Goal: Task Accomplishment & Management: Manage account settings

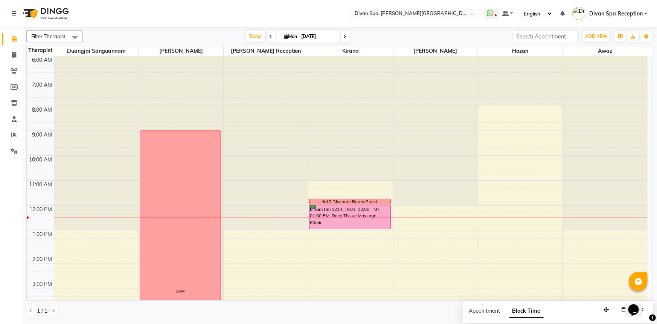
scroll to position [124, 0]
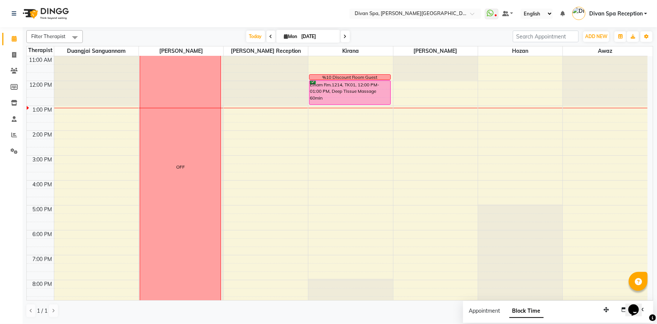
click at [355, 90] on div "Elham Rm.1214, TK01, 12:00 PM-01:00 PM, Deep Tissue Massage 60min" at bounding box center [350, 93] width 81 height 24
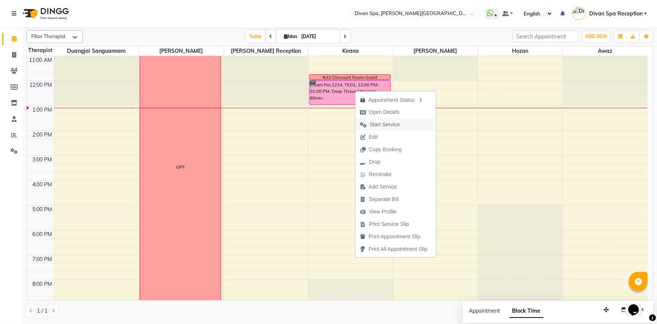
click at [386, 124] on span "Start Service" at bounding box center [385, 125] width 30 height 8
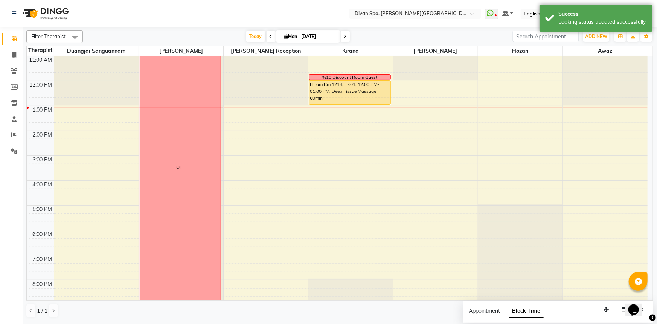
click at [351, 92] on div "Elham Rm.1214, TK01, 12:00 PM-01:00 PM, Deep Tissue Massage 60min" at bounding box center [350, 93] width 81 height 24
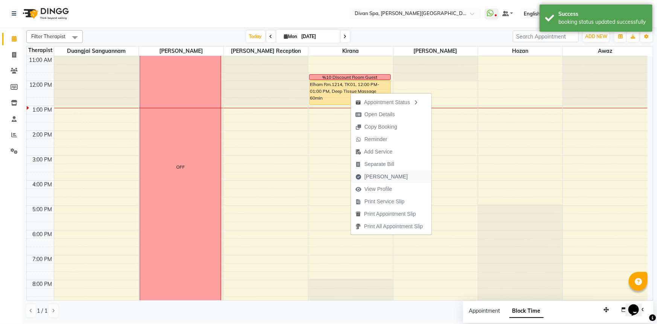
click at [372, 178] on span "[PERSON_NAME]" at bounding box center [386, 177] width 43 height 8
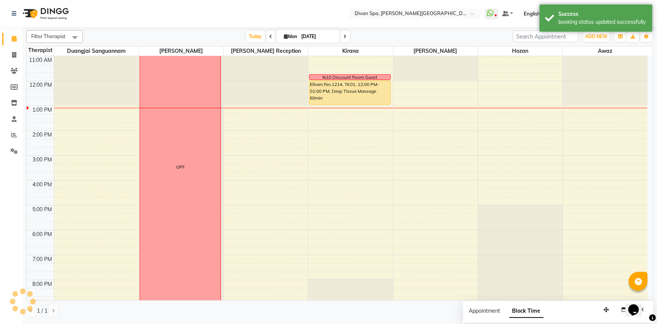
select select "service"
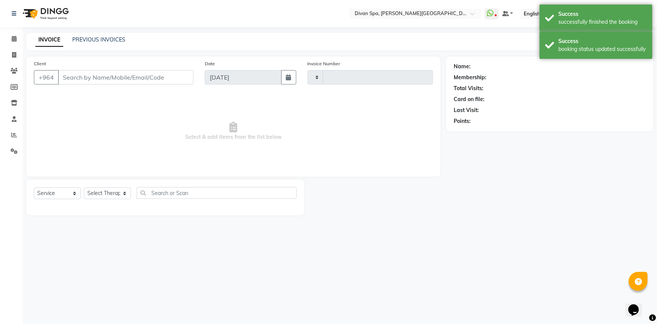
type input "1062"
select select "3515"
type input "77******80"
select select "85775"
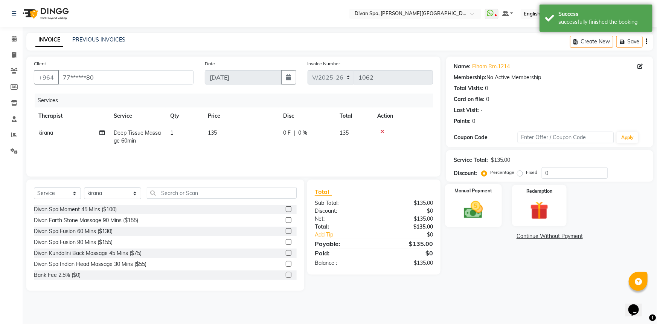
click at [471, 205] on img at bounding box center [473, 210] width 31 height 22
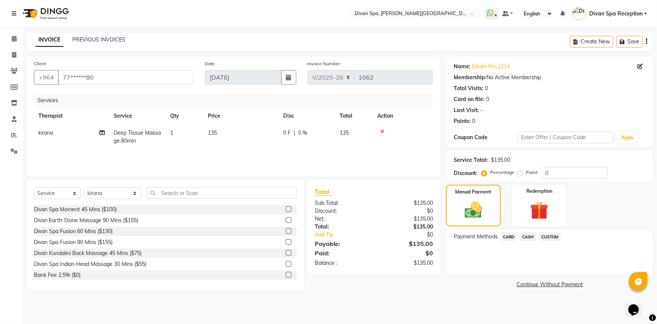
click at [528, 237] on span "CASH" at bounding box center [528, 236] width 16 height 9
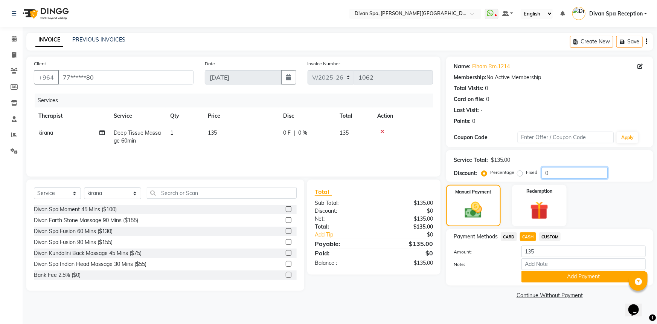
click at [548, 173] on input "0" at bounding box center [575, 173] width 66 height 12
click at [549, 173] on input "0" at bounding box center [575, 173] width 66 height 12
type input "10"
click at [541, 264] on input "Note:" at bounding box center [584, 264] width 124 height 12
type input "Cash"
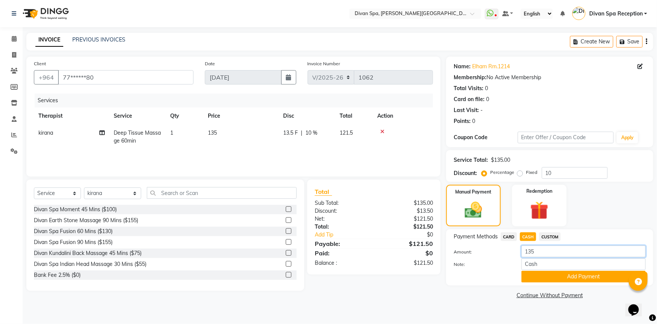
drag, startPoint x: 540, startPoint y: 252, endPoint x: 518, endPoint y: 250, distance: 22.3
click at [518, 251] on div "135" at bounding box center [584, 251] width 136 height 12
type input "121.50"
click at [545, 277] on button "Add Payment" at bounding box center [584, 276] width 124 height 12
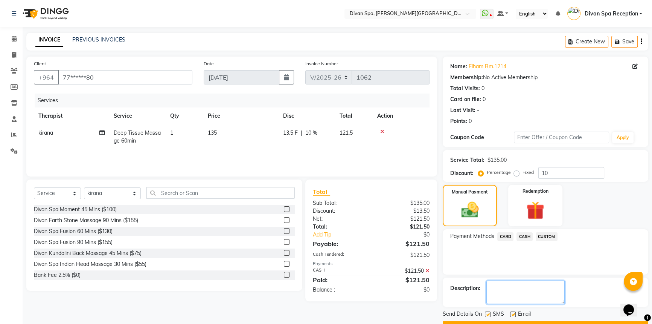
click at [532, 290] on textarea at bounding box center [526, 291] width 78 height 23
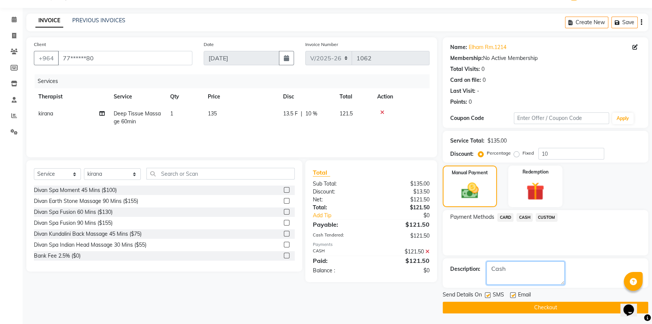
type textarea "Cash"
click at [537, 307] on button "Checkout" at bounding box center [546, 307] width 206 height 12
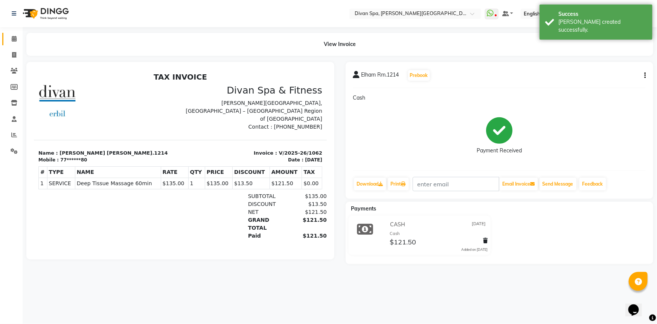
click at [17, 38] on span at bounding box center [14, 39] width 13 height 9
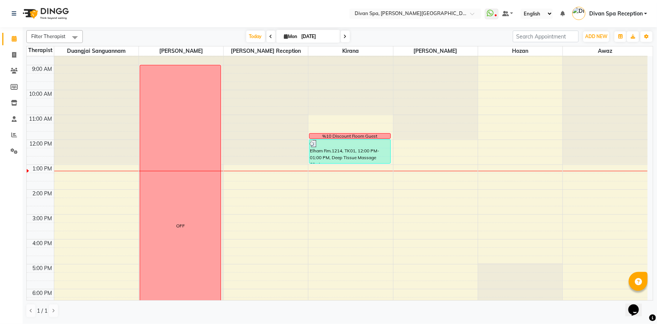
scroll to position [68, 0]
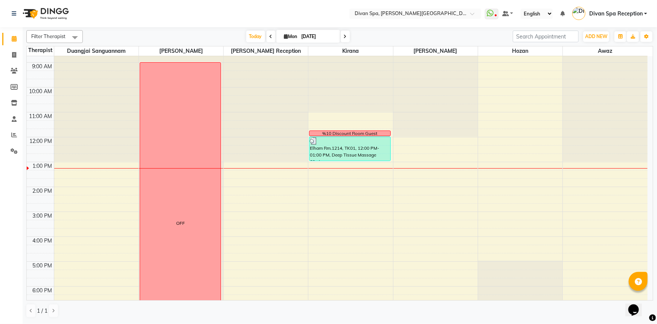
click at [268, 33] on span at bounding box center [271, 37] width 9 height 12
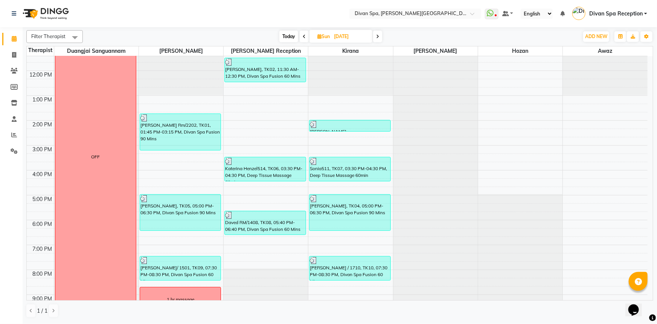
scroll to position [173, 0]
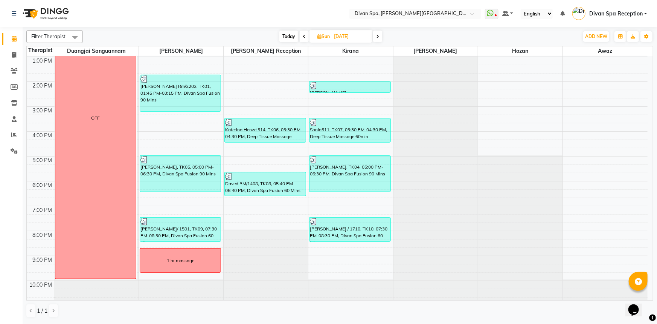
click at [179, 254] on div "1 hr massage" at bounding box center [180, 260] width 81 height 24
click at [192, 275] on span "Delete Block Time" at bounding box center [209, 275] width 61 height 12
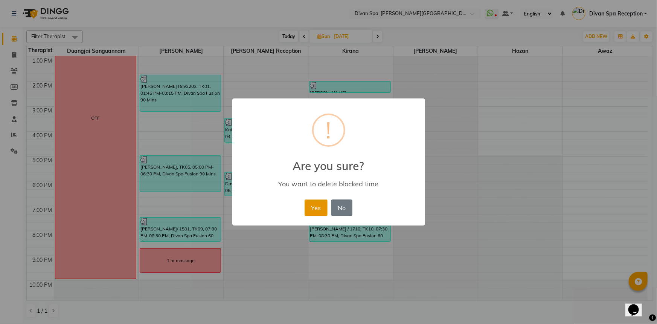
click at [318, 208] on button "Yes" at bounding box center [316, 207] width 23 height 17
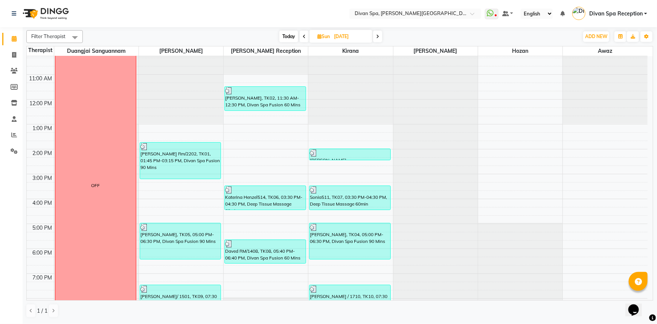
scroll to position [108, 0]
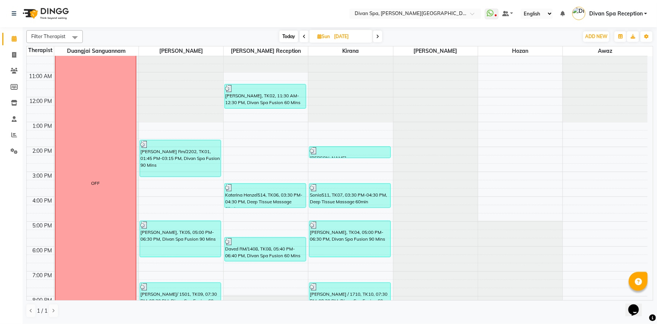
click at [382, 35] on span at bounding box center [377, 37] width 9 height 12
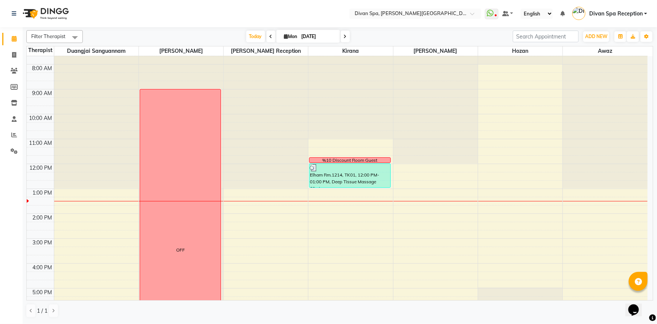
scroll to position [40, 0]
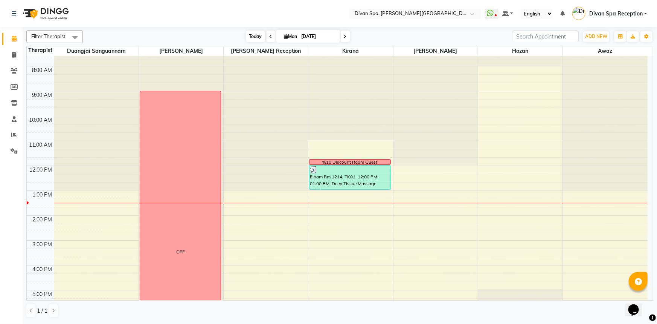
click at [254, 33] on span "Today" at bounding box center [255, 37] width 19 height 12
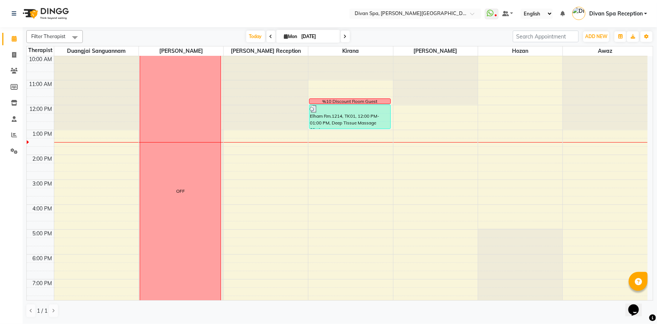
scroll to position [102, 0]
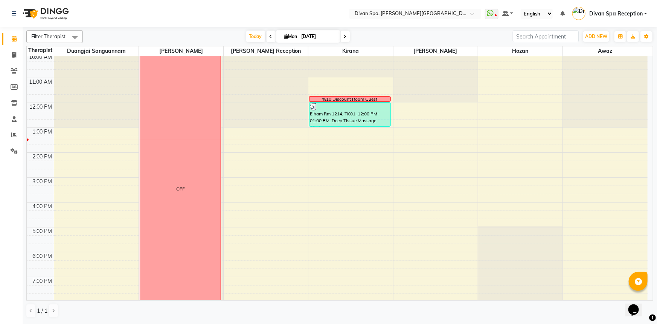
click at [272, 38] on span at bounding box center [271, 37] width 9 height 12
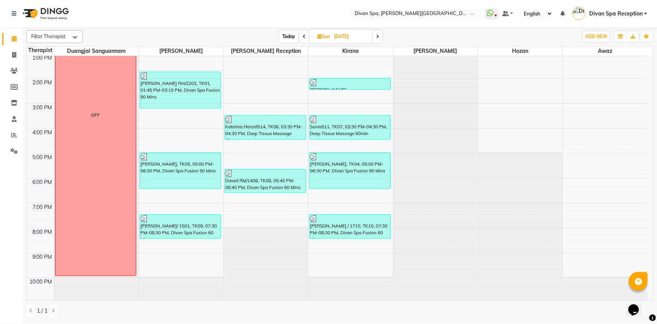
scroll to position [177, 0]
click at [375, 38] on span at bounding box center [377, 37] width 9 height 12
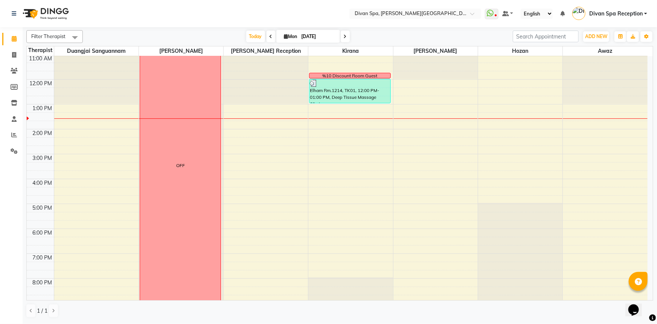
scroll to position [142, 0]
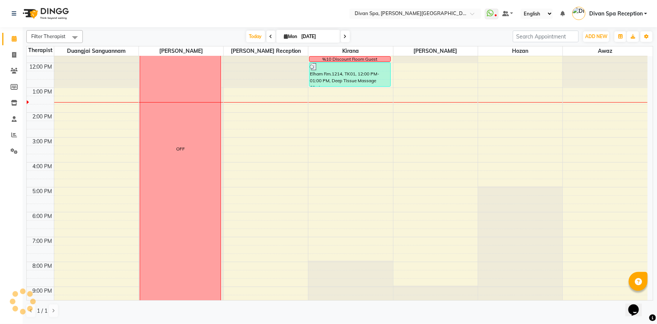
click at [270, 35] on icon at bounding box center [271, 36] width 3 height 5
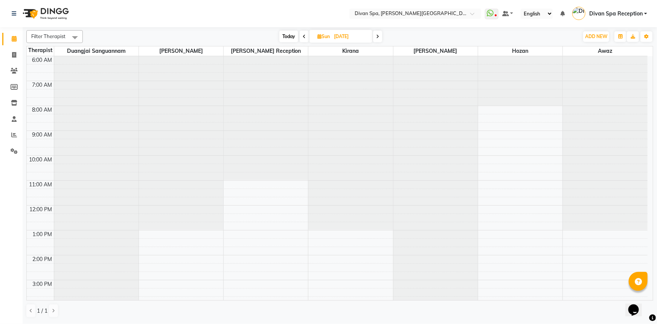
scroll to position [173, 0]
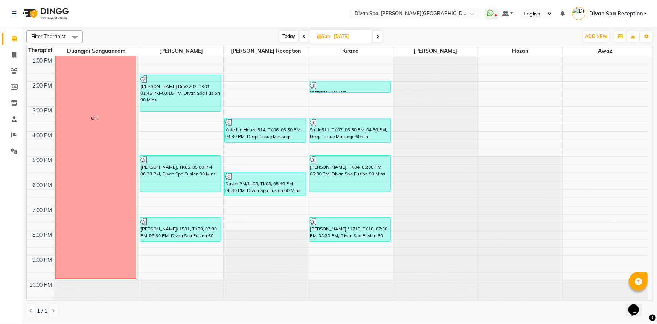
click at [280, 35] on span "Today" at bounding box center [289, 37] width 19 height 12
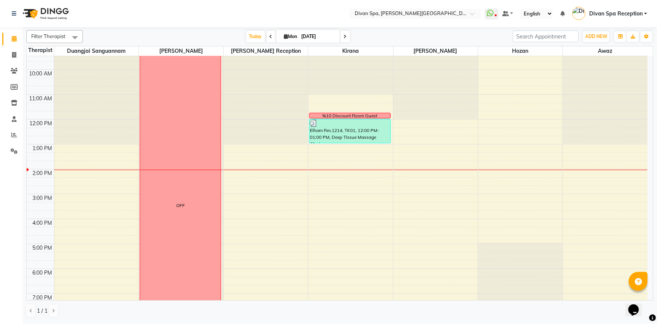
scroll to position [105, 0]
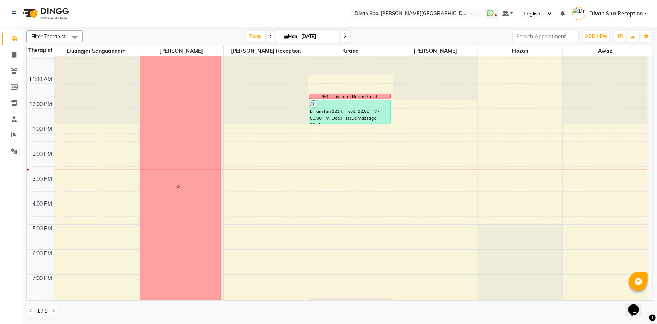
click at [267, 37] on span at bounding box center [271, 37] width 9 height 12
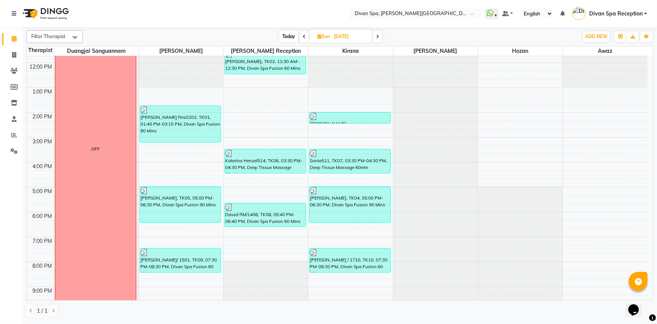
scroll to position [143, 0]
click at [376, 34] on span at bounding box center [377, 37] width 9 height 12
type input "[DATE]"
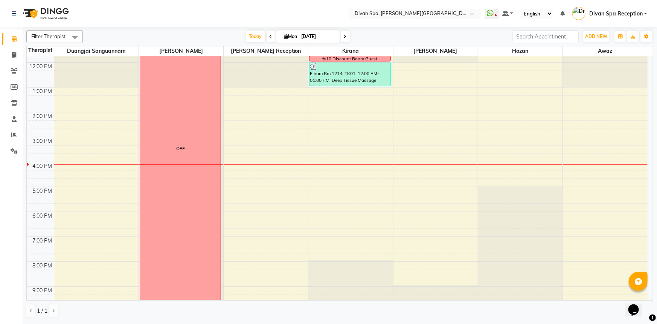
click at [264, 172] on div "6:00 AM 7:00 AM 8:00 AM 9:00 AM 10:00 AM 11:00 AM 12:00 PM 1:00 PM 2:00 PM 3:00…" at bounding box center [337, 124] width 621 height 422
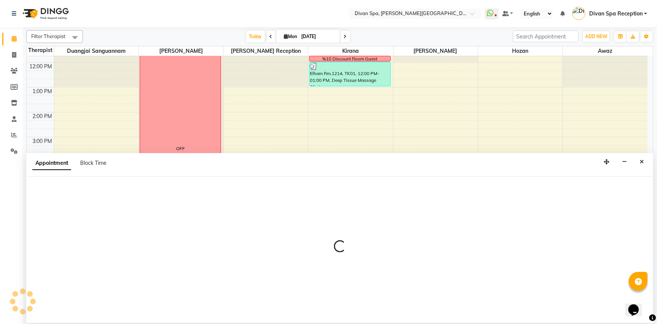
select select "28726"
select select "975"
select select "tentative"
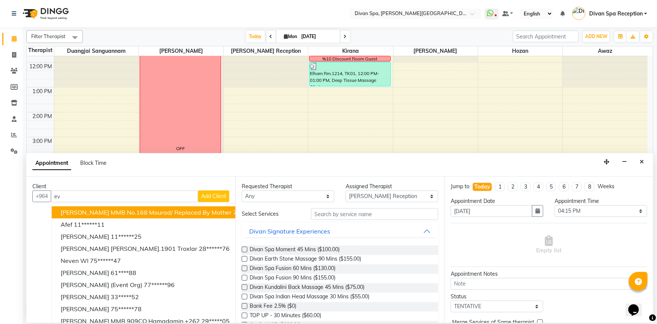
type input "e"
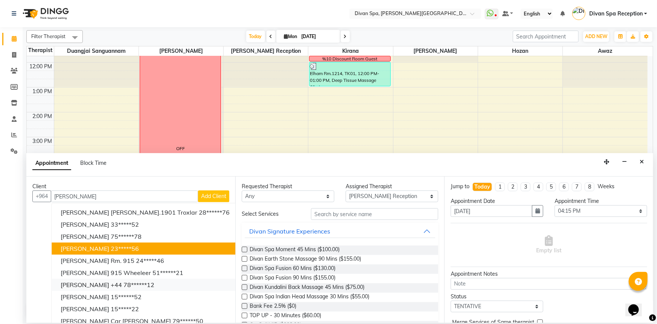
click at [111, 284] on ngb-highlight "+44 78******12" at bounding box center [133, 285] width 44 height 8
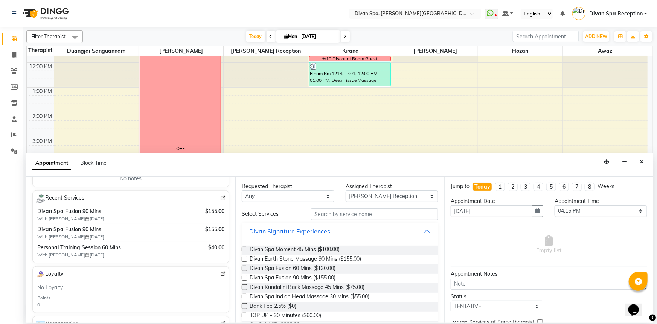
scroll to position [102, 0]
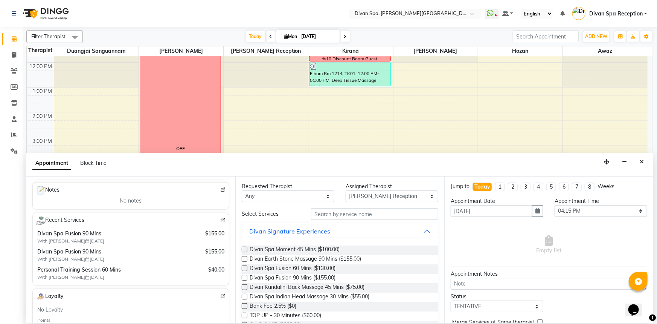
type input "78******12"
click at [220, 220] on img at bounding box center [223, 220] width 6 height 6
click at [644, 165] on button "Close" at bounding box center [642, 162] width 11 height 12
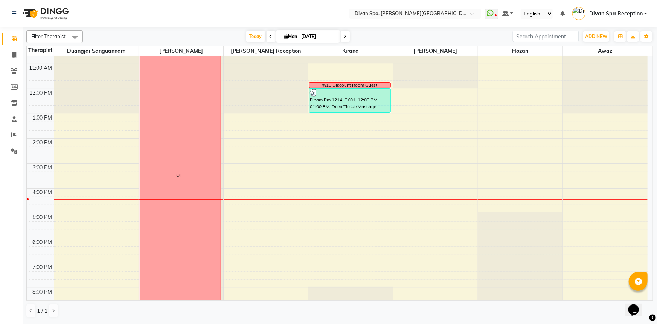
scroll to position [142, 0]
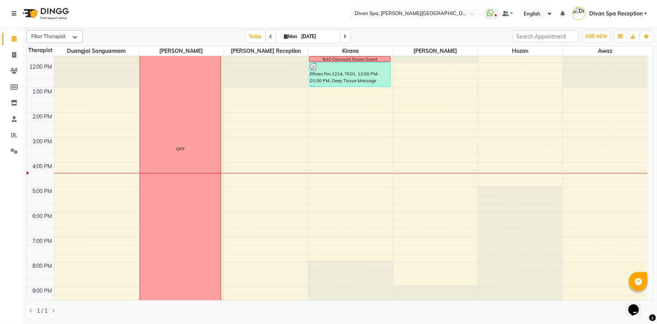
click at [287, 35] on span "Mon" at bounding box center [291, 37] width 17 height 6
select select "9"
select select "2025"
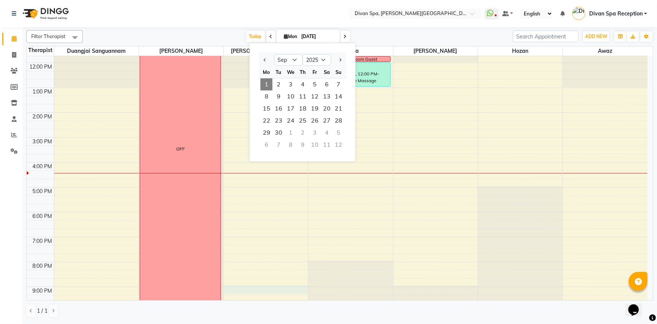
click at [239, 285] on div "6:00 AM 7:00 AM 8:00 AM 9:00 AM 10:00 AM 11:00 AM 12:00 PM 1:00 PM 2:00 PM 3:00…" at bounding box center [337, 125] width 621 height 422
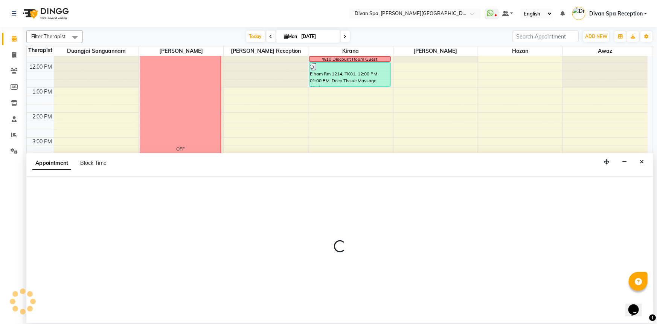
select select "28726"
select select "1260"
select select "tentative"
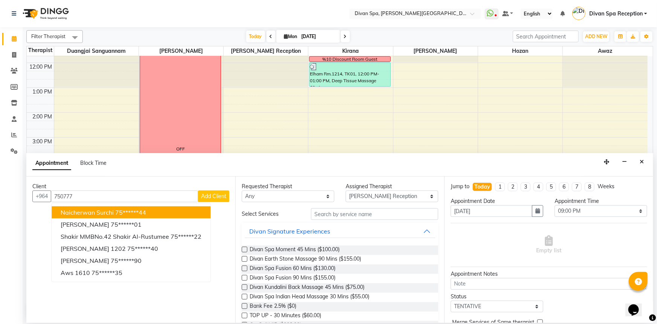
click at [182, 210] on button "Naicherwan Surchi 75******44" at bounding box center [131, 212] width 159 height 12
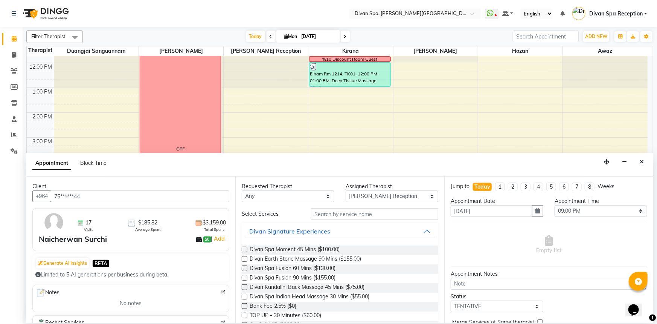
type input "75******44"
click at [326, 194] on select "Any [PERSON_NAME] Duangjai Sanguannam [PERSON_NAME] [PERSON_NAME] Reception [PE…" at bounding box center [288, 196] width 93 height 12
select select "28726"
click at [242, 190] on select "Any [PERSON_NAME] Duangjai Sanguannam [PERSON_NAME] [PERSON_NAME] Reception [PE…" at bounding box center [288, 196] width 93 height 12
click at [274, 269] on span "Divan Spa Fusion 60 Mins ($130.00)" at bounding box center [293, 268] width 86 height 9
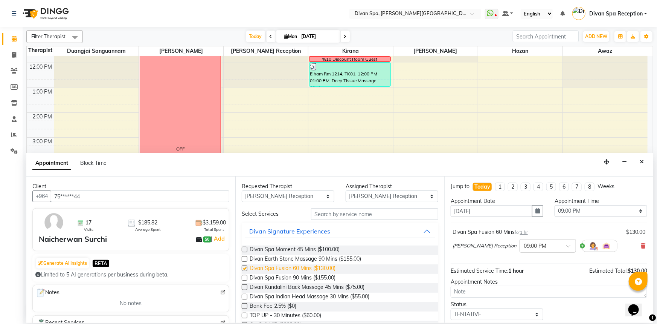
checkbox input "false"
click at [636, 210] on select "Select 07:00 AM 07:15 AM 07:30 AM 07:45 AM 08:00 AM 08:15 AM 08:30 AM 08:45 AM …" at bounding box center [601, 211] width 93 height 12
select select "1170"
click at [555, 205] on select "Select 07:00 AM 07:15 AM 07:30 AM 07:45 AM 08:00 AM 08:15 AM 08:30 AM 08:45 AM …" at bounding box center [601, 211] width 93 height 12
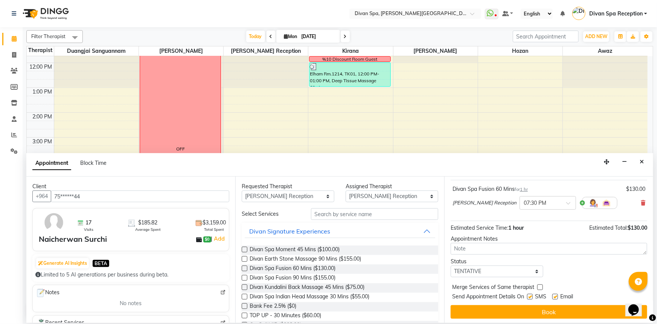
scroll to position [44, 0]
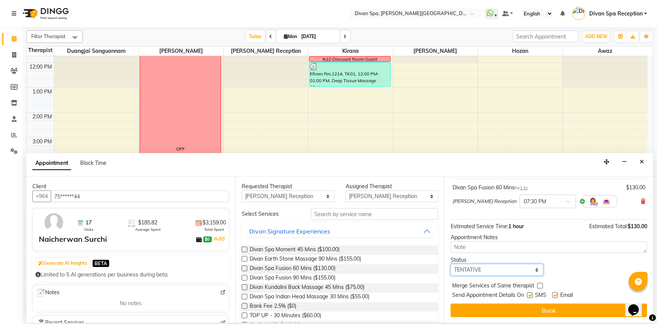
click at [535, 271] on select "Select TENTATIVE CONFIRM CHECK-IN UPCOMING" at bounding box center [497, 270] width 93 height 12
select select "confirm booking"
click at [451, 264] on select "Select TENTATIVE CONFIRM CHECK-IN UPCOMING" at bounding box center [497, 270] width 93 height 12
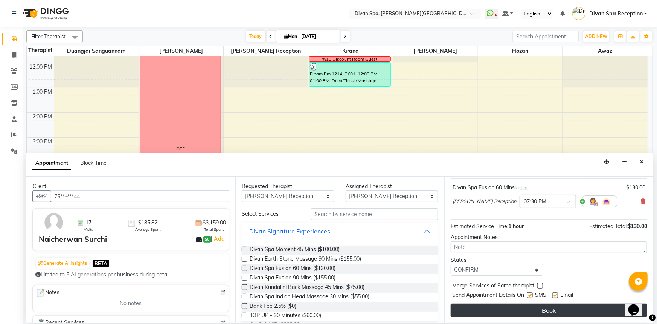
click at [501, 308] on button "Book" at bounding box center [549, 310] width 197 height 14
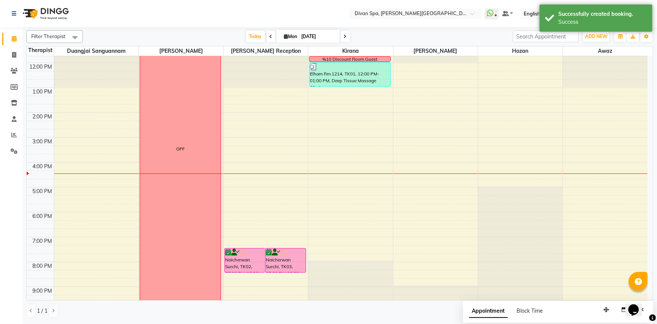
click at [248, 259] on div "Naicherwan Surchi, TK02, 07:30 PM-08:30 PM, Divan Spa Fusion 60 Mins" at bounding box center [245, 260] width 40 height 24
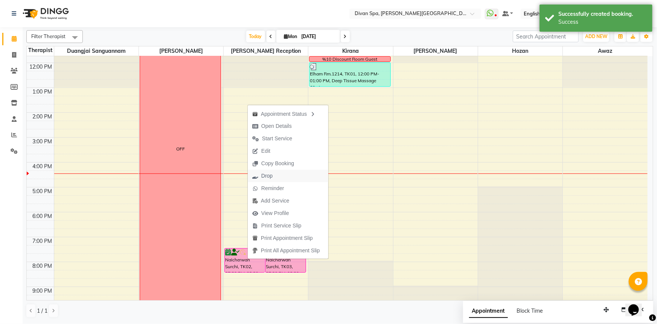
click at [264, 177] on span "Drop" at bounding box center [266, 176] width 11 height 8
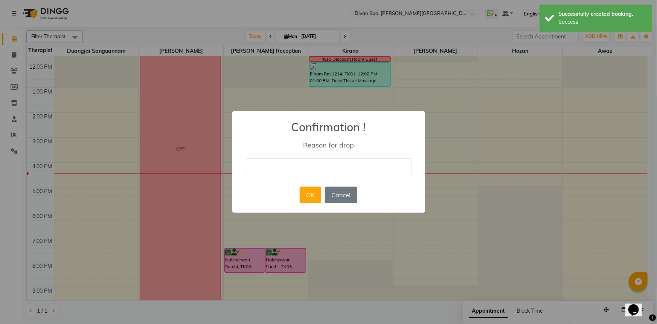
click at [301, 164] on input "text" at bounding box center [329, 167] width 166 height 18
type input "wrong reservation"
click at [301, 191] on button "OK" at bounding box center [310, 194] width 21 height 17
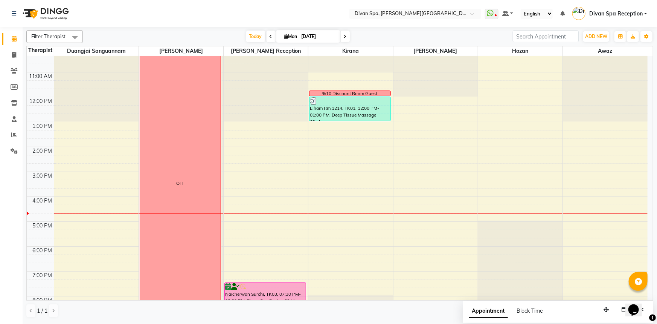
scroll to position [177, 0]
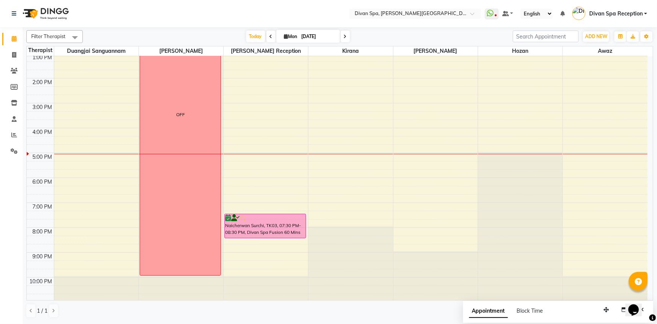
click at [284, 35] on icon at bounding box center [286, 36] width 4 height 5
select select "9"
select select "2025"
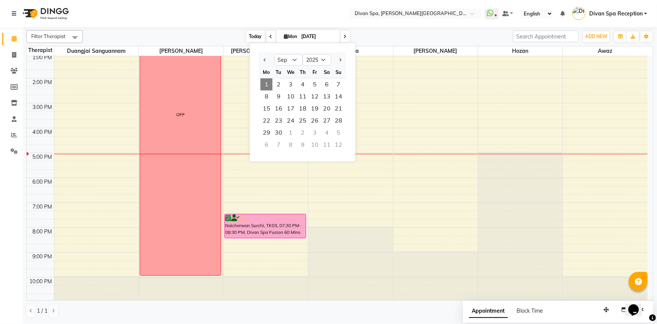
click at [256, 35] on span "Today" at bounding box center [255, 37] width 19 height 12
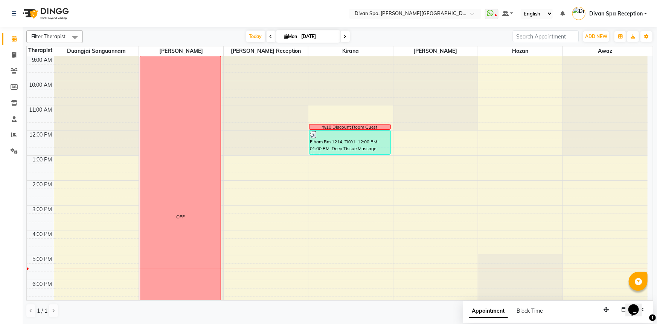
scroll to position [74, 0]
click at [292, 35] on span "Mon" at bounding box center [291, 37] width 17 height 6
select select "9"
select select "2025"
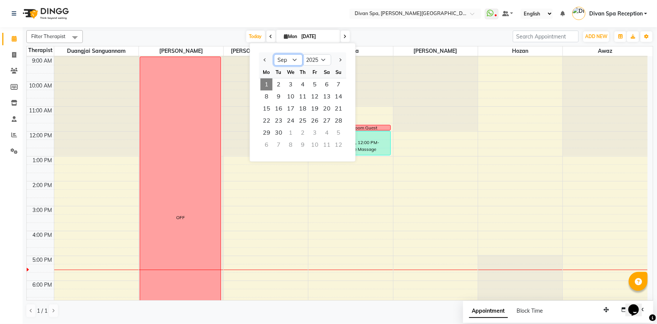
click at [295, 58] on select "Jan Feb Mar Apr May Jun [DATE] Aug Sep Oct Nov Dec" at bounding box center [288, 59] width 29 height 11
click at [298, 48] on ngb-datepicker "Jan Feb Mar Apr May Jun [DATE] Aug Sep Oct Nov [DATE] 2016 2017 2018 2019 2020 …" at bounding box center [303, 102] width 106 height 119
click at [315, 15] on nav "Select Location × Divan Spa, [PERSON_NAME] Street WhatsApp Status ✕ Status: Dis…" at bounding box center [328, 13] width 657 height 27
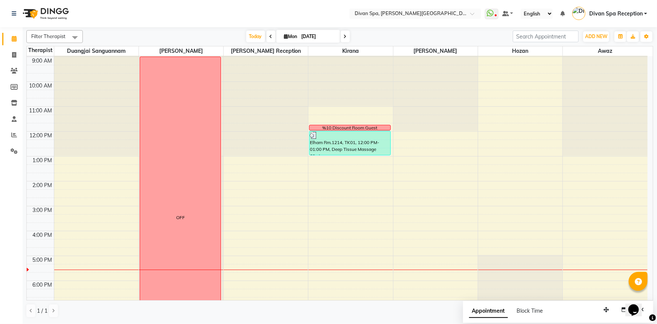
click at [303, 35] on input "[DATE]" at bounding box center [318, 36] width 38 height 11
select select "9"
select select "2025"
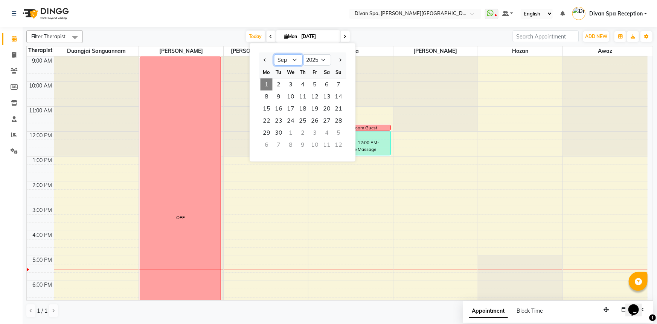
click at [282, 60] on select "Jan Feb Mar Apr May Jun [DATE] Aug Sep Oct Nov Dec" at bounding box center [288, 59] width 29 height 11
select select "8"
click at [274, 54] on select "Jan Feb Mar Apr May Jun [DATE] Aug Sep Oct Nov Dec" at bounding box center [288, 59] width 29 height 11
click at [316, 129] on span "29" at bounding box center [315, 133] width 12 height 12
type input "[DATE]"
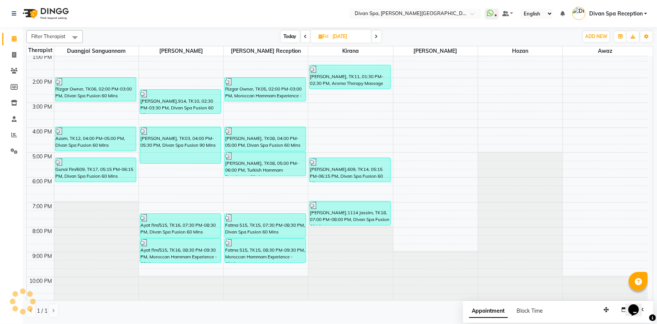
scroll to position [143, 0]
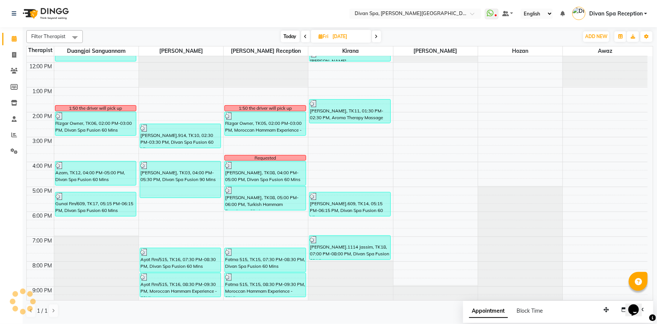
click at [320, 33] on span "[DATE]" at bounding box center [341, 36] width 60 height 13
click at [319, 37] on icon at bounding box center [321, 36] width 4 height 5
select select "8"
select select "2025"
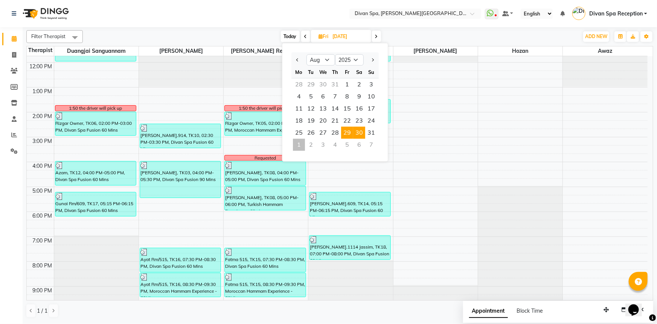
click at [358, 135] on span "30" at bounding box center [359, 133] width 12 height 12
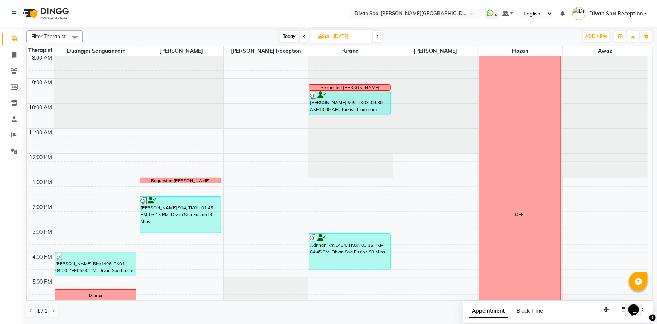
scroll to position [40, 0]
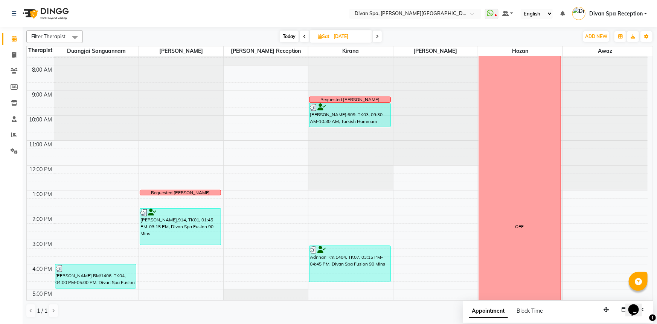
click at [376, 38] on span at bounding box center [377, 37] width 9 height 12
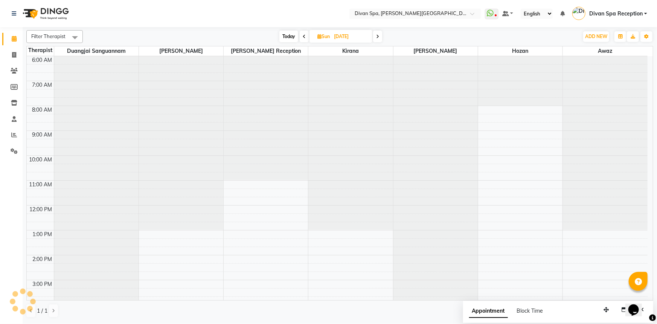
scroll to position [177, 0]
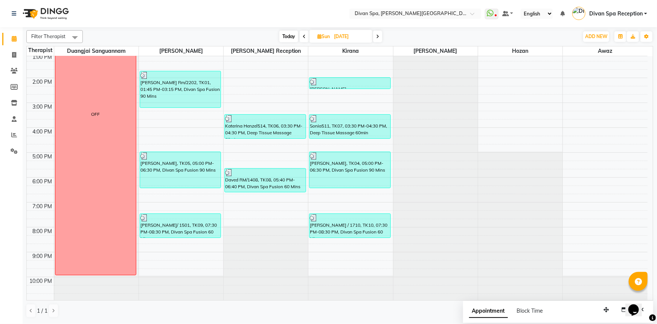
click at [288, 36] on span "Today" at bounding box center [289, 37] width 19 height 12
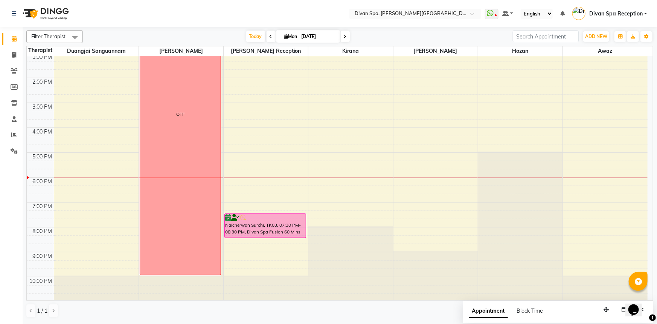
click at [270, 35] on icon at bounding box center [271, 36] width 3 height 5
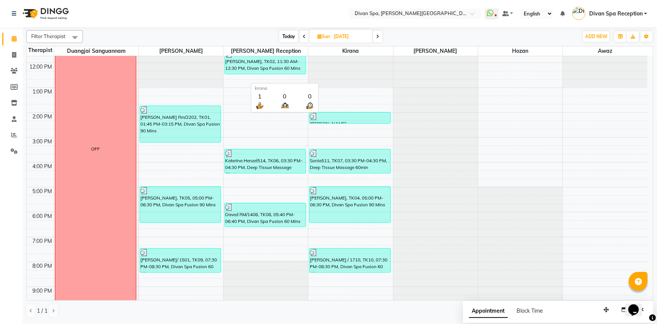
scroll to position [143, 0]
click at [306, 37] on span at bounding box center [304, 37] width 9 height 12
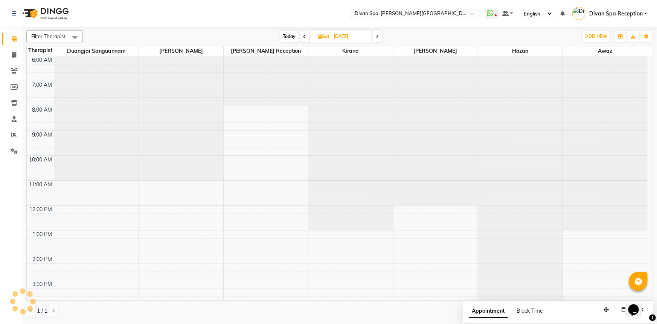
scroll to position [177, 0]
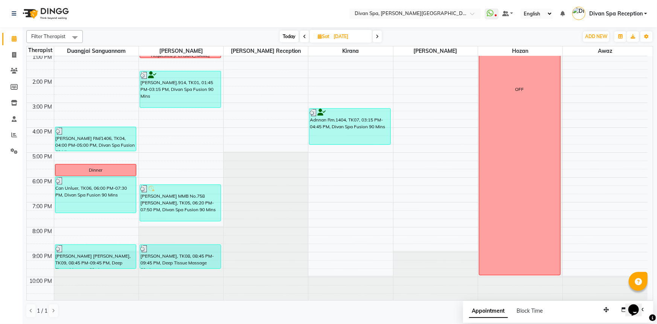
click at [290, 34] on span "Today" at bounding box center [289, 37] width 19 height 12
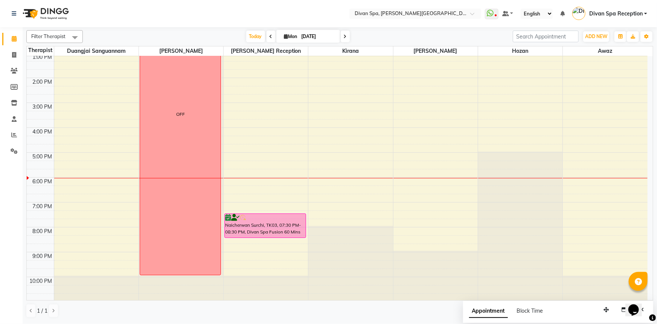
click at [344, 36] on icon at bounding box center [345, 36] width 3 height 5
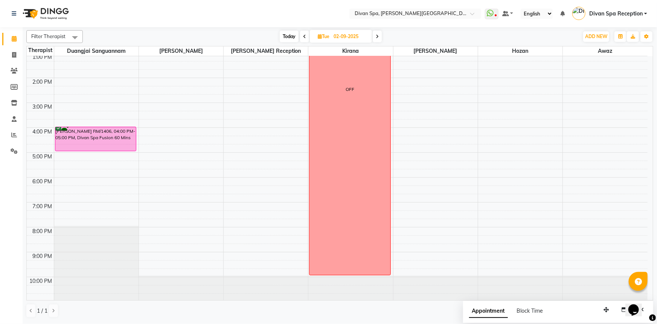
click at [296, 35] on span "Today" at bounding box center [289, 37] width 19 height 12
type input "[DATE]"
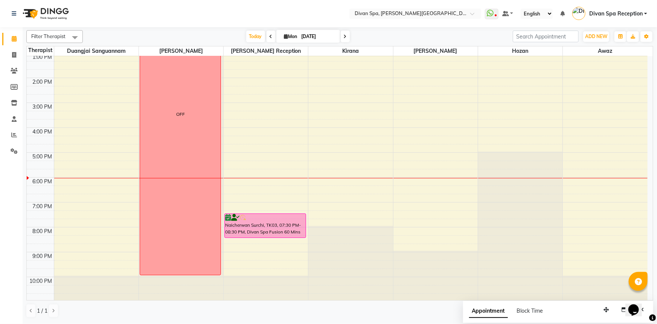
click at [98, 228] on div "6:00 AM 7:00 AM 8:00 AM 9:00 AM 10:00 AM 11:00 AM 12:00 PM 1:00 PM 2:00 PM 3:00…" at bounding box center [337, 90] width 621 height 422
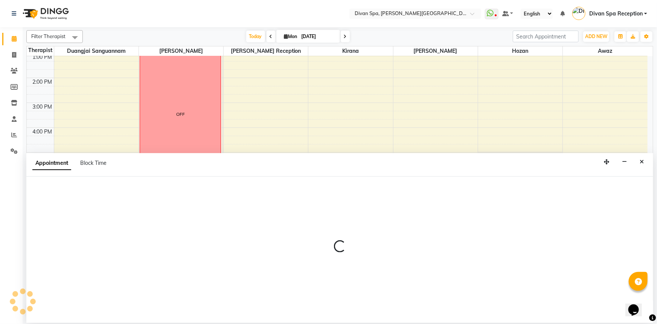
select select "17312"
select select "tentative"
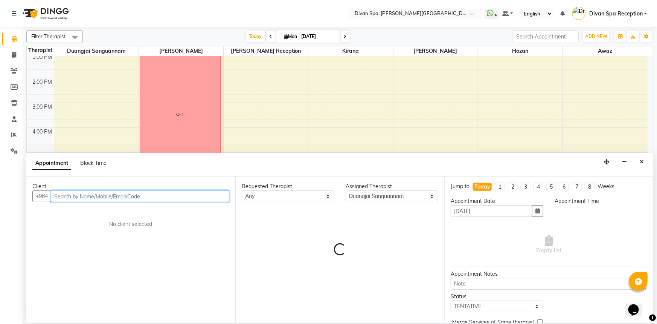
select select "1200"
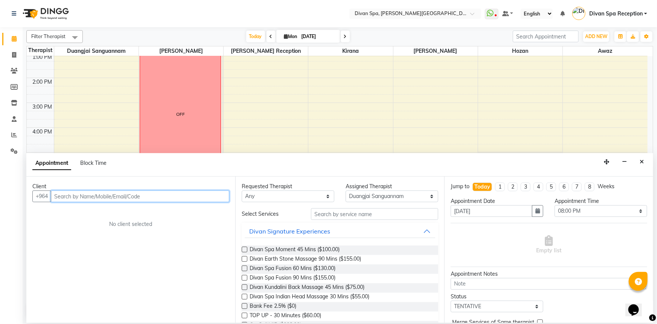
click at [95, 197] on input "text" at bounding box center [140, 196] width 179 height 12
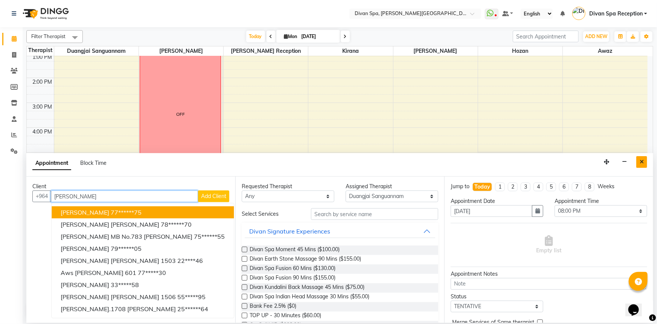
type input "[PERSON_NAME]"
drag, startPoint x: 644, startPoint y: 162, endPoint x: 468, endPoint y: 103, distance: 185.5
click at [639, 162] on button "Close" at bounding box center [642, 162] width 11 height 12
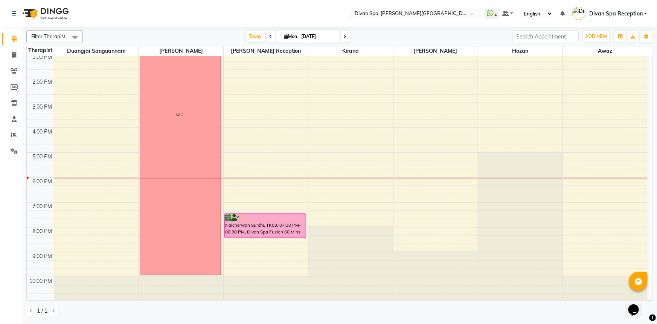
click at [270, 35] on icon at bounding box center [271, 36] width 3 height 5
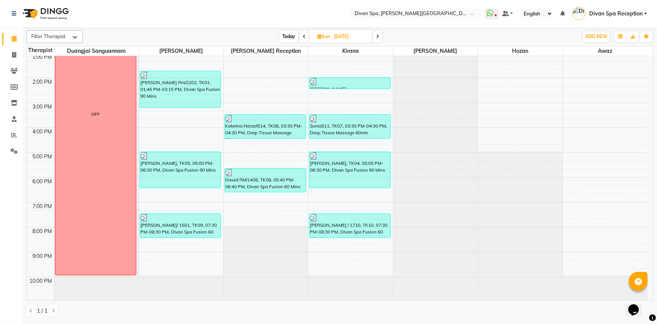
click at [303, 36] on icon at bounding box center [304, 36] width 3 height 5
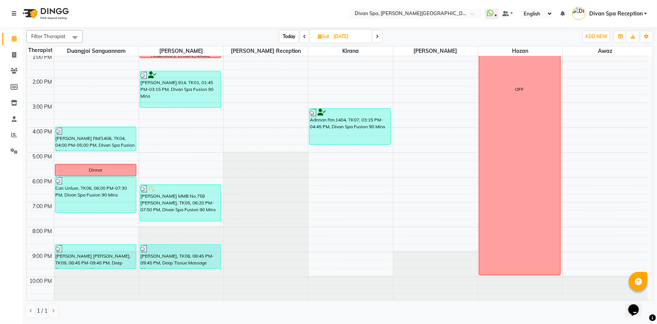
click at [379, 37] on span at bounding box center [377, 37] width 9 height 12
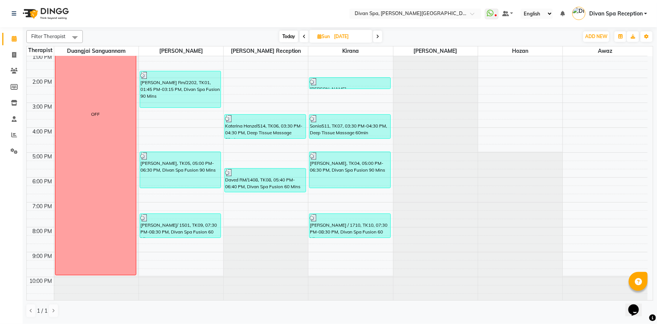
click at [285, 36] on span "Today" at bounding box center [289, 37] width 19 height 12
type input "[DATE]"
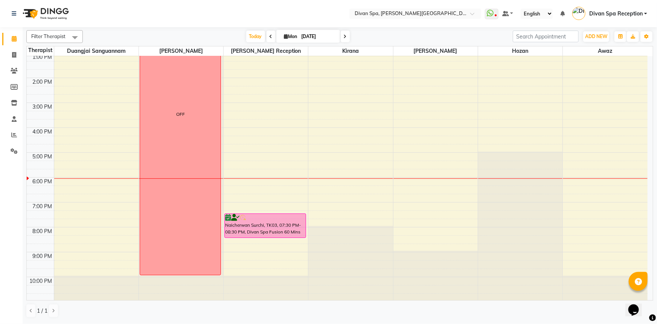
click at [80, 228] on div "6:00 AM 7:00 AM 8:00 AM 9:00 AM 10:00 AM 11:00 AM 12:00 PM 1:00 PM 2:00 PM 3:00…" at bounding box center [337, 90] width 621 height 422
select select "17312"
select select "tentative"
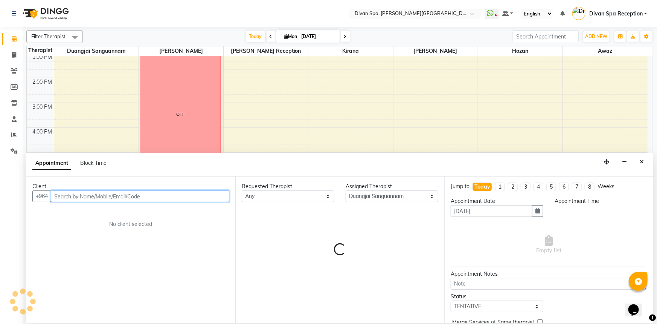
select select "1200"
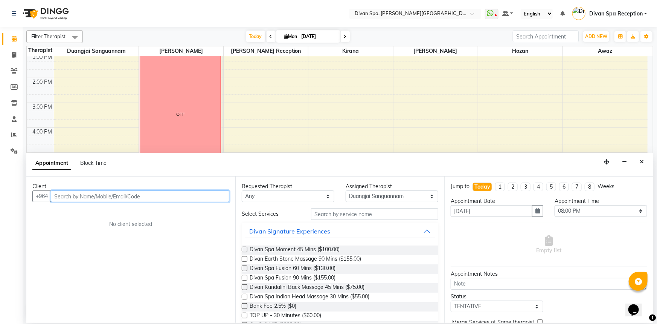
click at [88, 196] on input "text" at bounding box center [140, 196] width 179 height 12
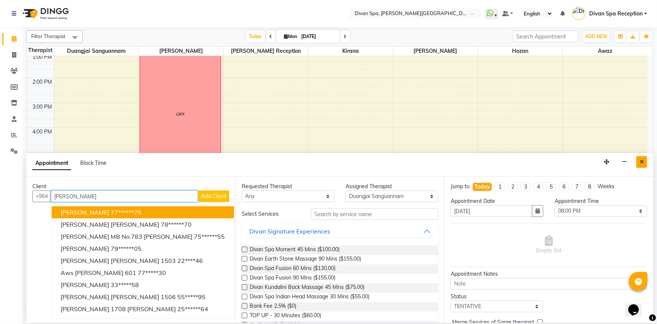
type input "[PERSON_NAME]"
click at [642, 159] on icon "Close" at bounding box center [642, 161] width 4 height 5
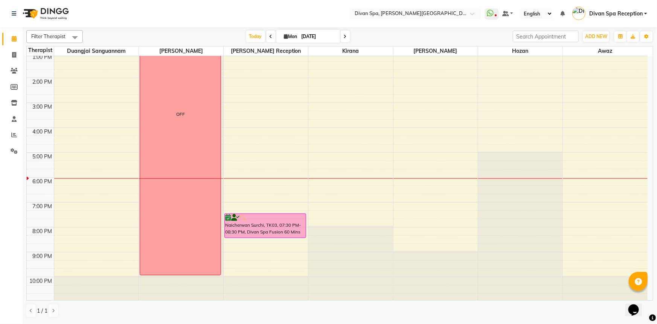
click at [271, 33] on span at bounding box center [271, 37] width 9 height 12
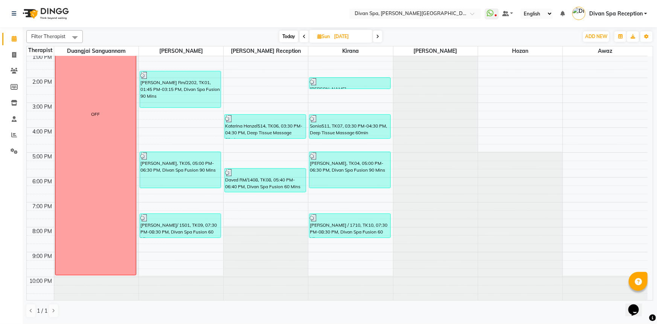
click at [305, 34] on icon at bounding box center [304, 36] width 3 height 5
type input "[DATE]"
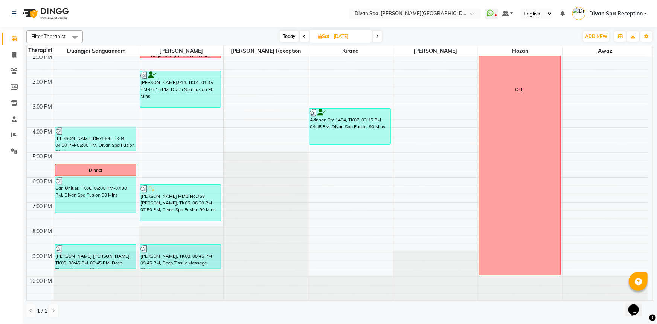
click at [342, 130] on div "Adnnan Rm.1404, TK07, 03:15 PM-04:45 PM, Divan Spa Fusion 90 Mins" at bounding box center [350, 126] width 81 height 36
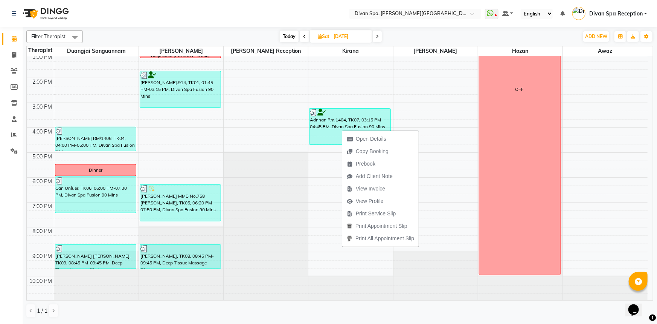
drag, startPoint x: 342, startPoint y: 130, endPoint x: 335, endPoint y: 125, distance: 8.5
click at [335, 125] on div "Adnnan Rm.1404, TK07, 03:15 PM-04:45 PM, Divan Spa Fusion 90 Mins" at bounding box center [350, 126] width 81 height 36
click at [365, 194] on span "View Profile" at bounding box center [363, 197] width 28 height 8
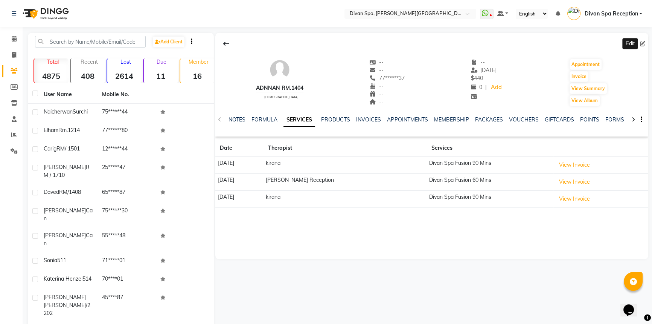
click at [642, 42] on icon at bounding box center [642, 43] width 5 height 5
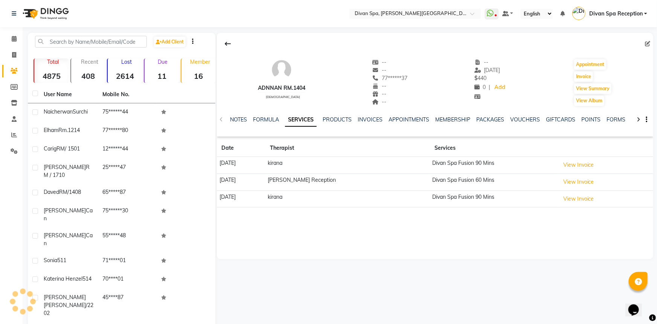
select select "[DEMOGRAPHIC_DATA]"
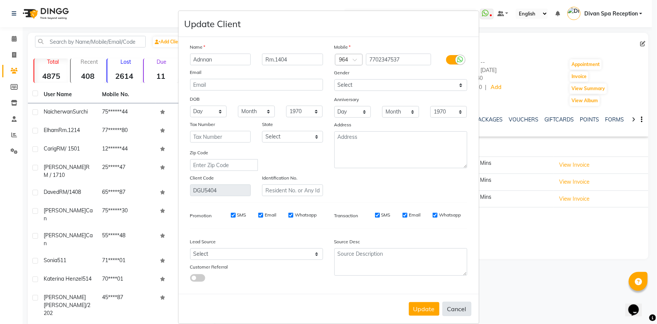
click at [460, 313] on button "Cancel" at bounding box center [457, 308] width 29 height 14
select select
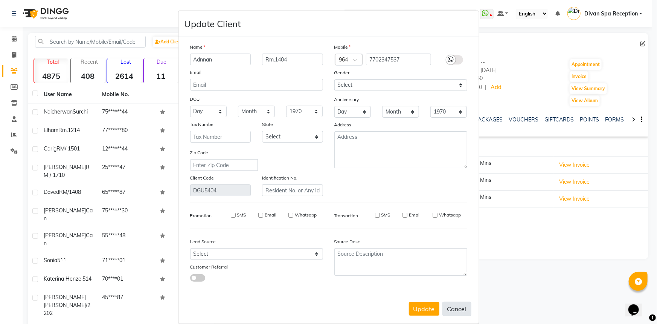
select select
checkbox input "false"
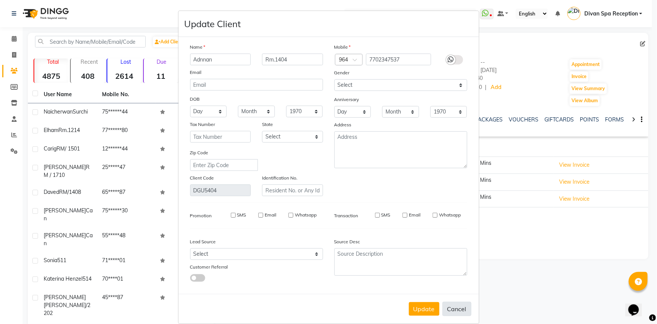
checkbox input "false"
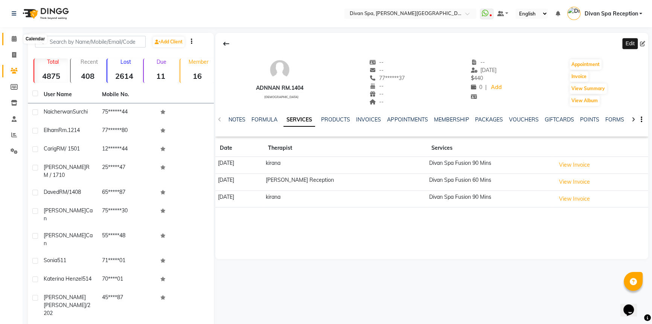
click at [14, 37] on icon at bounding box center [14, 39] width 5 height 6
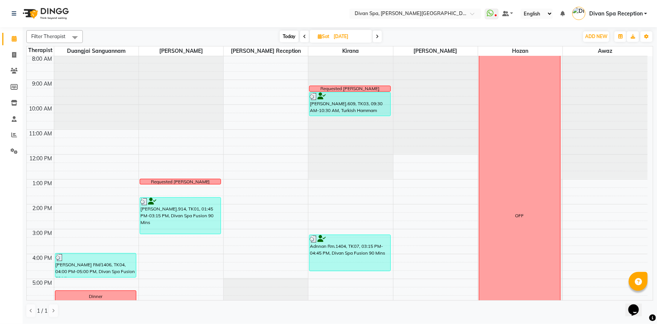
scroll to position [102, 0]
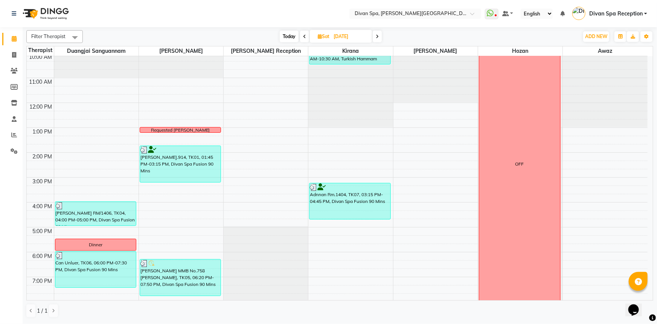
click at [293, 35] on span "Today" at bounding box center [289, 37] width 19 height 12
type input "[DATE]"
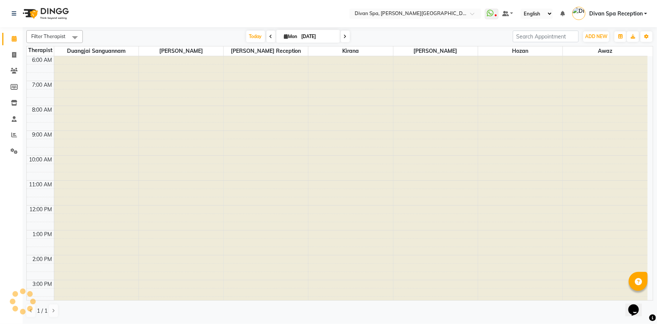
scroll to position [177, 0]
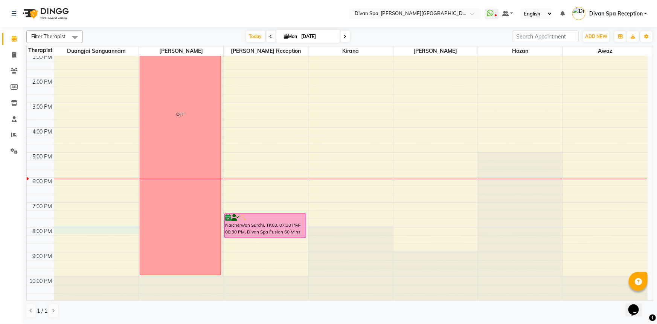
click at [75, 227] on div "6:00 AM 7:00 AM 8:00 AM 9:00 AM 10:00 AM 11:00 AM 12:00 PM 1:00 PM 2:00 PM 3:00…" at bounding box center [337, 90] width 621 height 422
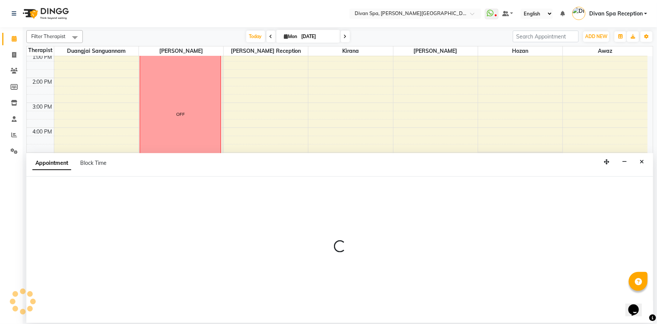
select select "17312"
select select "1200"
select select "tentative"
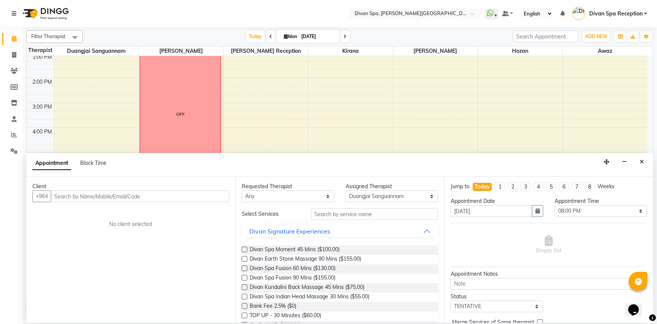
click at [100, 196] on input "text" at bounding box center [140, 196] width 179 height 12
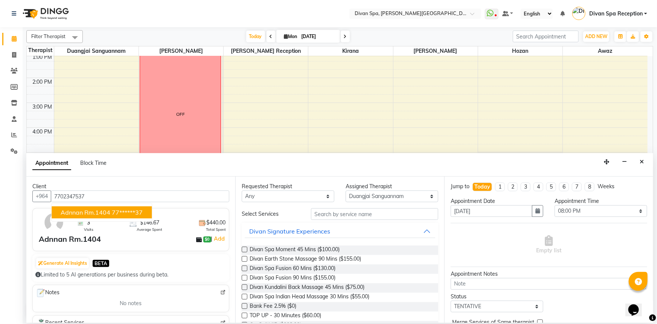
click at [93, 210] on span "Adnnan Rm.1404" at bounding box center [86, 212] width 50 height 8
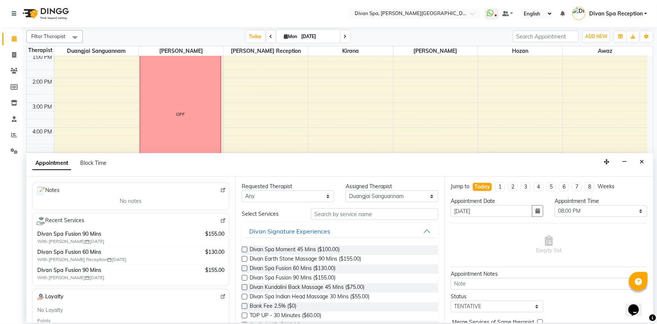
scroll to position [102, 0]
type input "77******37"
click at [245, 278] on label at bounding box center [245, 278] width 6 height 6
click at [245, 278] on input "checkbox" at bounding box center [244, 278] width 5 height 5
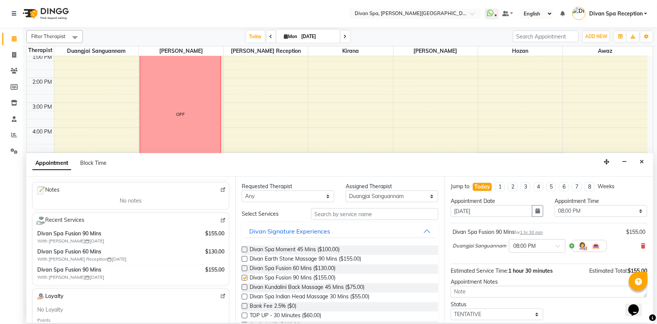
checkbox input "false"
click at [533, 314] on select "Select TENTATIVE CONFIRM CHECK-IN UPCOMING" at bounding box center [497, 314] width 93 height 12
select select "confirm booking"
click at [451, 308] on select "Select TENTATIVE CONFIRM CHECK-IN UPCOMING" at bounding box center [497, 314] width 93 height 12
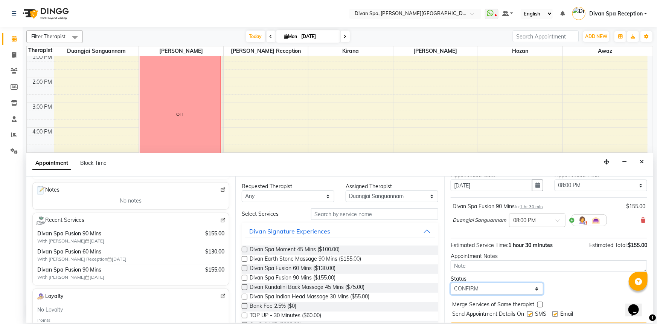
scroll to position [44, 0]
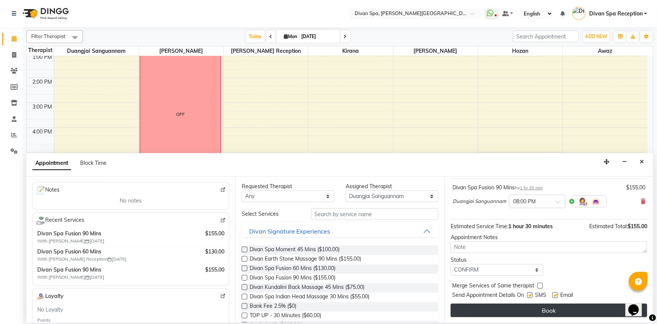
click at [537, 310] on button "Book" at bounding box center [549, 310] width 197 height 14
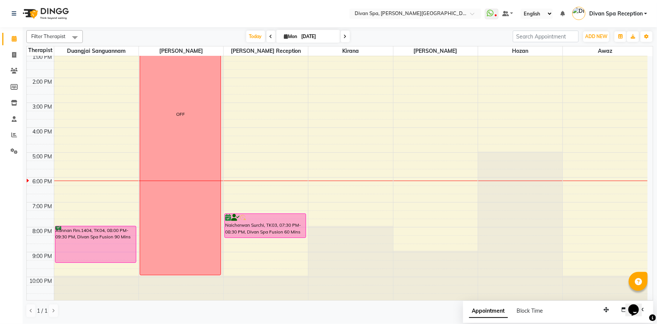
scroll to position [177, 0]
click at [298, 38] on span "Mon" at bounding box center [291, 37] width 17 height 6
select select "9"
select select "2025"
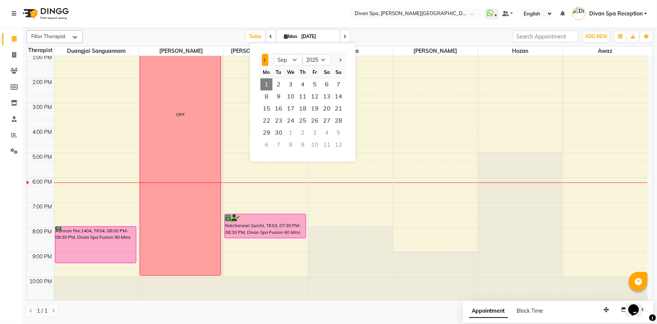
click at [262, 58] on button "Previous month" at bounding box center [265, 60] width 6 height 12
select select "8"
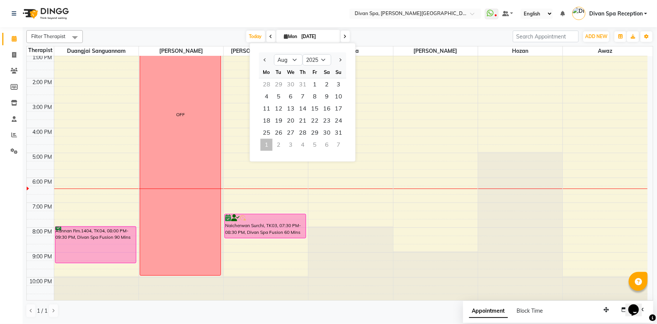
click at [162, 26] on nav "Select Location × Divan Spa, [PERSON_NAME] Street WhatsApp Status ✕ Status: Dis…" at bounding box center [328, 13] width 657 height 27
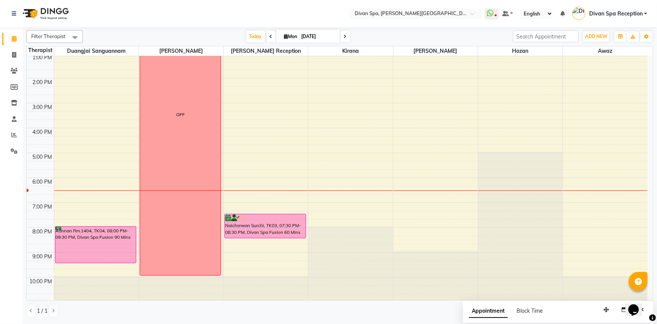
click at [321, 34] on input "[DATE]" at bounding box center [318, 36] width 38 height 11
select select "9"
select select "2025"
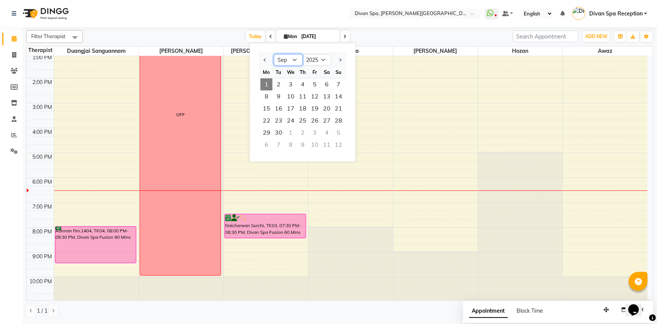
drag, startPoint x: 284, startPoint y: 61, endPoint x: 292, endPoint y: 65, distance: 8.4
click at [284, 61] on select "Jan Feb Mar Apr May Jun [DATE] Aug Sep Oct Nov Dec" at bounding box center [288, 59] width 29 height 11
select select "8"
click at [274, 54] on select "Jan Feb Mar Apr May Jun [DATE] Aug Sep Oct Nov Dec" at bounding box center [288, 59] width 29 height 11
click at [310, 82] on span "1" at bounding box center [315, 84] width 12 height 12
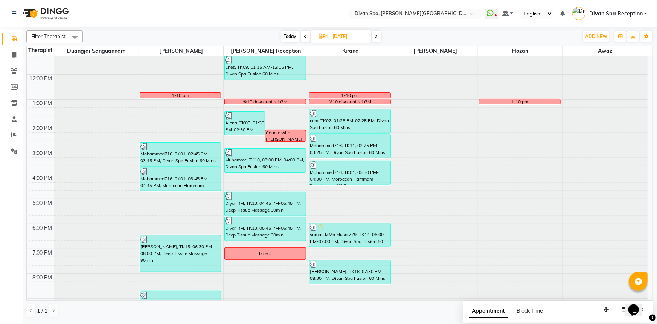
scroll to position [143, 0]
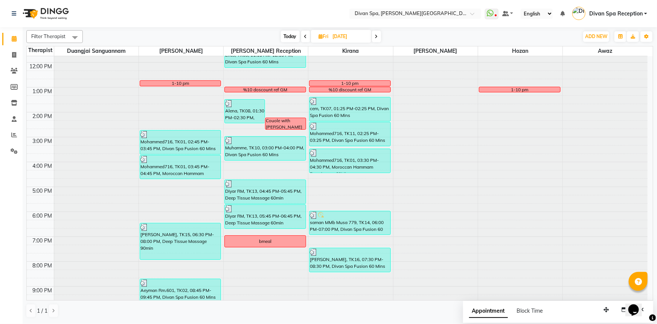
click at [376, 34] on icon at bounding box center [376, 36] width 3 height 5
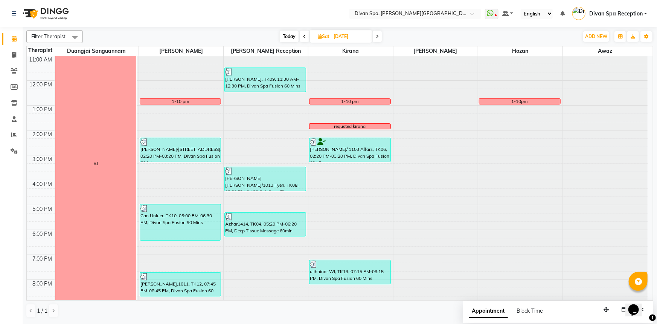
scroll to position [108, 0]
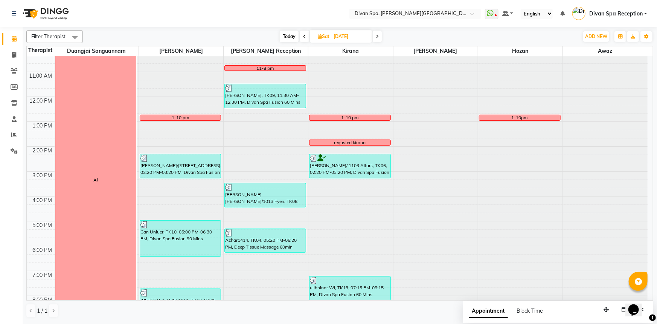
click at [380, 33] on span at bounding box center [377, 37] width 9 height 12
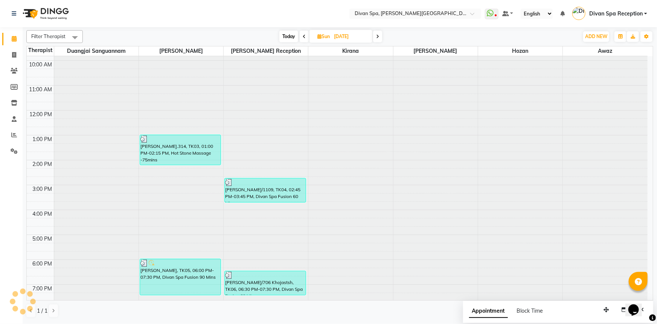
scroll to position [74, 0]
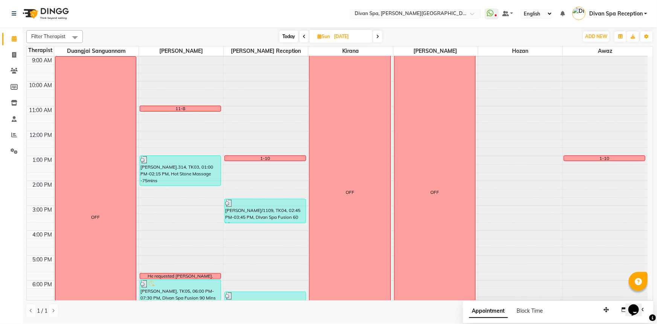
click at [380, 37] on span at bounding box center [377, 37] width 9 height 12
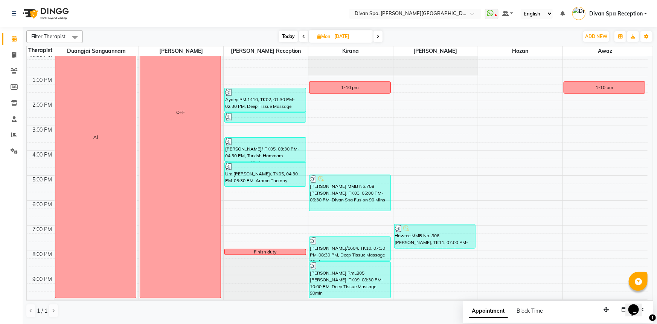
scroll to position [177, 0]
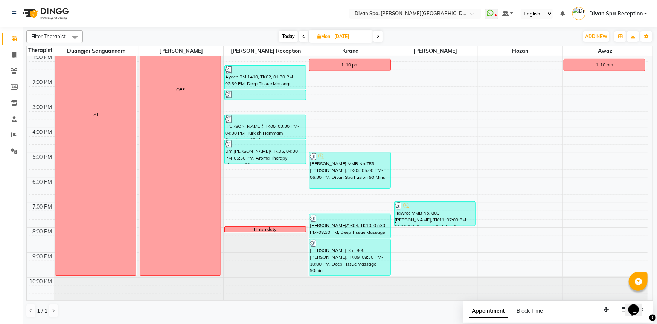
click at [378, 35] on icon at bounding box center [378, 36] width 3 height 5
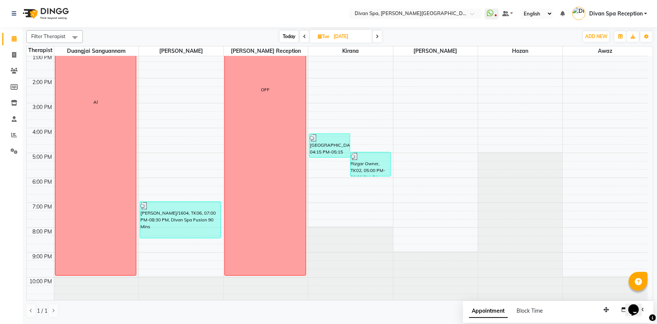
click at [382, 32] on span at bounding box center [377, 37] width 9 height 12
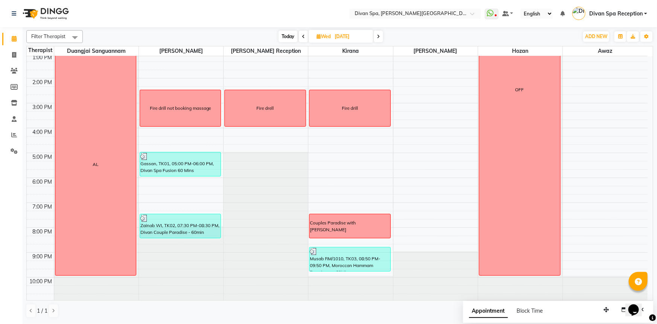
click at [380, 37] on icon at bounding box center [378, 36] width 3 height 5
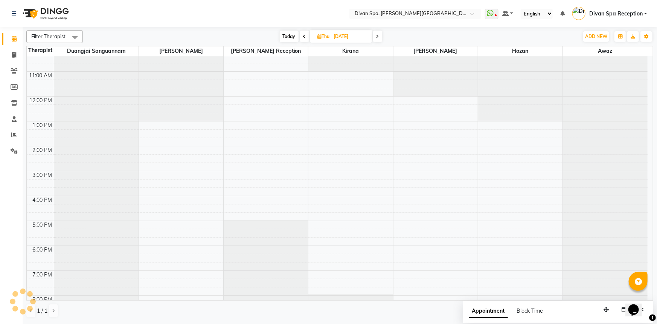
scroll to position [108, 0]
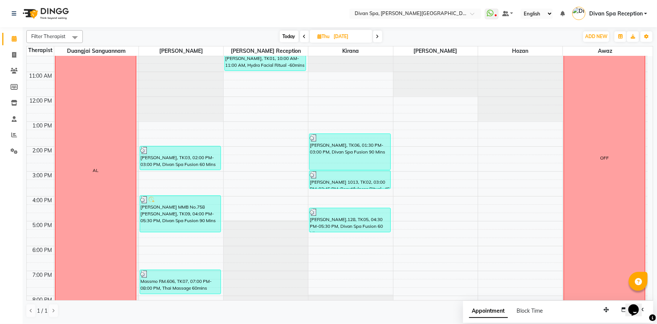
click at [377, 31] on span at bounding box center [377, 37] width 9 height 12
type input "[DATE]"
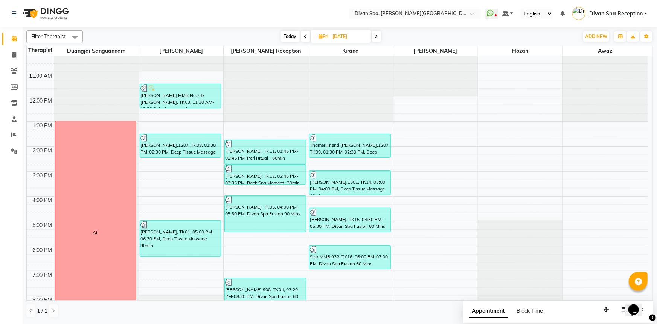
click at [347, 35] on input "[DATE]" at bounding box center [350, 36] width 38 height 11
select select "8"
select select "2025"
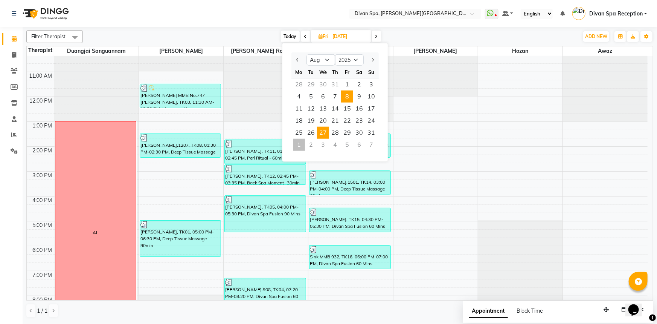
click at [329, 133] on span "27" at bounding box center [323, 133] width 12 height 12
type input "[DATE]"
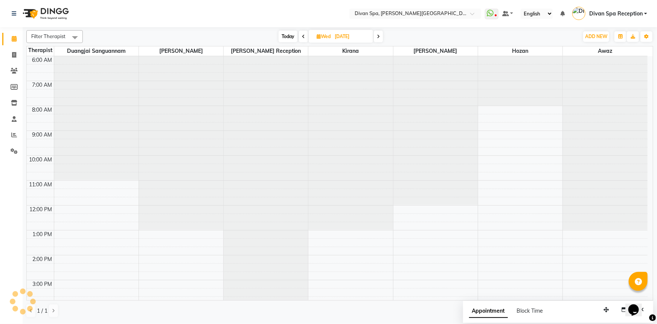
scroll to position [177, 0]
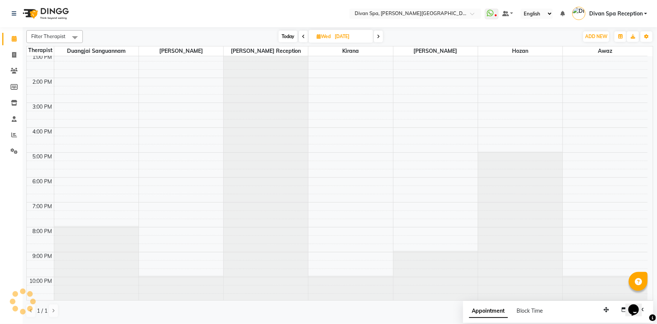
click at [342, 37] on input "[DATE]" at bounding box center [352, 36] width 38 height 11
select select "8"
select select "2025"
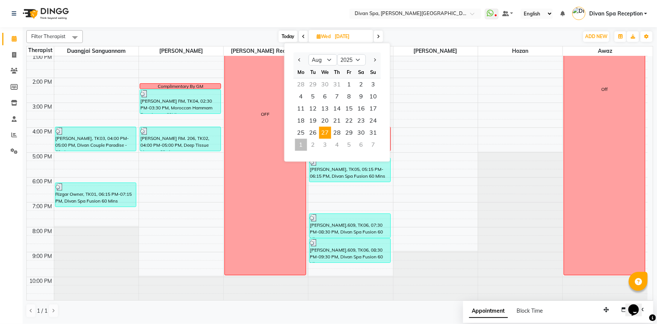
click at [324, 131] on span "27" at bounding box center [325, 133] width 12 height 12
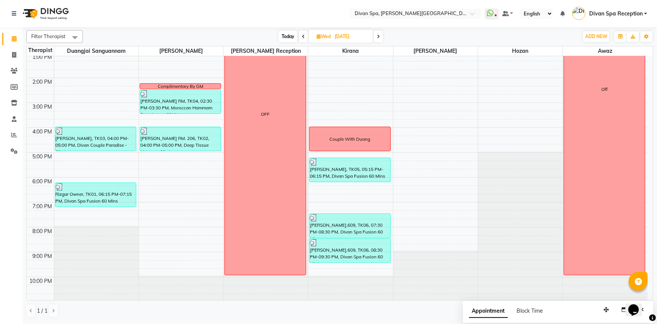
click at [290, 35] on span "Today" at bounding box center [288, 37] width 19 height 12
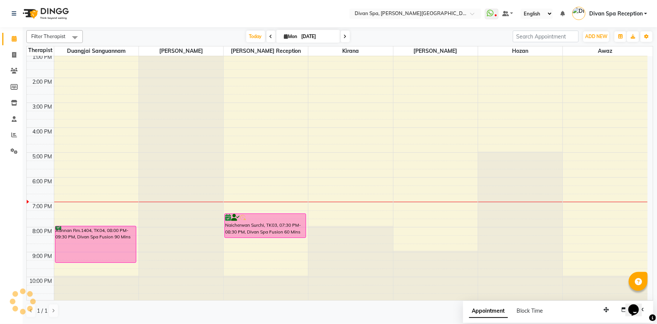
scroll to position [177, 0]
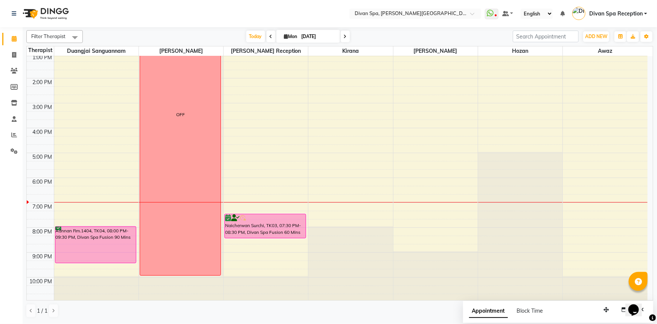
click at [345, 33] on span at bounding box center [345, 37] width 9 height 12
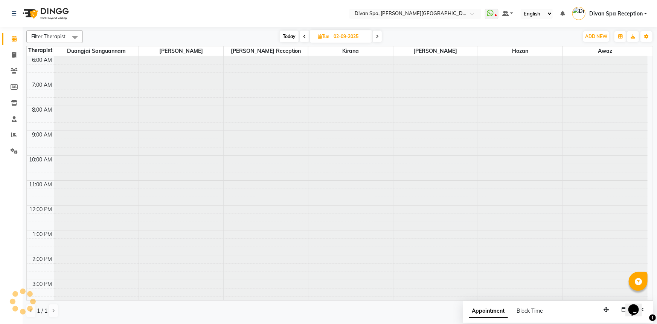
scroll to position [177, 0]
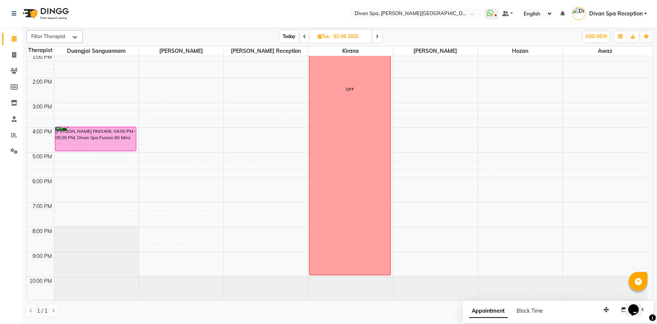
click at [303, 37] on icon at bounding box center [304, 36] width 3 height 5
type input "[DATE]"
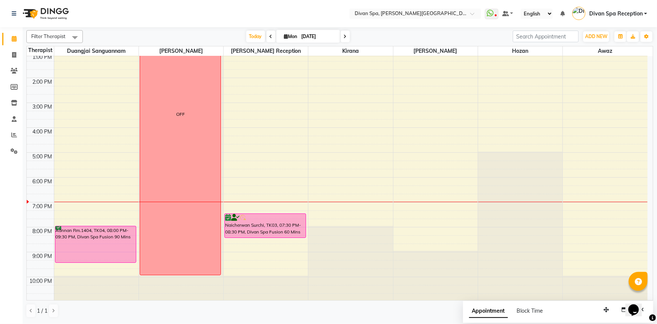
click at [266, 226] on div "Naicherwan Surchi, TK03, 07:30 PM-08:30 PM, Divan Spa Fusion 60 Mins" at bounding box center [265, 226] width 81 height 24
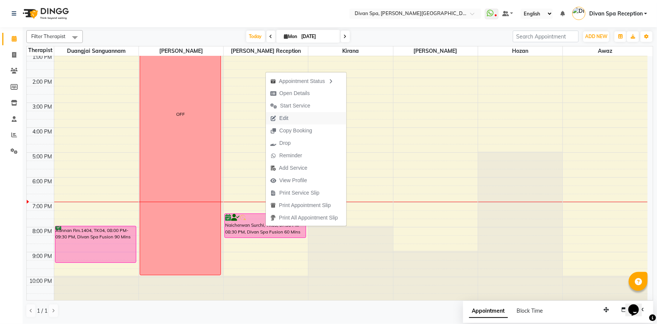
click at [283, 119] on span "Edit" at bounding box center [284, 118] width 9 height 8
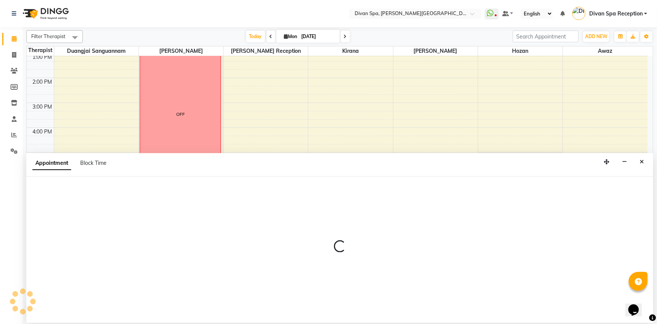
select select "tentative"
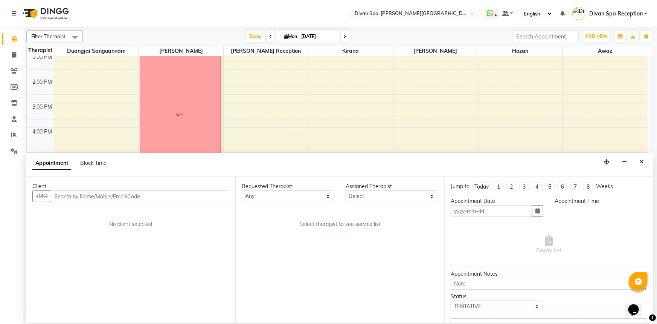
type input "[DATE]"
select select "confirm booking"
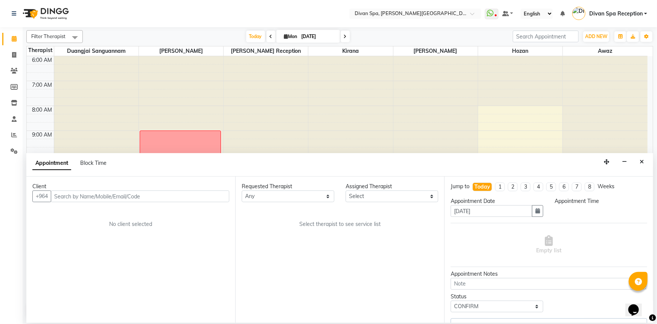
select select "1170"
select select "28726"
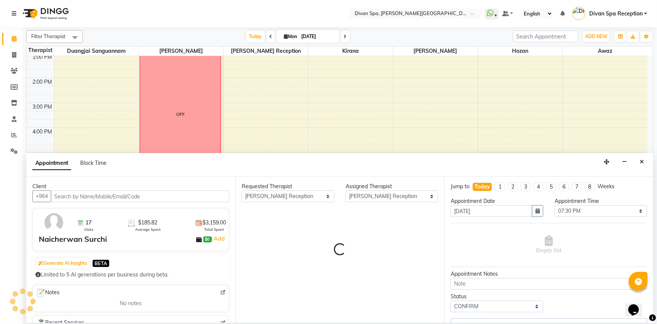
select select "2802"
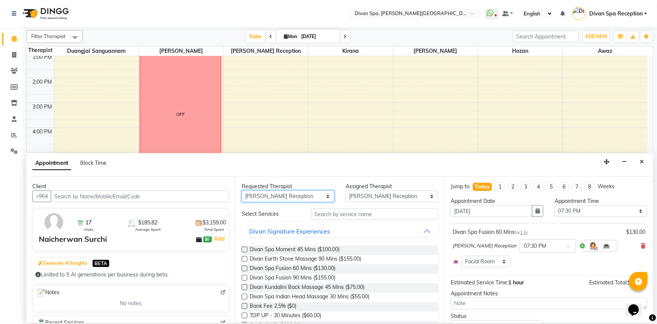
click at [326, 196] on select "Any [PERSON_NAME] Duangjai Sanguannam [PERSON_NAME] [PERSON_NAME] Reception [PE…" at bounding box center [288, 196] width 93 height 12
select select "17310"
click at [242, 190] on select "Any [PERSON_NAME] Duangjai Sanguannam [PERSON_NAME] [PERSON_NAME] Reception [PE…" at bounding box center [288, 196] width 93 height 12
select select "17310"
click at [536, 212] on icon "button" at bounding box center [538, 210] width 5 height 5
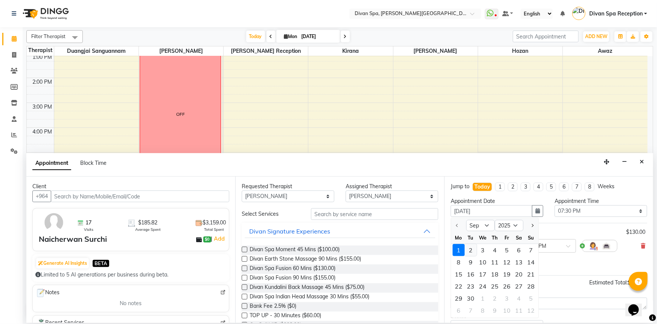
click at [470, 251] on div "2" at bounding box center [471, 250] width 12 height 12
type input "02-09-2025"
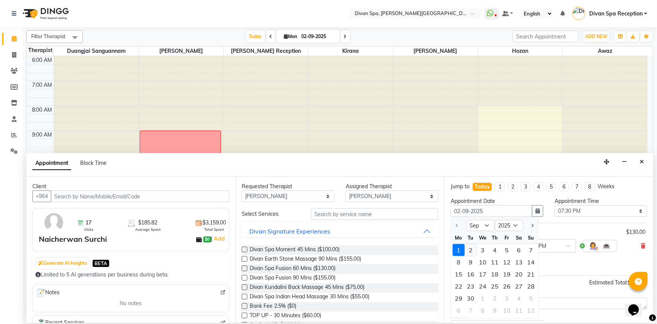
select select "1170"
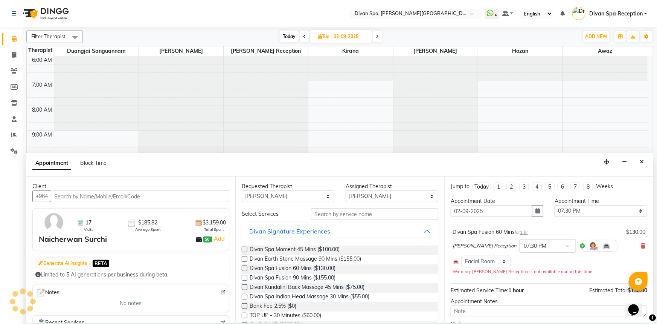
scroll to position [177, 0]
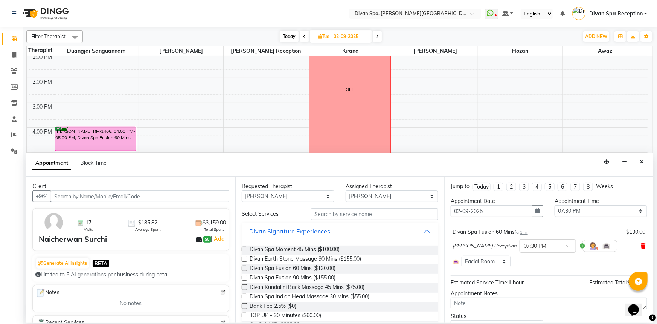
click at [641, 245] on icon at bounding box center [643, 245] width 5 height 5
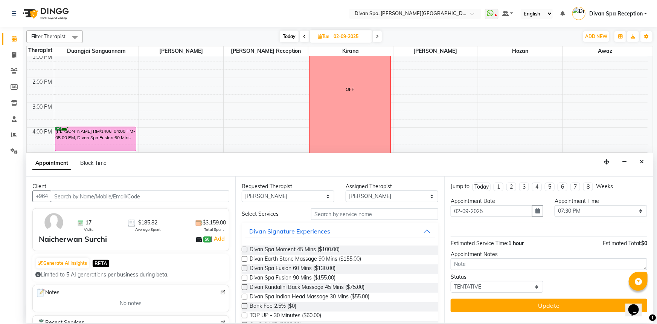
click at [243, 278] on label at bounding box center [245, 278] width 6 height 6
click at [243, 278] on input "checkbox" at bounding box center [244, 278] width 5 height 5
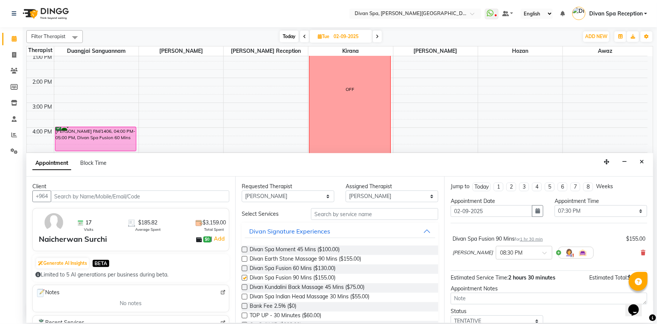
checkbox input "false"
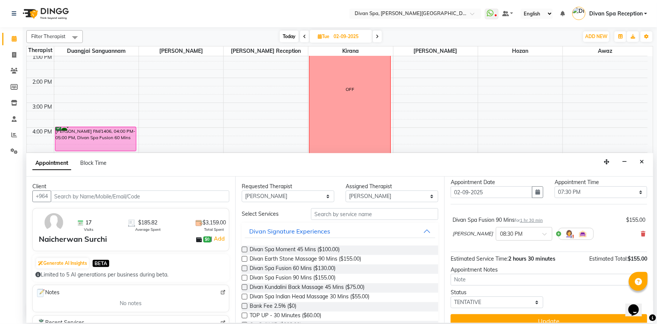
scroll to position [29, 0]
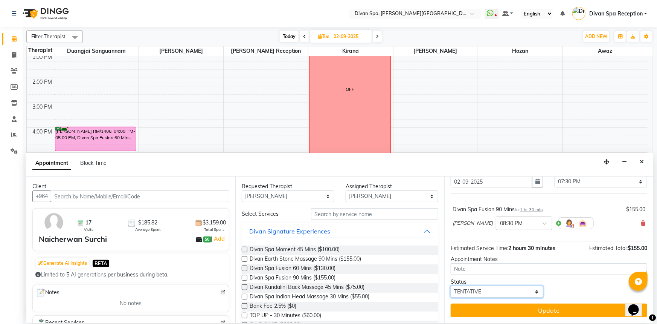
click at [532, 289] on select "Select TENTATIVE CONFIRM UPCOMING" at bounding box center [497, 292] width 93 height 12
select select "confirm booking"
click at [451, 286] on select "Select TENTATIVE CONFIRM UPCOMING" at bounding box center [497, 292] width 93 height 12
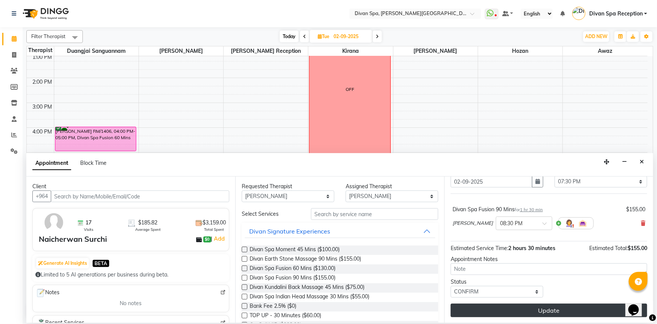
click at [538, 311] on button "Update" at bounding box center [549, 310] width 197 height 14
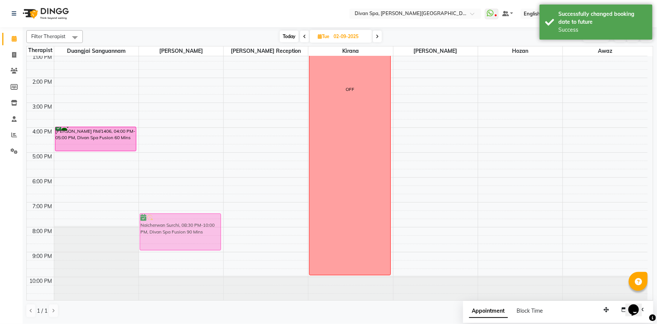
drag, startPoint x: 177, startPoint y: 253, endPoint x: 176, endPoint y: 226, distance: 27.1
click at [176, 226] on div "Naicherwan Surchi, 08:30 PM-10:00 PM, Divan Spa Fusion 90 Mins Naicherwan Surch…" at bounding box center [181, 90] width 84 height 422
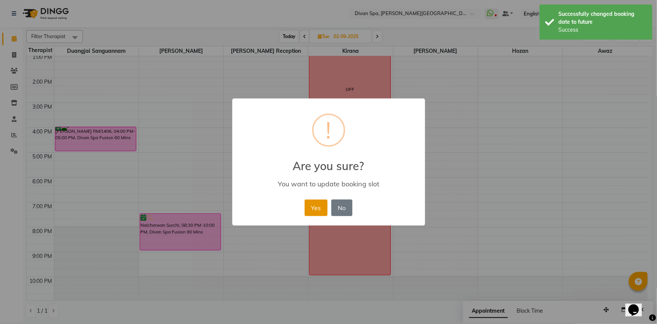
click at [309, 203] on button "Yes" at bounding box center [316, 207] width 23 height 17
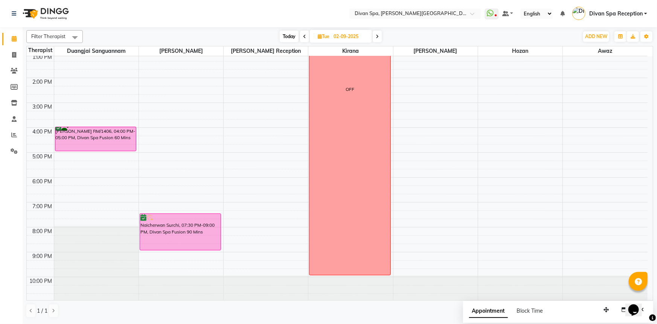
click at [290, 35] on span "Today" at bounding box center [289, 37] width 19 height 12
type input "[DATE]"
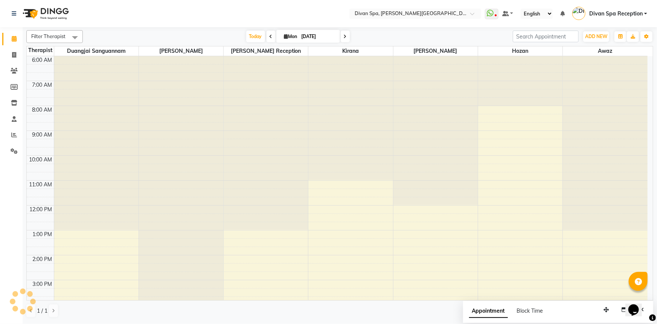
scroll to position [177, 0]
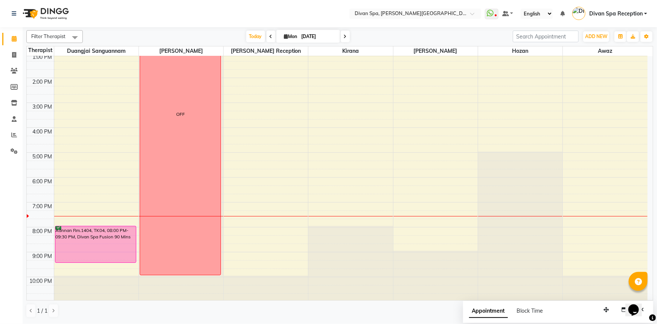
click at [285, 37] on icon at bounding box center [286, 36] width 4 height 5
select select "9"
select select "2025"
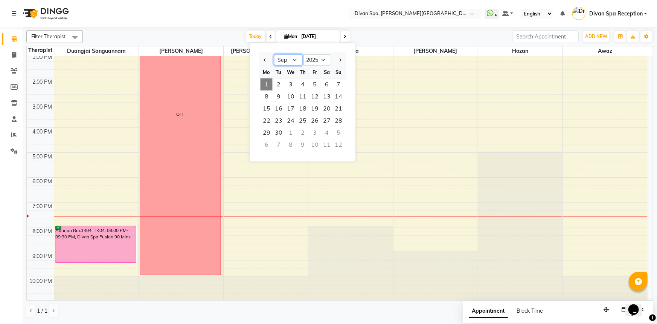
click at [295, 59] on select "Jan Feb Mar Apr May Jun [DATE] Aug Sep Oct Nov Dec" at bounding box center [288, 59] width 29 height 11
select select "8"
click at [274, 54] on select "Jan Feb Mar Apr May Jun [DATE] Aug Sep Oct Nov Dec" at bounding box center [288, 59] width 29 height 11
click at [268, 123] on span "18" at bounding box center [267, 121] width 12 height 12
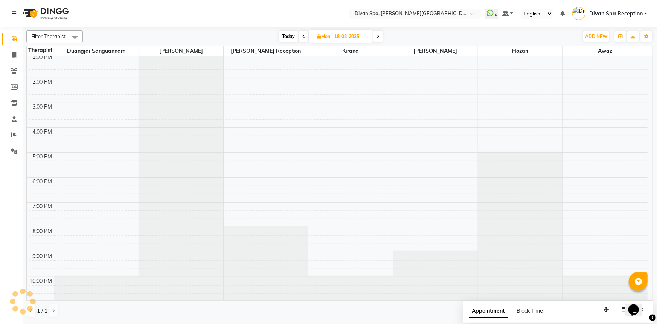
scroll to position [177, 0]
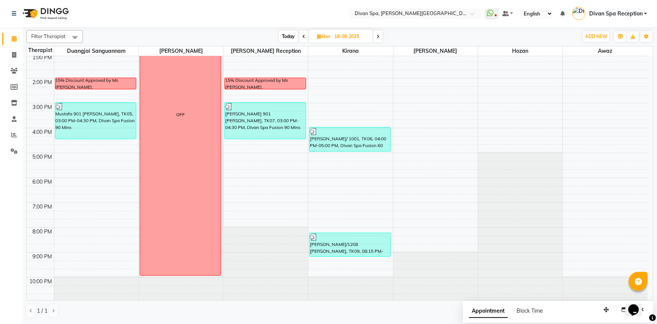
click at [286, 36] on span "Today" at bounding box center [288, 37] width 19 height 12
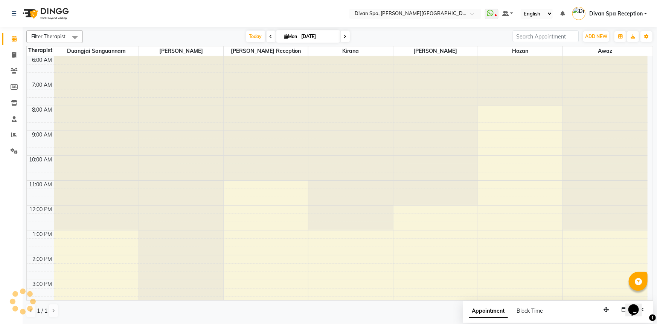
scroll to position [177, 0]
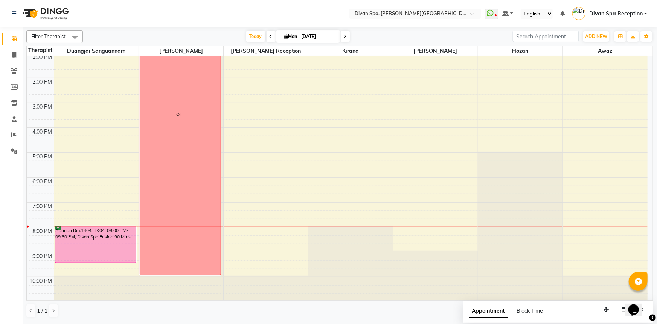
click at [342, 38] on span at bounding box center [345, 37] width 9 height 12
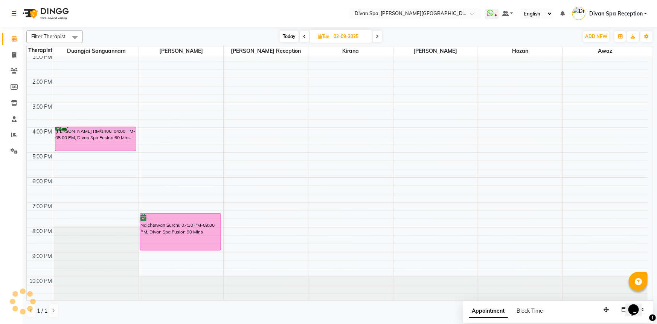
click at [376, 35] on icon at bounding box center [377, 36] width 3 height 5
type input "[DATE]"
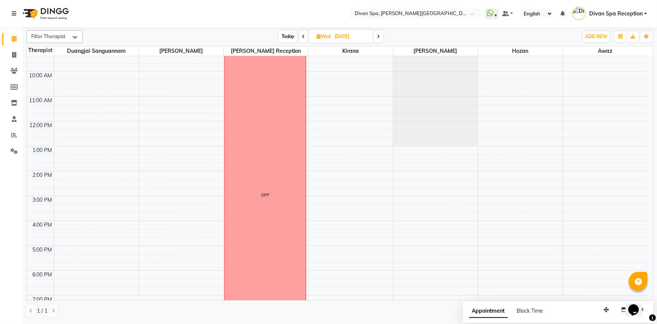
scroll to position [74, 0]
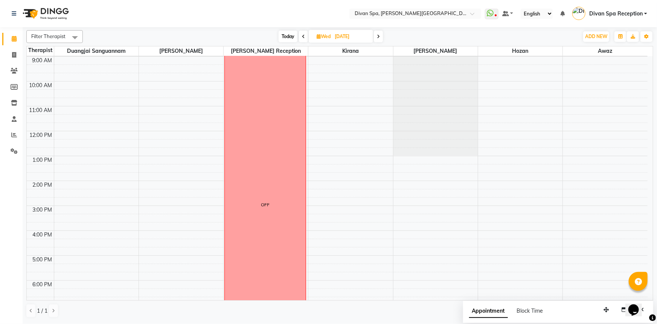
click at [320, 38] on icon at bounding box center [319, 36] width 4 height 5
select select "9"
select select "2025"
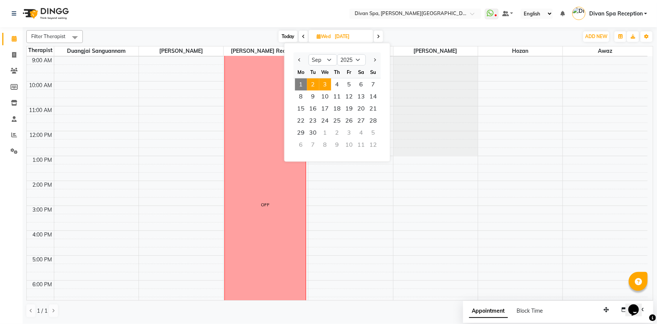
click at [312, 85] on span "2" at bounding box center [313, 84] width 12 height 12
type input "02-09-2025"
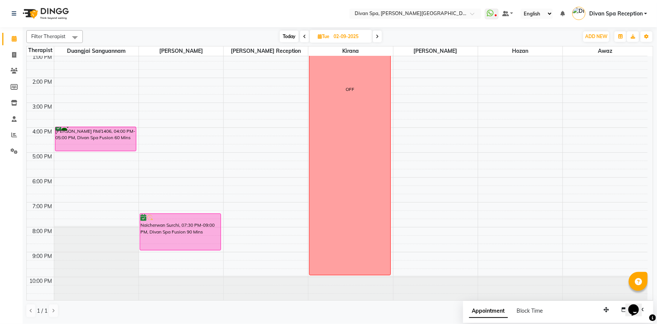
scroll to position [143, 0]
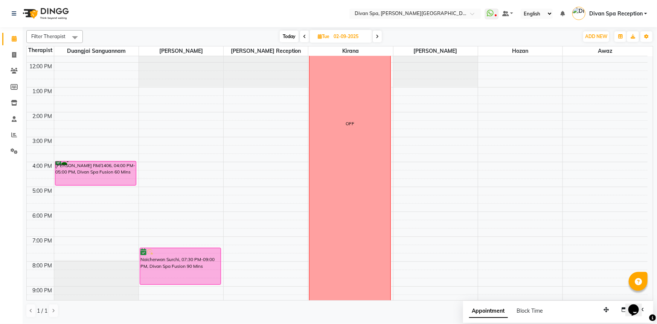
click at [316, 37] on span "Tue" at bounding box center [323, 37] width 15 height 6
select select "9"
select select "2025"
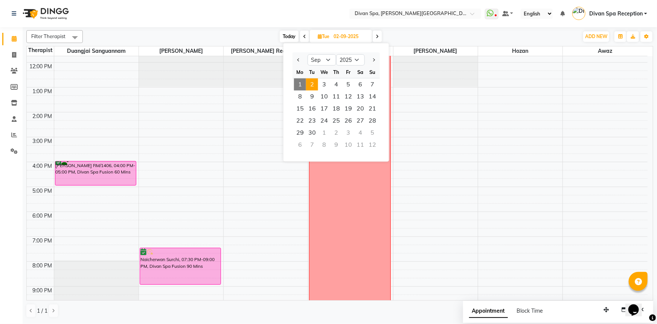
click at [299, 83] on span "1" at bounding box center [300, 84] width 12 height 12
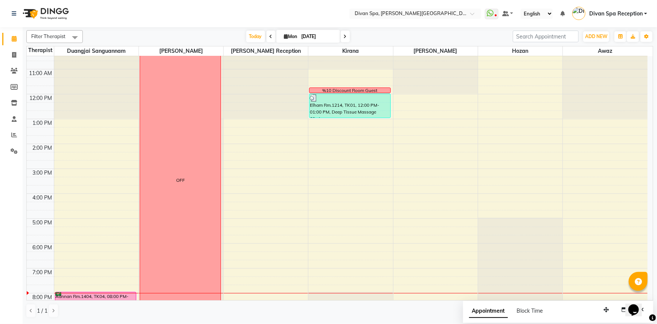
scroll to position [108, 0]
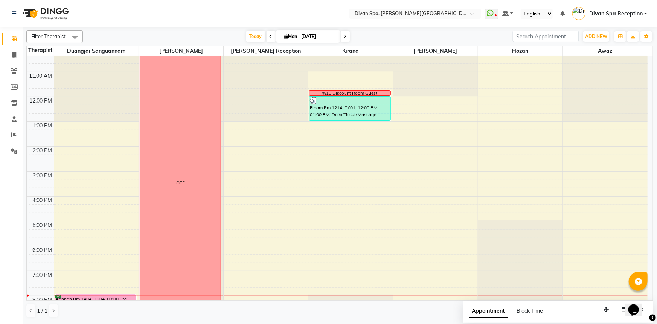
click at [267, 36] on span at bounding box center [271, 37] width 9 height 12
type input "[DATE]"
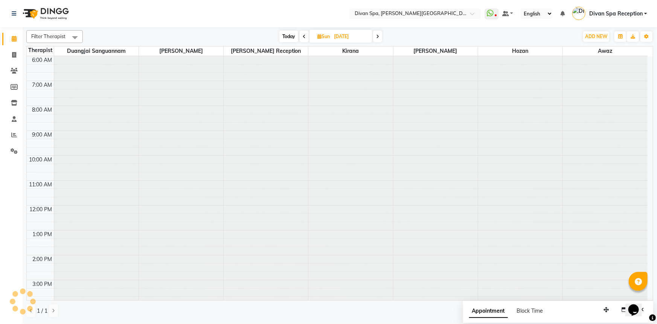
scroll to position [177, 0]
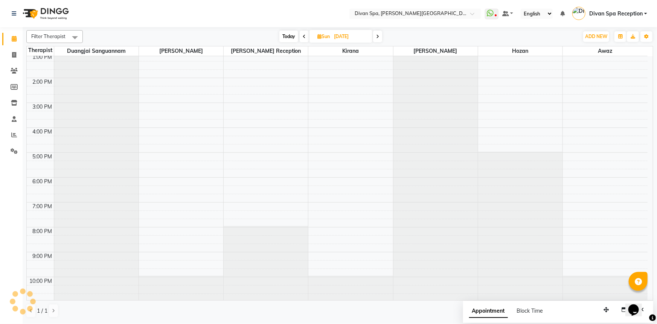
click at [324, 38] on span "Sun" at bounding box center [324, 37] width 16 height 6
select select "8"
select select "2025"
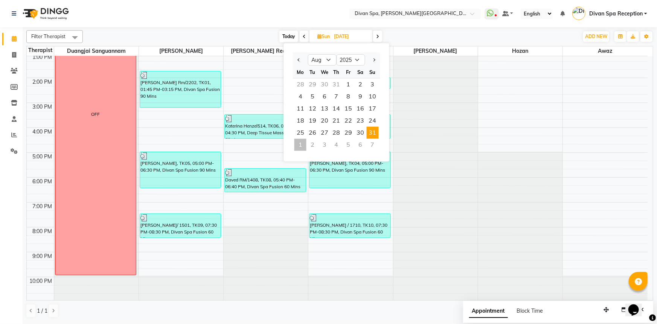
click at [370, 128] on span "31" at bounding box center [373, 133] width 12 height 12
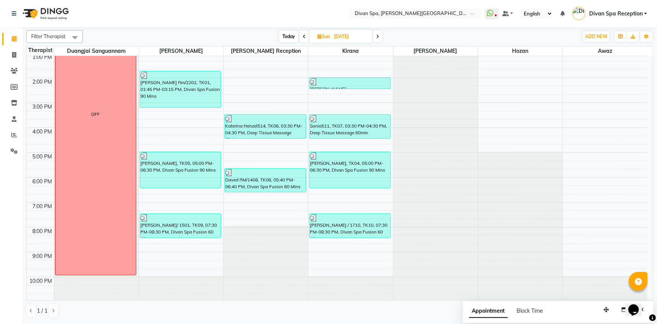
click at [322, 35] on span "Sun" at bounding box center [324, 37] width 16 height 6
select select "8"
select select "2025"
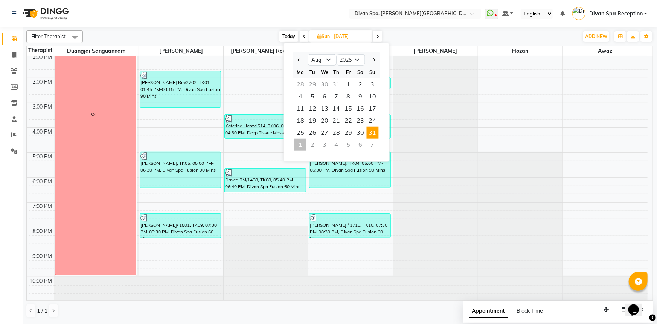
click at [299, 143] on div "1" at bounding box center [301, 145] width 12 height 12
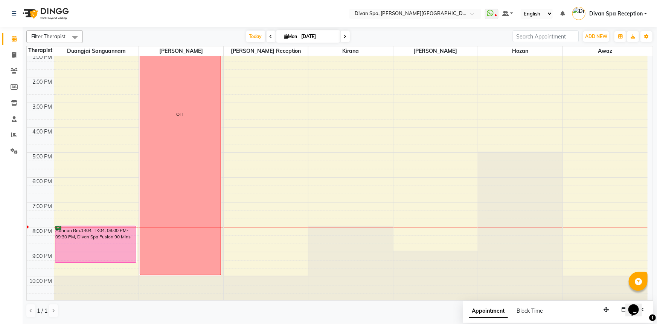
click at [344, 37] on icon at bounding box center [345, 36] width 3 height 5
type input "02-09-2025"
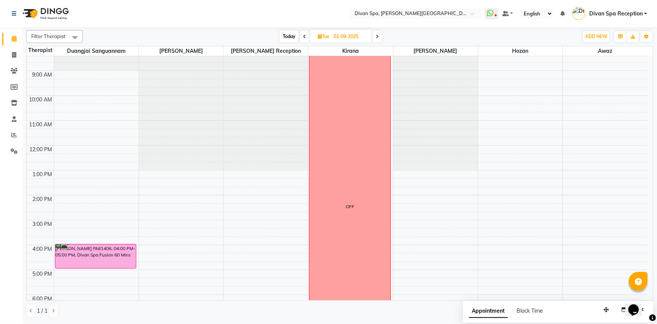
scroll to position [40, 0]
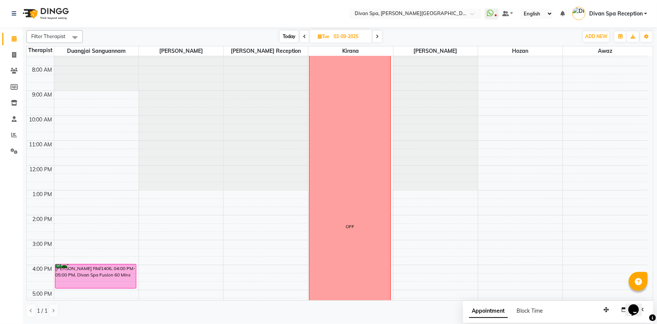
click at [321, 35] on span "Tue" at bounding box center [323, 37] width 15 height 6
select select "9"
select select "2025"
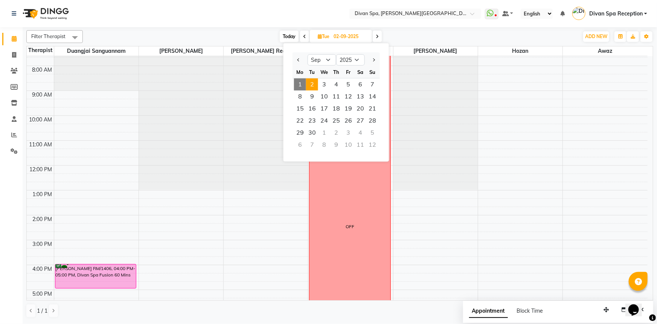
click at [298, 83] on span "1" at bounding box center [300, 84] width 12 height 12
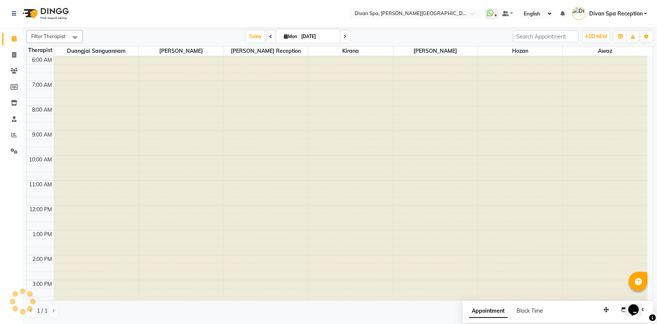
scroll to position [177, 0]
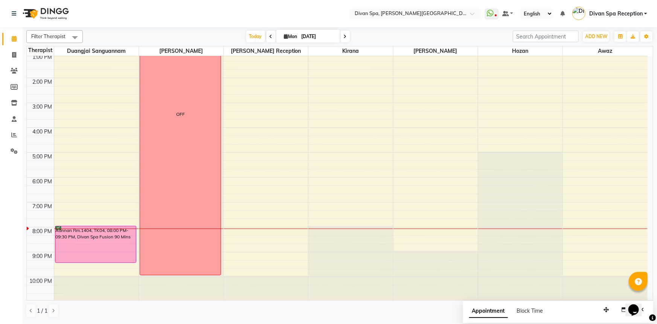
click at [342, 34] on span at bounding box center [345, 37] width 9 height 12
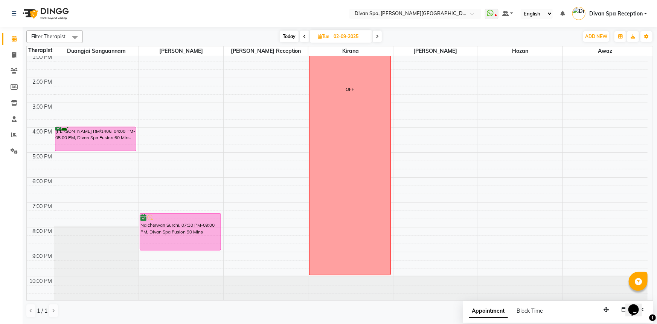
click at [379, 37] on icon at bounding box center [377, 36] width 3 height 5
type input "[DATE]"
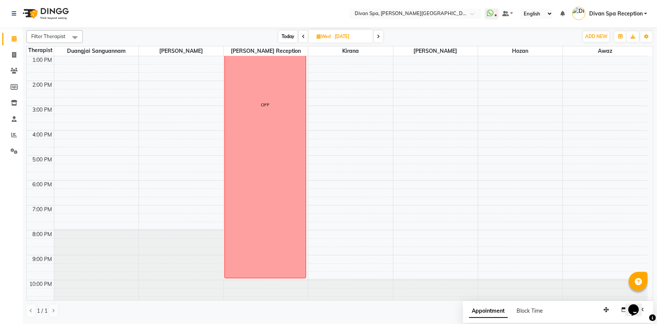
scroll to position [177, 0]
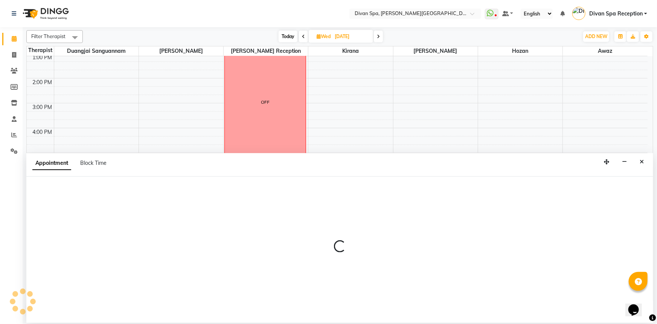
select select "17312"
select select "1260"
select select "tentative"
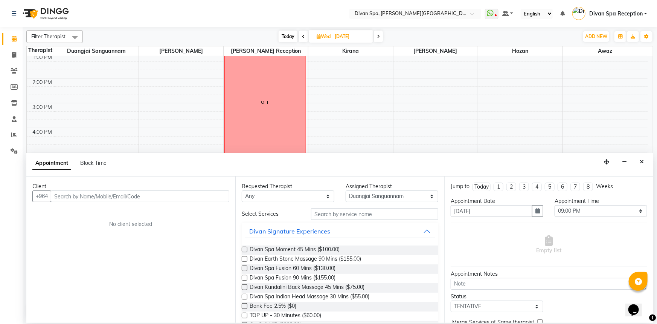
click at [78, 194] on input "text" at bounding box center [140, 196] width 179 height 12
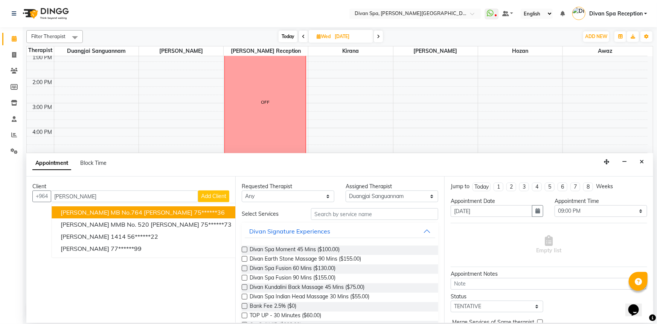
click at [94, 213] on span "[PERSON_NAME] MB No.764 [PERSON_NAME]" at bounding box center [127, 212] width 132 height 8
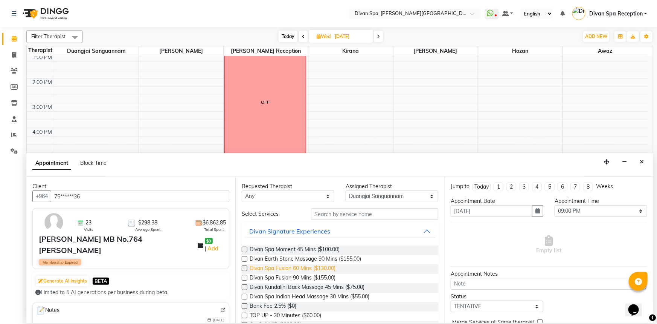
type input "75******36"
click at [322, 269] on span "Divan Spa Fusion 60 Mins ($130.00)" at bounding box center [293, 268] width 86 height 9
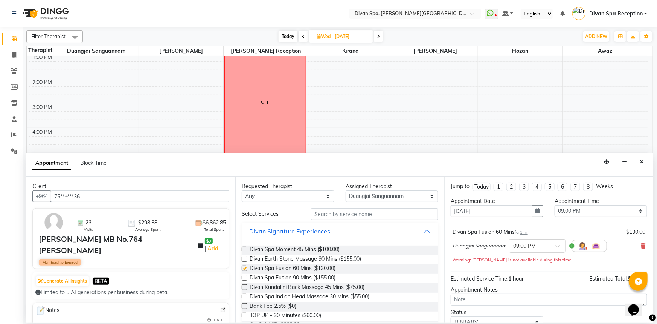
checkbox input "false"
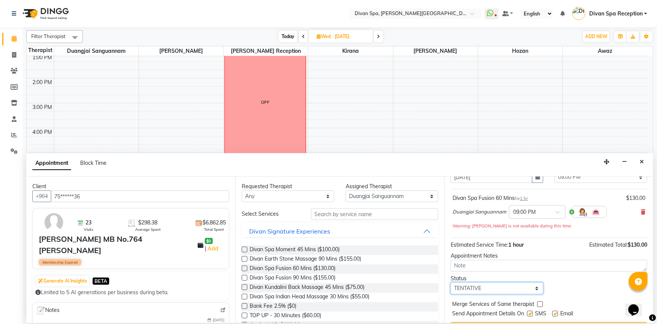
click at [529, 286] on select "Select TENTATIVE CONFIRM UPCOMING" at bounding box center [497, 288] width 93 height 12
select select "confirm booking"
click at [451, 282] on select "Select TENTATIVE CONFIRM UPCOMING" at bounding box center [497, 288] width 93 height 12
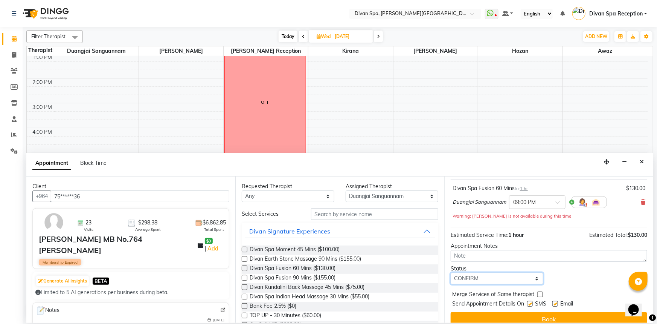
scroll to position [52, 0]
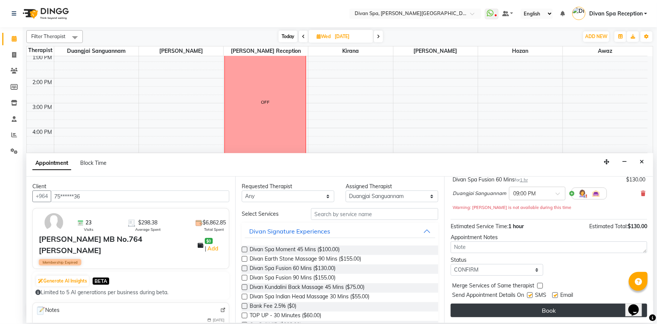
click at [512, 308] on button "Book" at bounding box center [549, 310] width 197 height 14
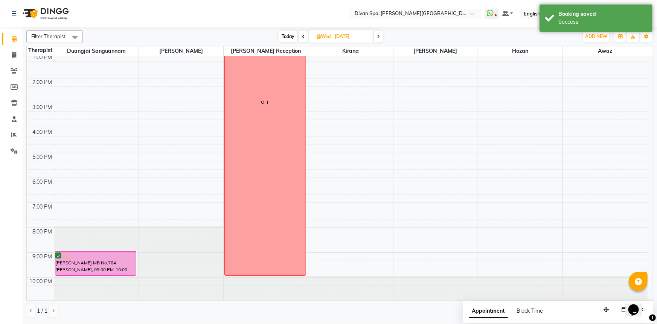
click at [318, 34] on icon at bounding box center [319, 36] width 4 height 5
select select "9"
select select "2025"
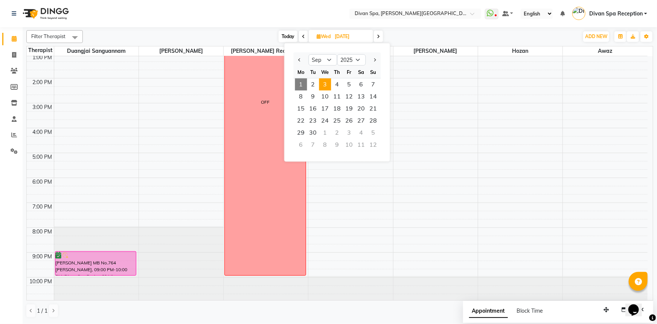
click at [303, 86] on span "1" at bounding box center [301, 84] width 12 height 12
type input "[DATE]"
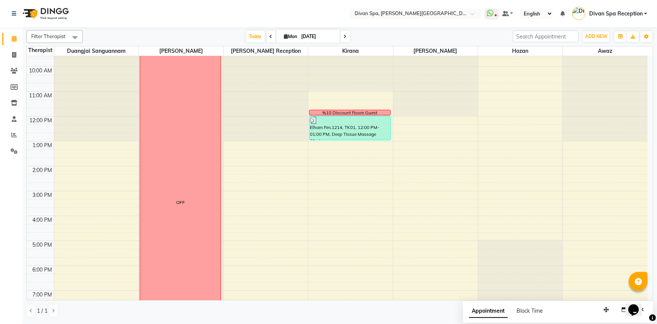
scroll to position [137, 0]
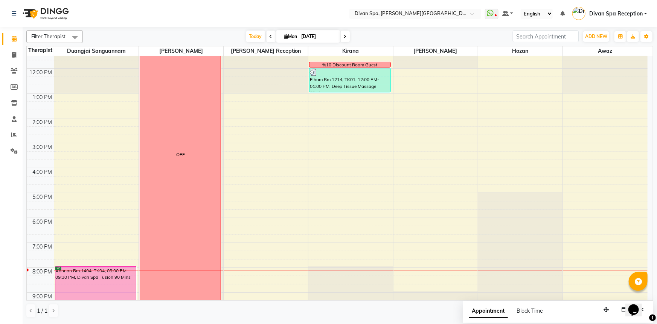
click at [91, 275] on div "Adnnan Rm.1404, TK04, 08:00 PM-09:30 PM, Divan Spa Fusion 90 Mins" at bounding box center [95, 284] width 81 height 36
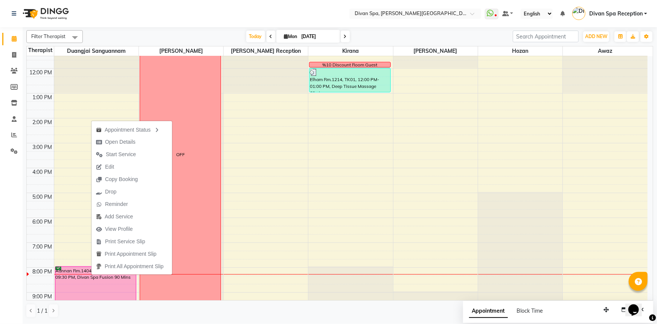
click at [279, 162] on div "6:00 AM 7:00 AM 8:00 AM 9:00 AM 10:00 AM 11:00 AM 12:00 PM 1:00 PM 2:00 PM 3:00…" at bounding box center [337, 130] width 621 height 422
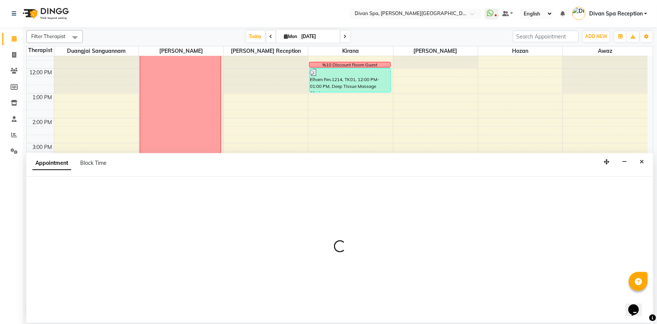
select select "28726"
select select "945"
select select "tentative"
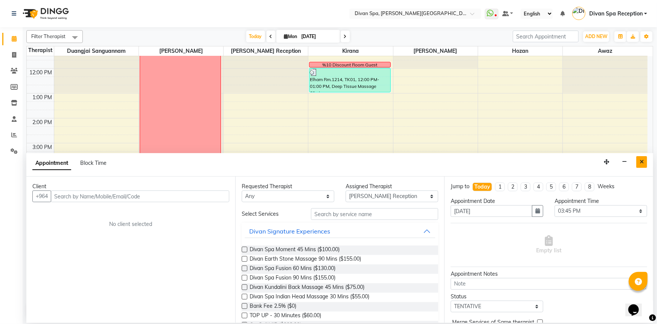
click at [643, 162] on icon "Close" at bounding box center [642, 161] width 4 height 5
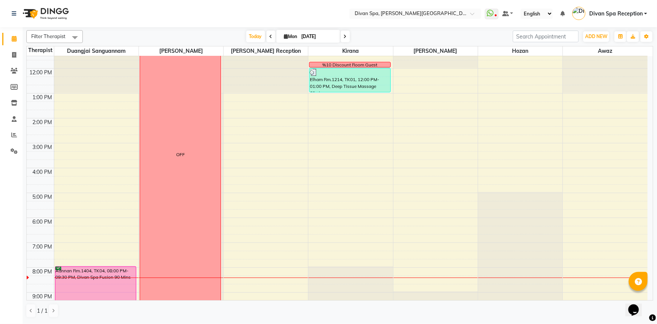
click at [62, 279] on div "Adnnan Rm.1404, TK04, 08:00 PM-09:30 PM, Divan Spa Fusion 90 Mins" at bounding box center [95, 284] width 81 height 36
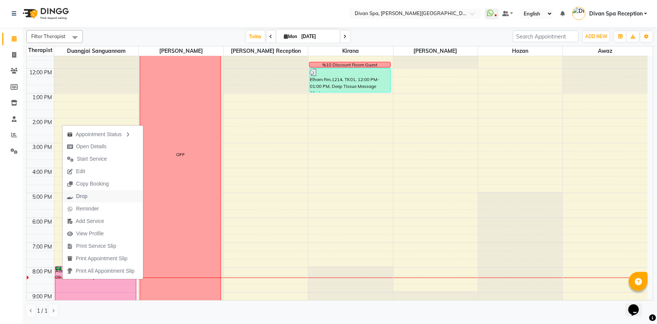
click at [86, 200] on span "Drop" at bounding box center [81, 196] width 11 height 8
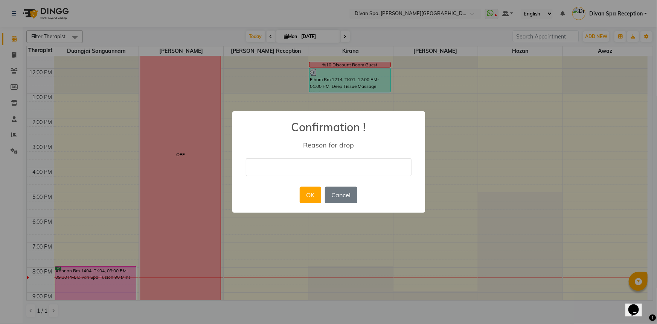
click at [249, 165] on input "text" at bounding box center [329, 167] width 166 height 18
type input "guest is busy"
click at [309, 195] on button "OK" at bounding box center [310, 194] width 21 height 17
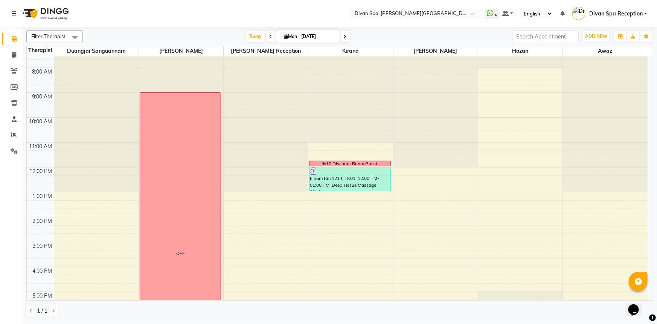
scroll to position [5, 0]
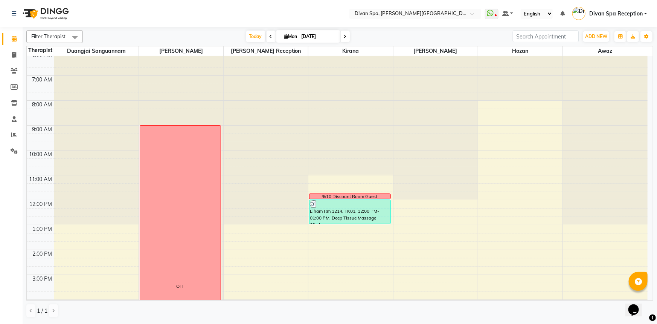
click at [342, 32] on span at bounding box center [345, 37] width 9 height 12
type input "02-09-2025"
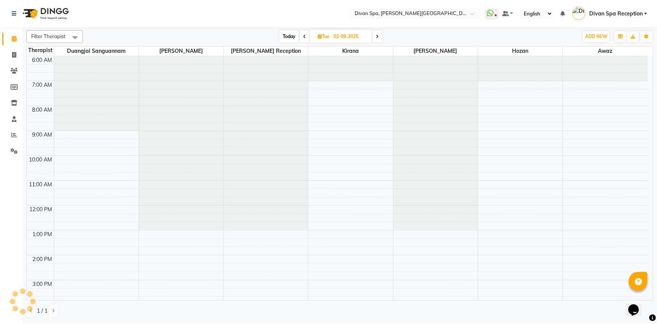
scroll to position [177, 0]
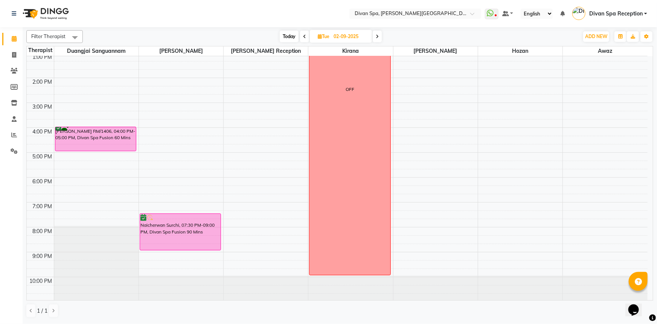
click at [174, 230] on div "Naicherwan Surchi, 07:30 PM-09:00 PM, Divan Spa Fusion 90 Mins" at bounding box center [180, 232] width 81 height 36
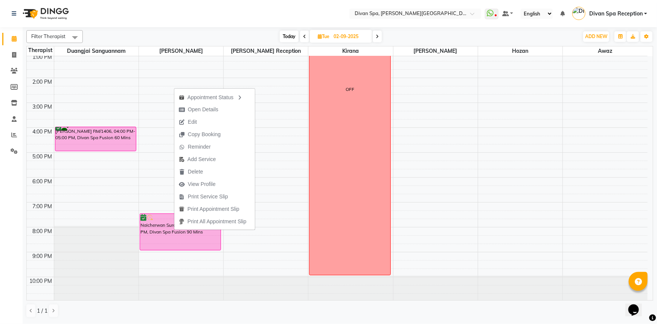
click at [150, 233] on div "Naicherwan Surchi, 07:30 PM-09:00 PM, Divan Spa Fusion 90 Mins" at bounding box center [180, 232] width 81 height 36
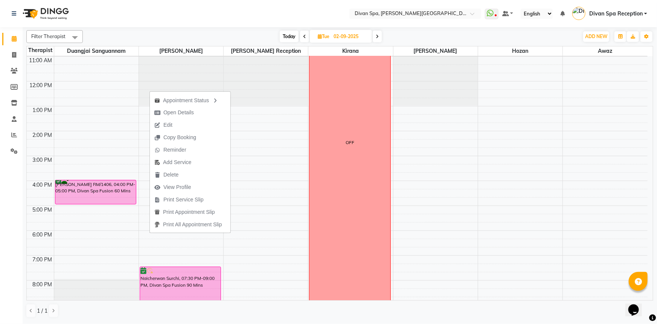
scroll to position [177, 0]
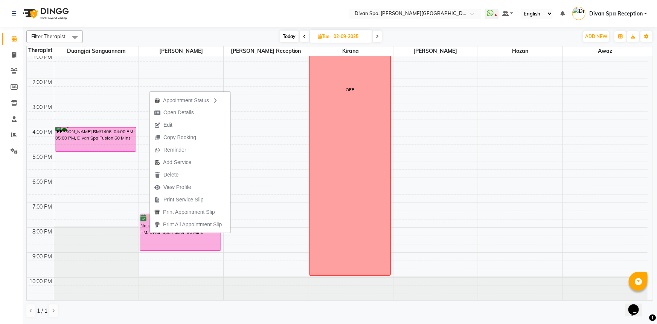
click at [154, 242] on div "Naicherwan Surchi, 07:30 PM-09:00 PM, Divan Spa Fusion 90 Mins" at bounding box center [180, 232] width 81 height 36
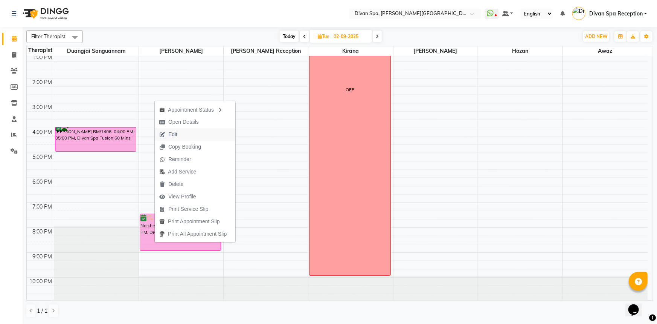
click at [180, 136] on span "Edit" at bounding box center [168, 134] width 27 height 12
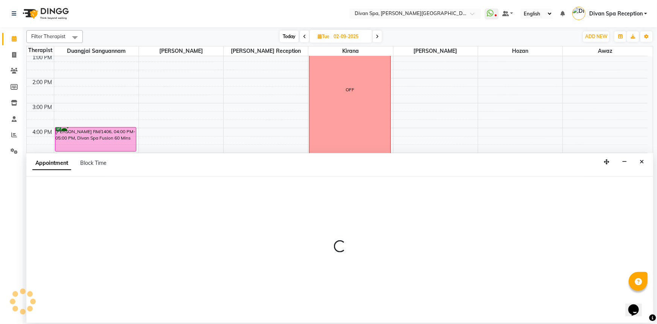
select select "tentative"
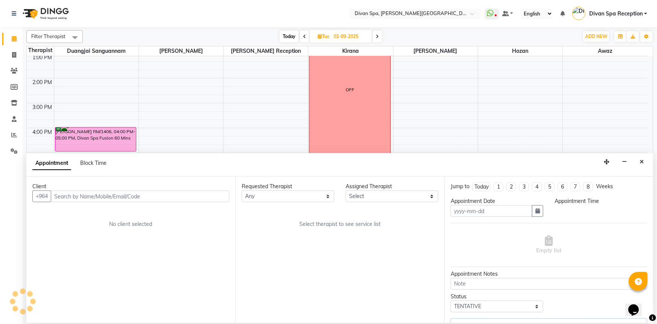
type input "02-09-2025"
select select "confirm booking"
select select "1170"
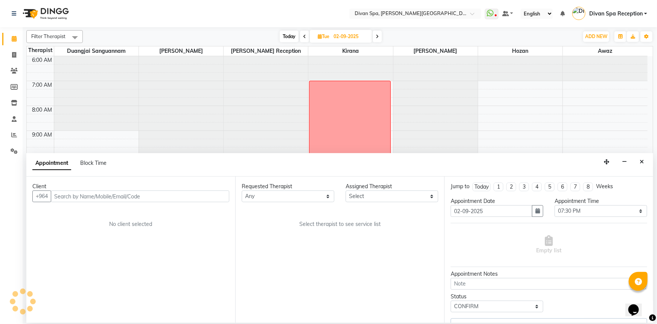
select select "17310"
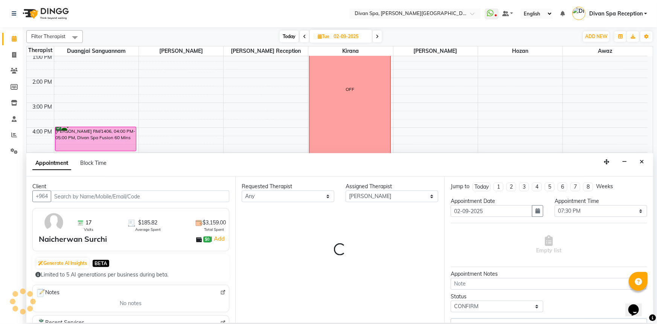
select select "2804"
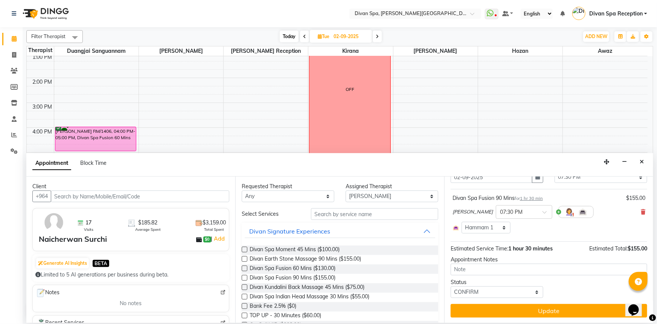
scroll to position [0, 0]
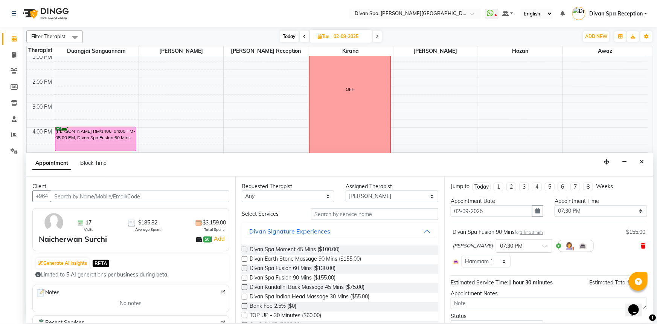
click at [641, 243] on icon at bounding box center [643, 245] width 5 height 5
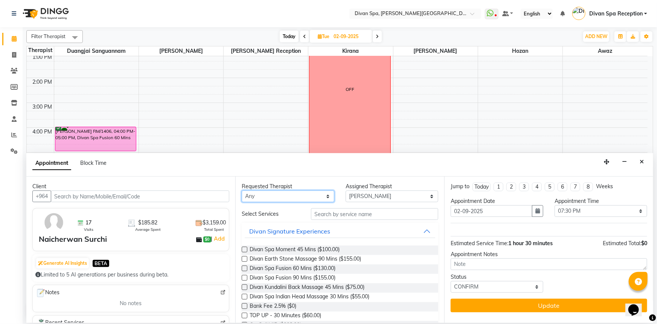
click at [325, 195] on select "Any [PERSON_NAME] Duangjai Sanguannam [PERSON_NAME] [PERSON_NAME] Reception [PE…" at bounding box center [288, 196] width 93 height 12
select select "17310"
click at [242, 190] on select "Any [PERSON_NAME] Duangjai Sanguannam [PERSON_NAME] [PERSON_NAME] Reception [PE…" at bounding box center [288, 196] width 93 height 12
click at [278, 279] on span "Divan Spa Fusion 90 Mins ($155.00)" at bounding box center [293, 278] width 86 height 9
checkbox input "false"
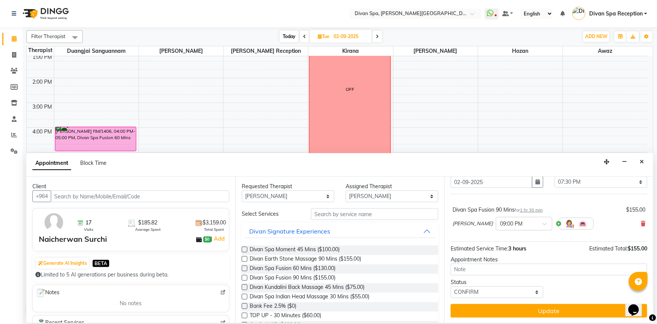
scroll to position [29, 0]
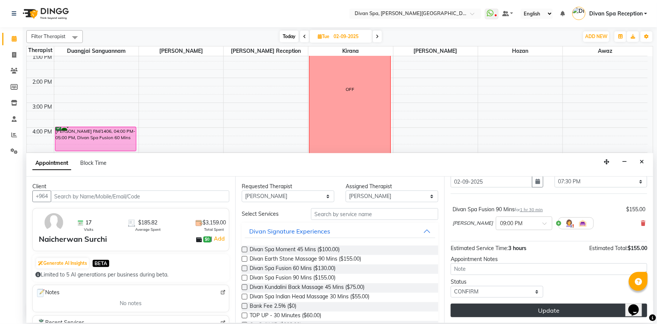
click at [538, 311] on button "Update" at bounding box center [549, 310] width 197 height 14
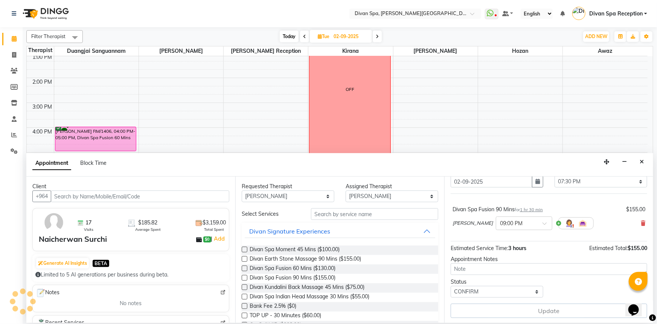
click at [538, 311] on div "Update" at bounding box center [549, 310] width 197 height 14
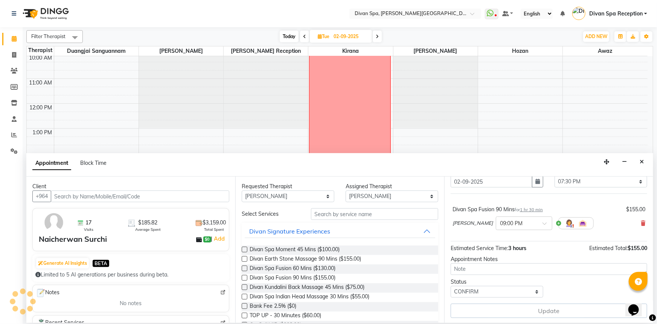
scroll to position [177, 0]
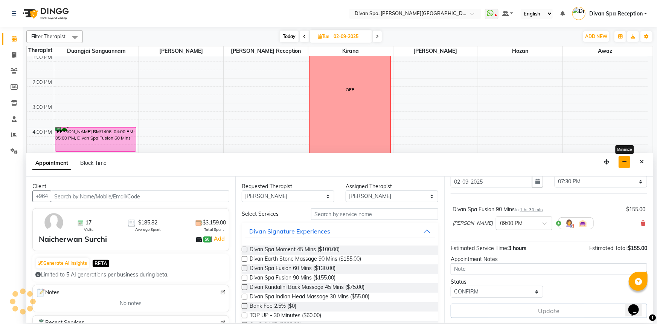
click at [630, 162] on button "button" at bounding box center [625, 162] width 12 height 12
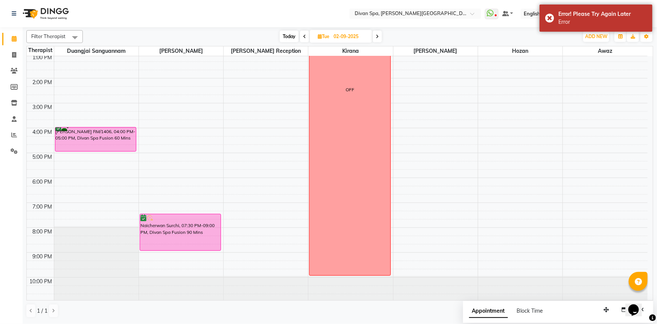
click at [321, 34] on icon at bounding box center [320, 36] width 4 height 5
select select "9"
select select "2025"
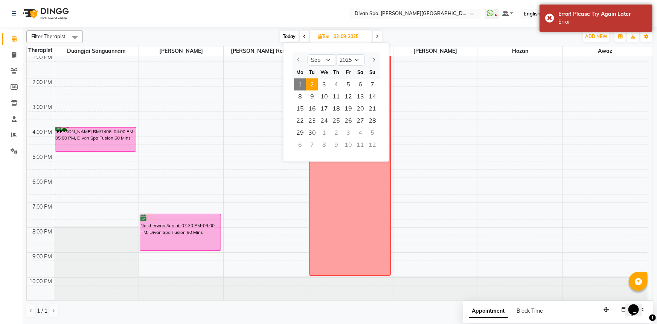
click at [301, 83] on span "1" at bounding box center [300, 84] width 12 height 12
type input "[DATE]"
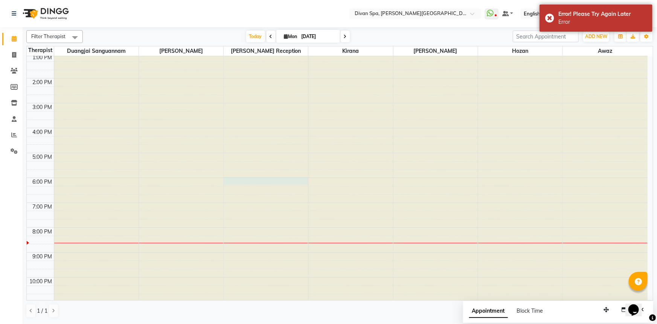
select select "28726"
select select "1080"
select select "tentative"
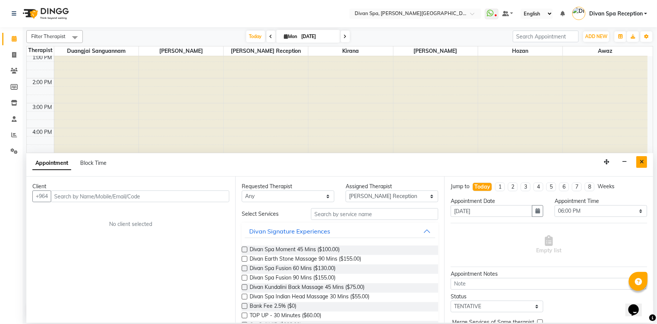
click at [641, 157] on button "Close" at bounding box center [642, 162] width 11 height 12
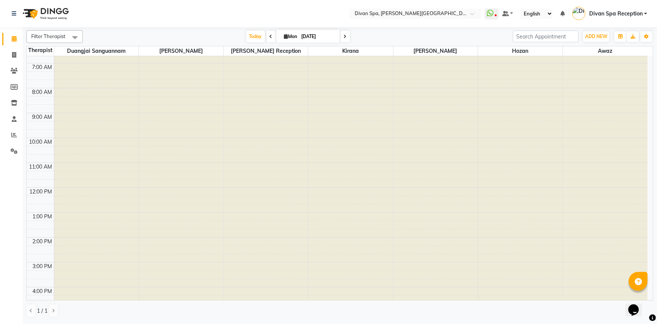
scroll to position [0, 0]
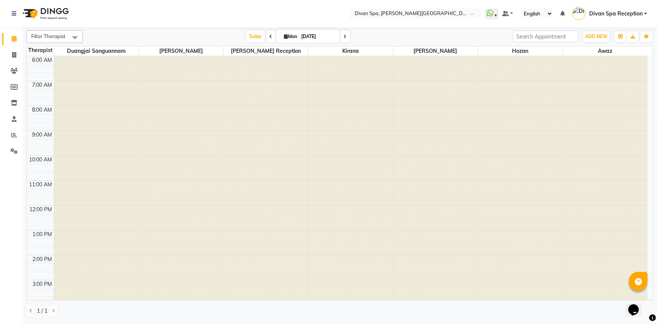
click at [284, 37] on icon at bounding box center [286, 36] width 4 height 5
select select "9"
select select "2025"
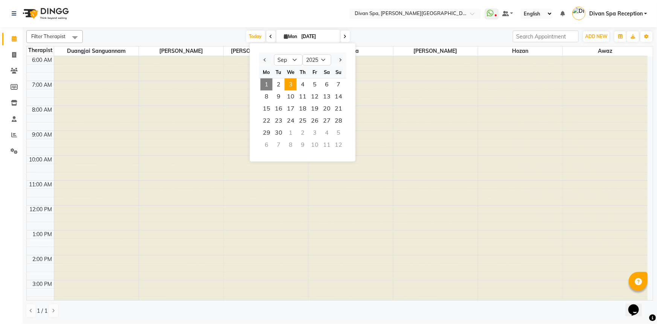
click at [291, 81] on span "3" at bounding box center [291, 84] width 12 height 12
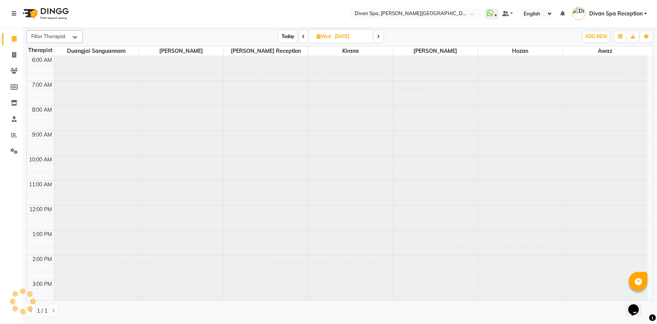
scroll to position [177, 0]
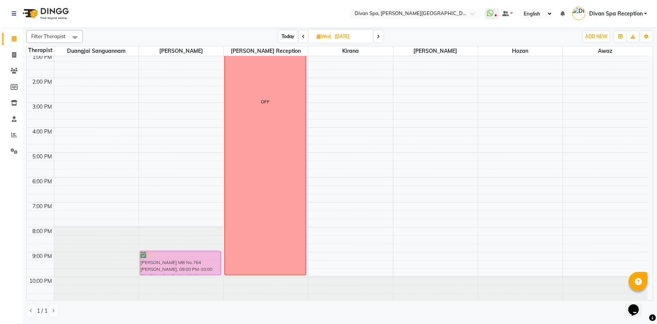
drag, startPoint x: 91, startPoint y: 260, endPoint x: 156, endPoint y: 262, distance: 65.2
click at [156, 262] on tr "[PERSON_NAME] MB No.764 [PERSON_NAME], 09:00 PM-10:00 PM, Divan Spa Fusion 60 M…" at bounding box center [337, 90] width 621 height 422
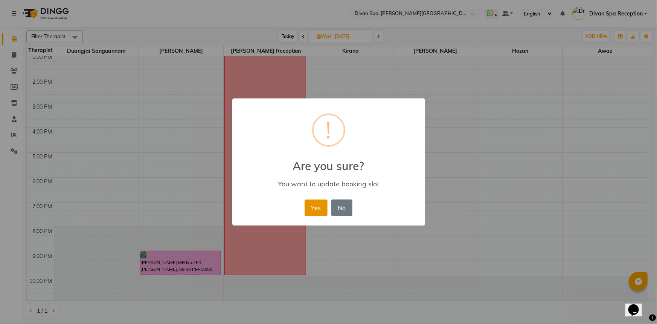
click at [319, 209] on button "Yes" at bounding box center [316, 207] width 23 height 17
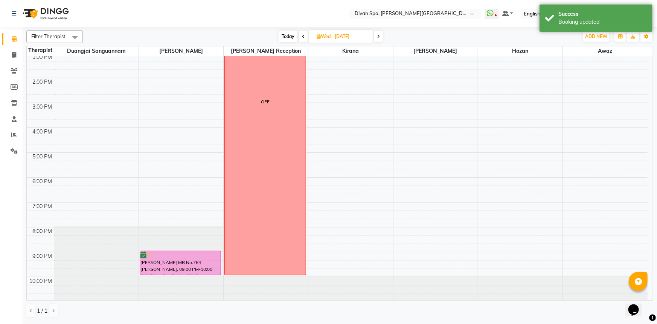
click at [304, 34] on icon at bounding box center [303, 36] width 3 height 5
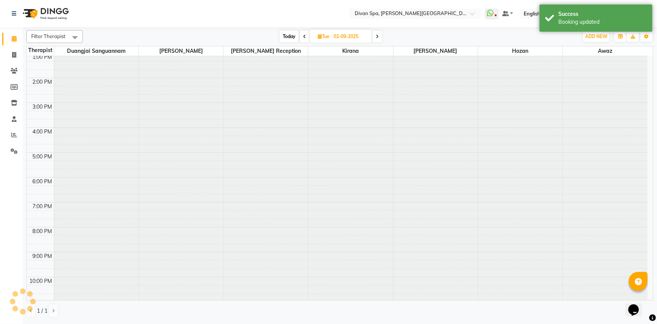
scroll to position [0, 0]
click at [304, 34] on icon at bounding box center [304, 36] width 3 height 5
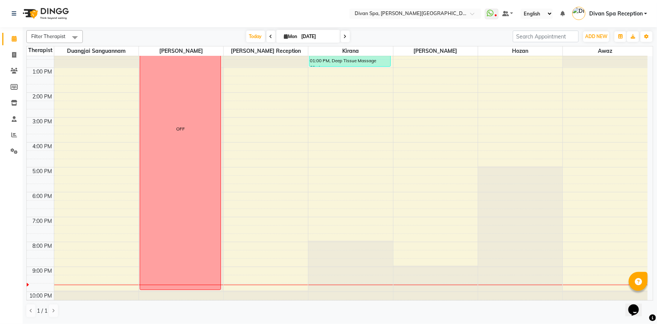
scroll to position [177, 0]
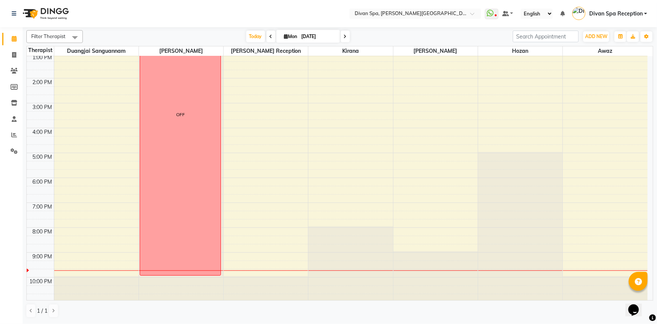
click at [346, 38] on span at bounding box center [345, 37] width 9 height 12
type input "02-09-2025"
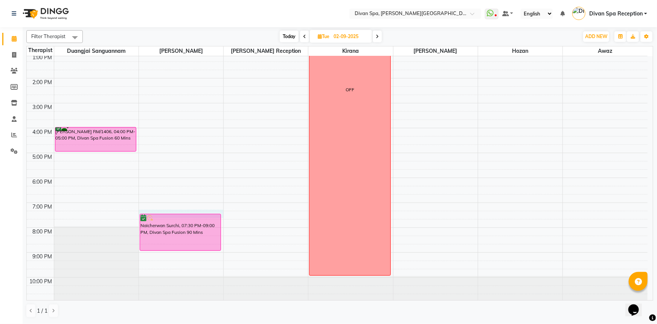
click at [151, 209] on div "6:00 AM 7:00 AM 8:00 AM 9:00 AM 10:00 AM 11:00 AM 12:00 PM 1:00 PM 2:00 PM 3:00…" at bounding box center [337, 90] width 621 height 422
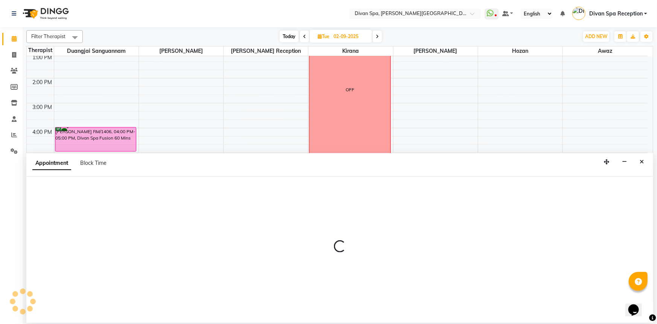
select select "17310"
select select "tentative"
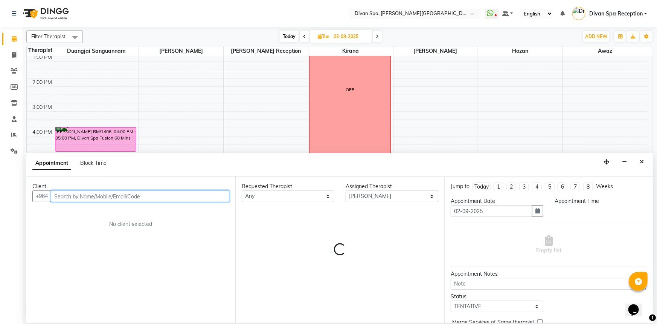
select select "1155"
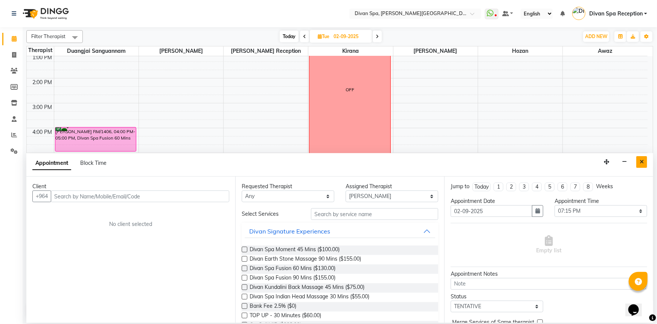
click at [645, 157] on button "Close" at bounding box center [642, 162] width 11 height 12
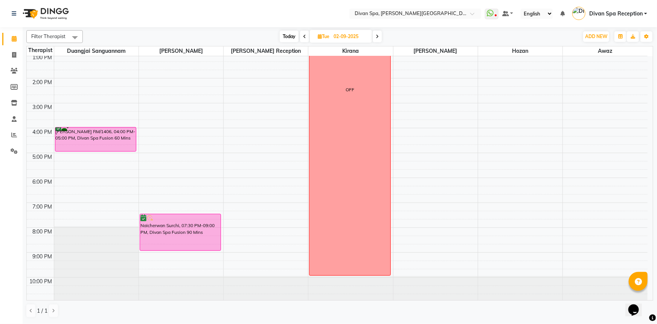
click at [158, 207] on div "6:00 AM 7:00 AM 8:00 AM 9:00 AM 10:00 AM 11:00 AM 12:00 PM 1:00 PM 2:00 PM 3:00…" at bounding box center [337, 90] width 621 height 422
select select "17310"
select select "tentative"
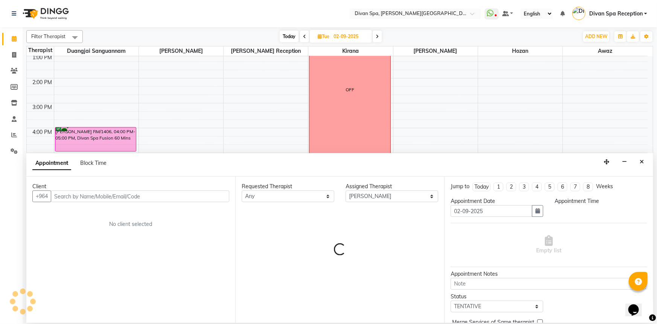
select select "1140"
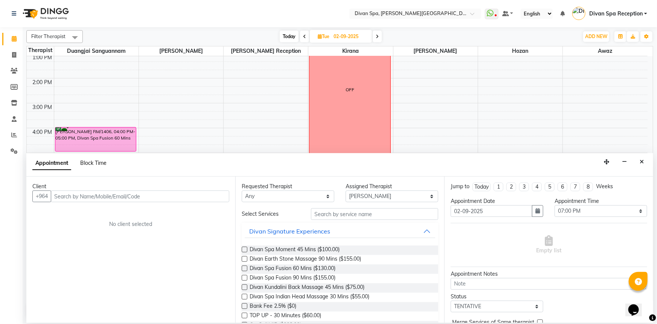
click at [90, 163] on span "Block Time" at bounding box center [93, 162] width 26 height 7
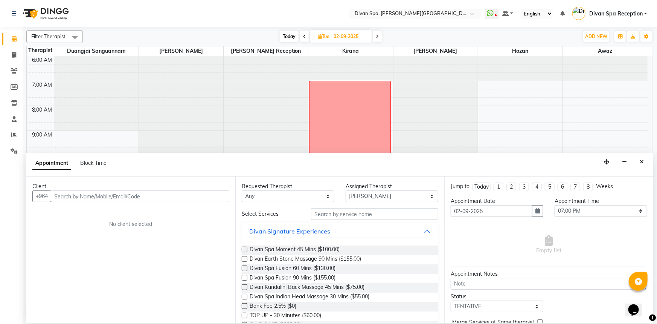
select select "17310"
select select "1140"
select select "1155"
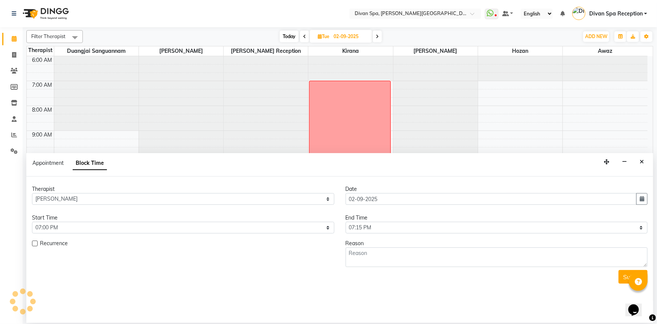
scroll to position [177, 0]
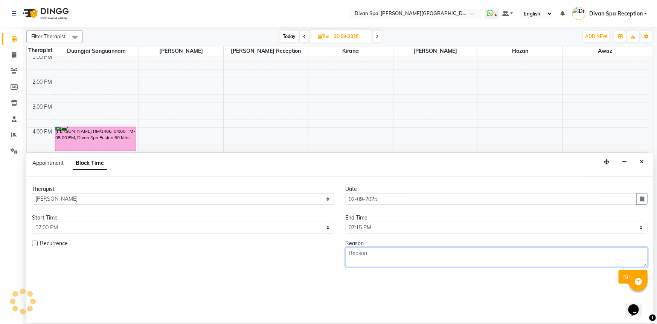
click at [363, 257] on textarea at bounding box center [497, 257] width 303 height 20
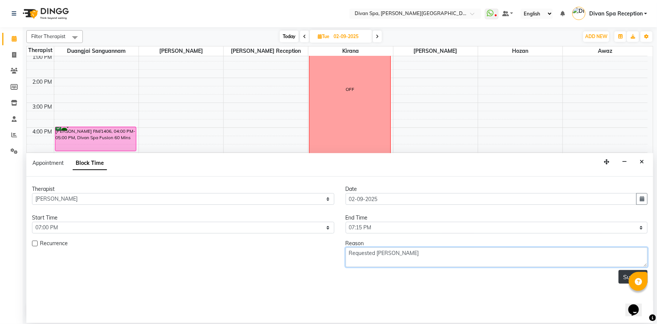
type textarea "Requested [PERSON_NAME]"
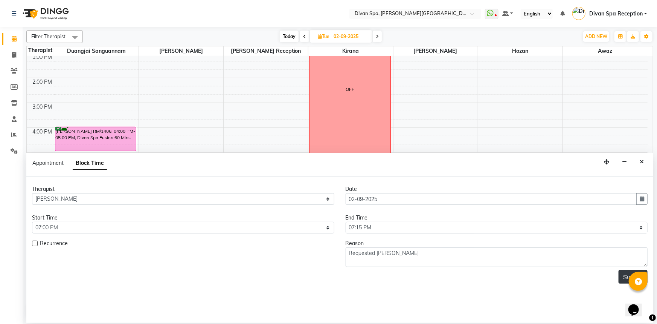
click at [623, 271] on button "Submit" at bounding box center [633, 277] width 29 height 14
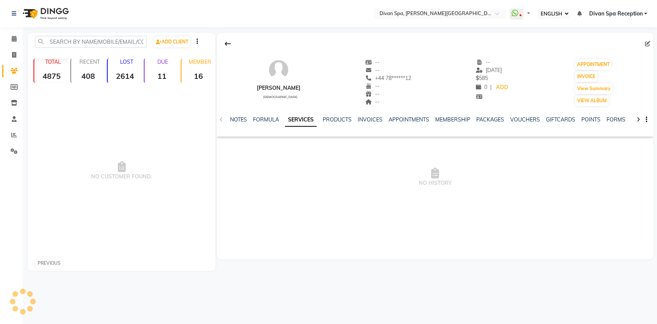
select select "ec"
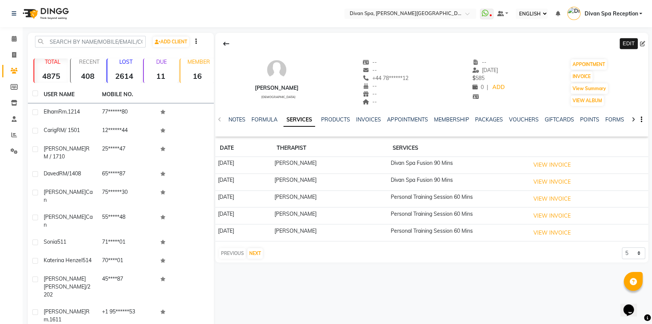
click at [645, 42] on icon at bounding box center [642, 43] width 5 height 5
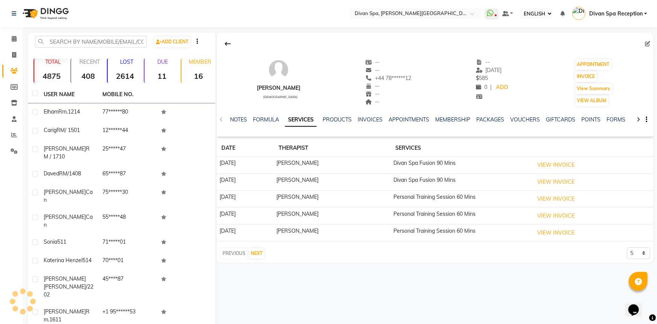
select select "[DEMOGRAPHIC_DATA]"
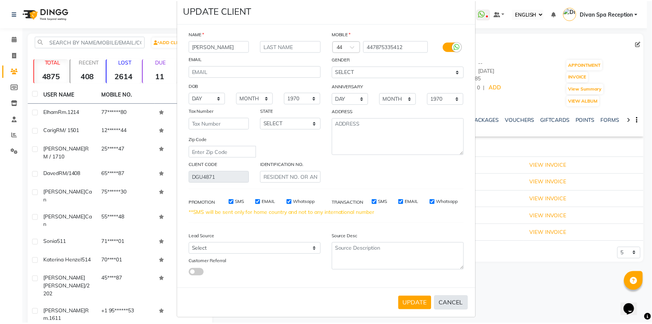
scroll to position [21, 0]
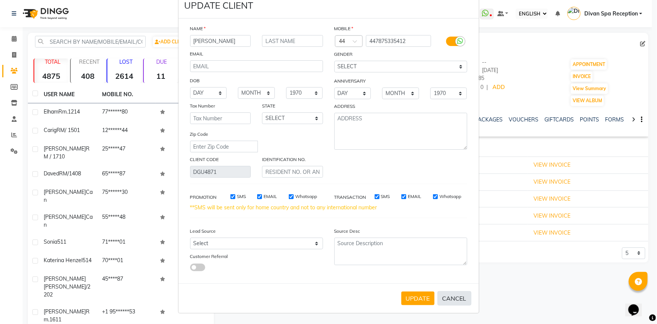
click at [448, 294] on button "CANCEL" at bounding box center [455, 298] width 34 height 14
select select
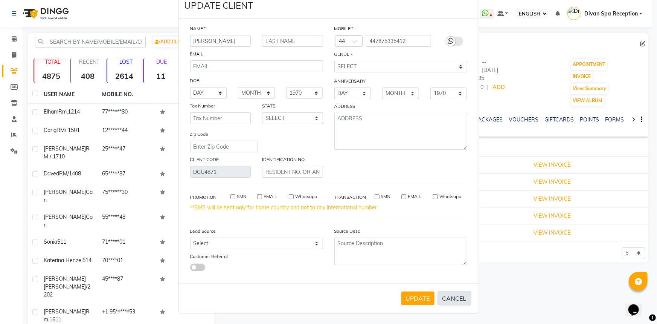
select select
checkbox input "false"
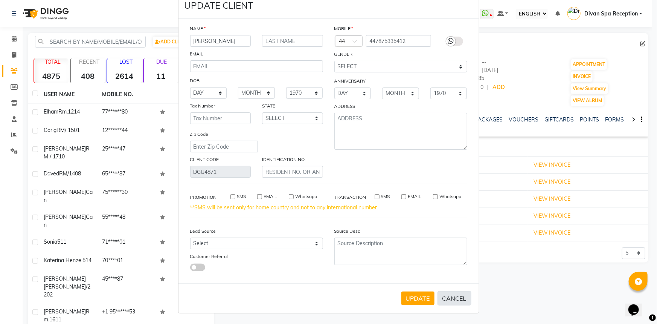
checkbox input "false"
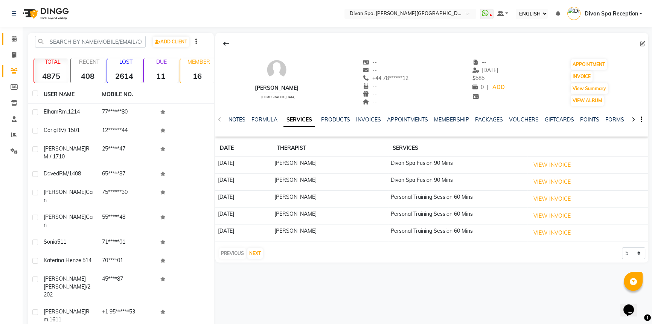
click at [15, 34] on link "CALENDAR" at bounding box center [11, 39] width 18 height 12
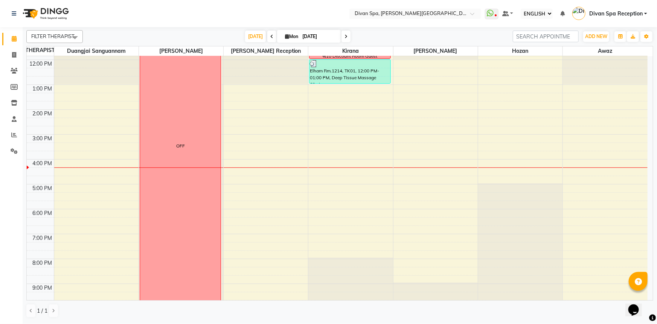
scroll to position [171, 0]
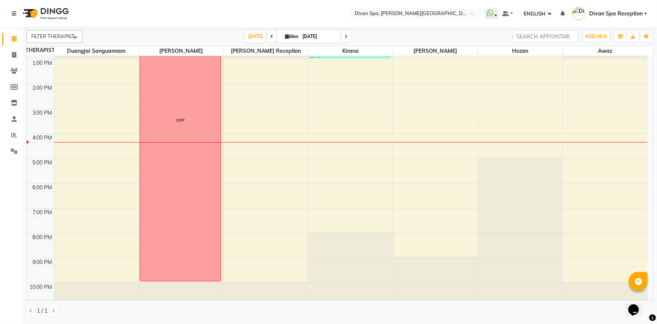
click at [345, 38] on icon at bounding box center [346, 36] width 3 height 5
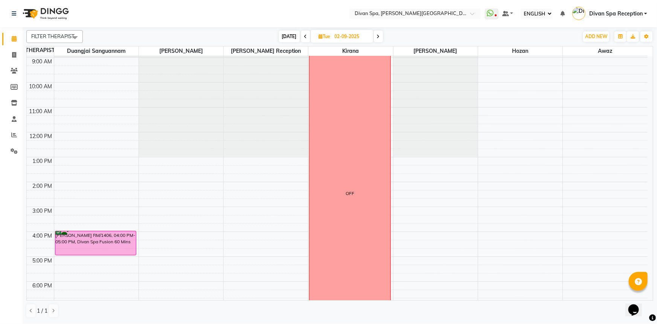
scroll to position [74, 0]
click at [307, 37] on icon at bounding box center [305, 36] width 3 height 5
type input "[DATE]"
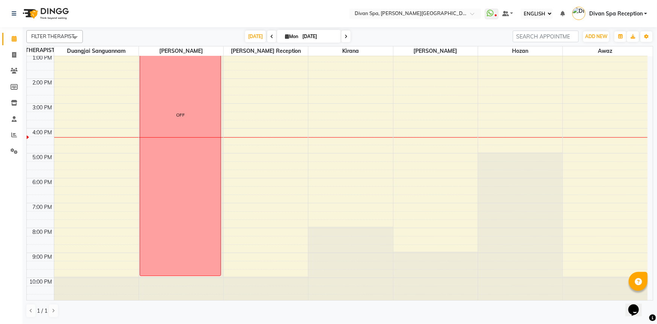
scroll to position [177, 0]
click at [257, 154] on div "6:00 AM 7:00 AM 8:00 AM 9:00 AM 10:00 AM 11:00 AM 12:00 PM 1:00 PM 2:00 PM 3:00…" at bounding box center [337, 90] width 621 height 422
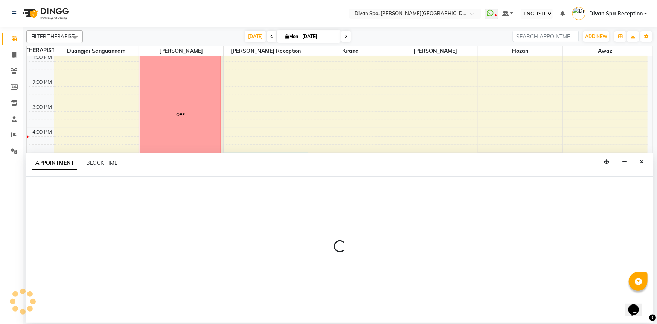
select select "28726"
select select "1020"
select select "tentative"
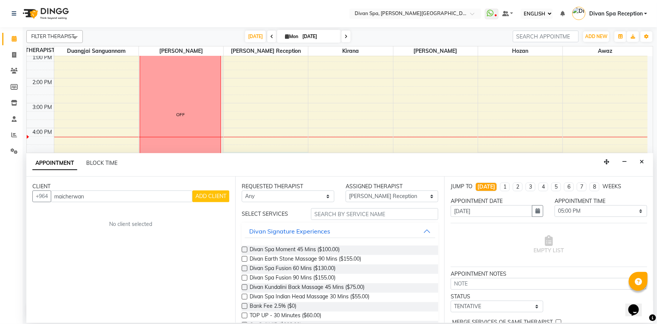
type input "maicherwan"
click at [209, 196] on span "ADD CLIENT" at bounding box center [211, 196] width 31 height 7
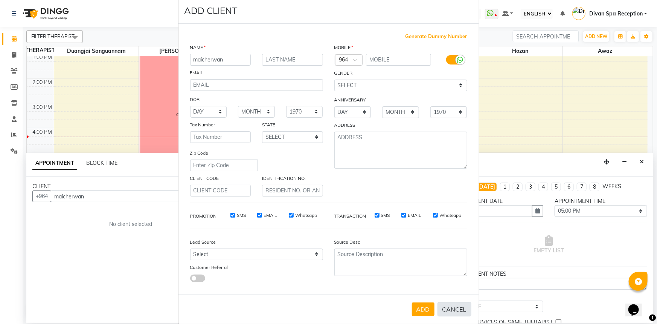
scroll to position [26, 0]
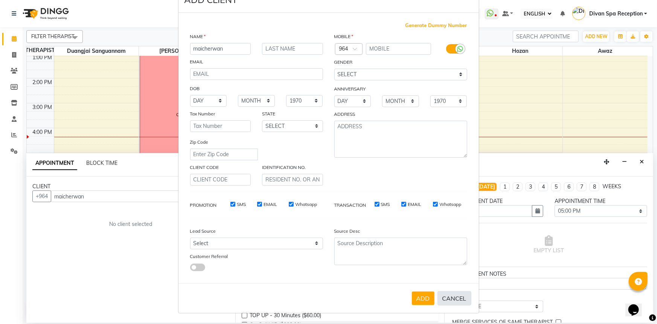
click at [451, 299] on button "CANCEL" at bounding box center [455, 298] width 34 height 14
select select
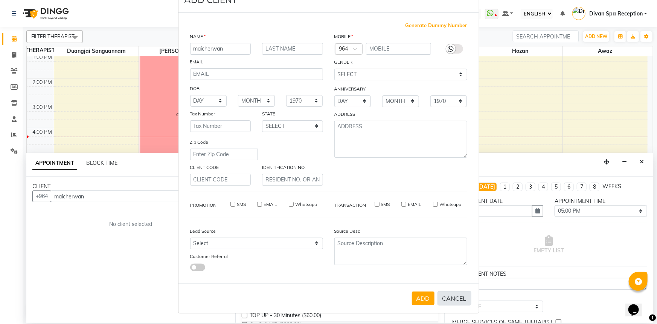
select select
checkbox input "false"
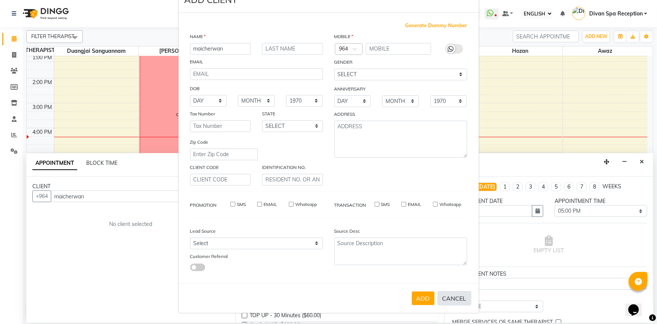
checkbox input "false"
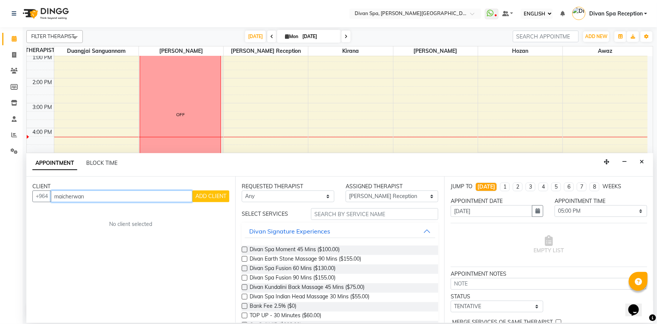
click at [60, 196] on input "maicherwan" at bounding box center [122, 196] width 142 height 12
click at [93, 208] on span "Naicherwan Surchi" at bounding box center [87, 212] width 53 height 8
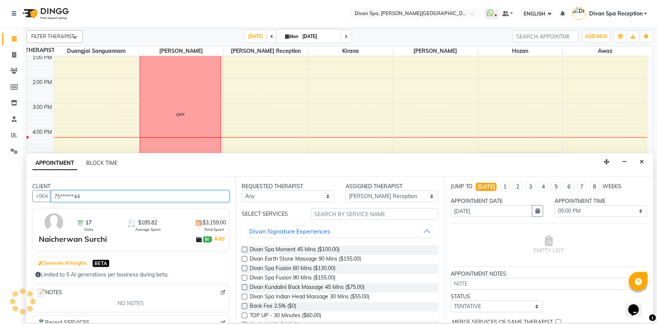
scroll to position [0, 0]
type input "75******44"
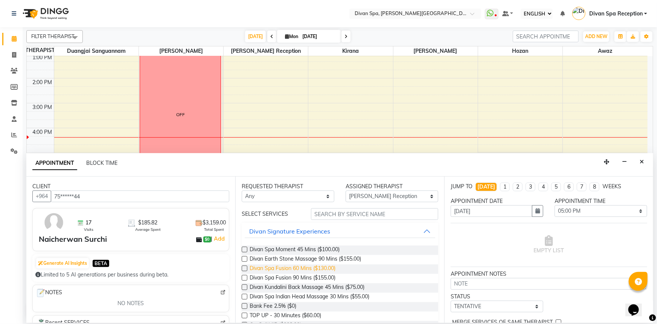
click at [301, 269] on span "Divan Spa Fusion 60 Mins ($130.00)" at bounding box center [293, 268] width 86 height 9
checkbox input "false"
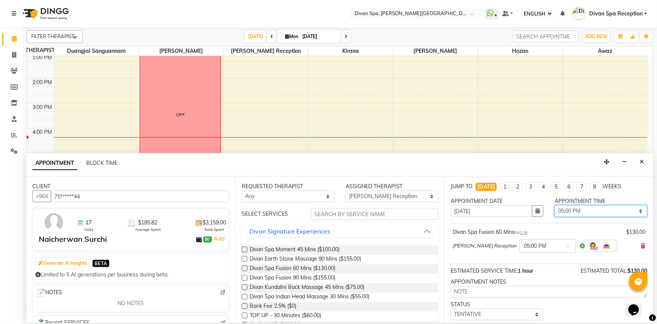
click at [637, 209] on select "SELECT 07:00 AM 07:15 AM 07:30 AM 07:45 AM 08:00 AM 08:15 AM 08:30 AM 08:45 AM …" at bounding box center [601, 211] width 93 height 12
select select "1170"
click at [555, 205] on select "SELECT 07:00 AM 07:15 AM 07:30 AM 07:45 AM 08:00 AM 08:15 AM 08:30 AM 08:45 AM …" at bounding box center [601, 211] width 93 height 12
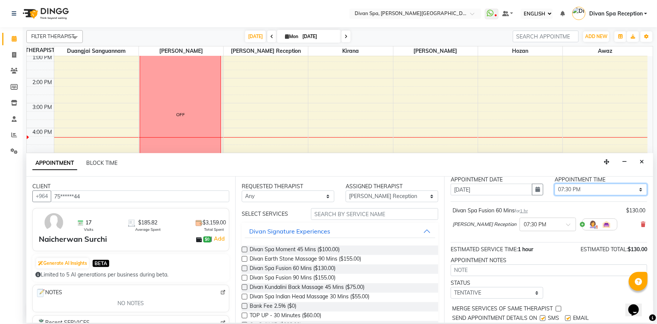
scroll to position [44, 0]
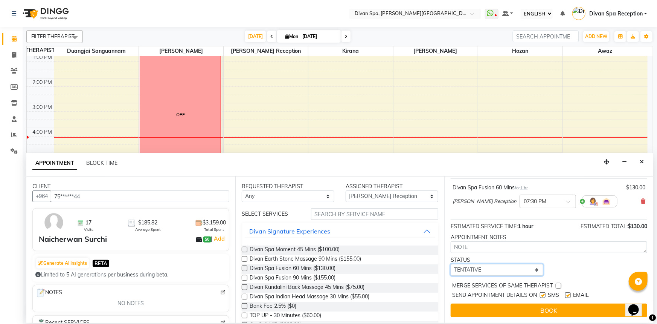
click at [532, 269] on select "SELECT TENTATIVE CONFIRM CHECK-IN UPCOMING" at bounding box center [497, 270] width 93 height 12
select select "confirm booking"
click at [451, 264] on select "SELECT TENTATIVE CONFIRM CHECK-IN UPCOMING" at bounding box center [497, 270] width 93 height 12
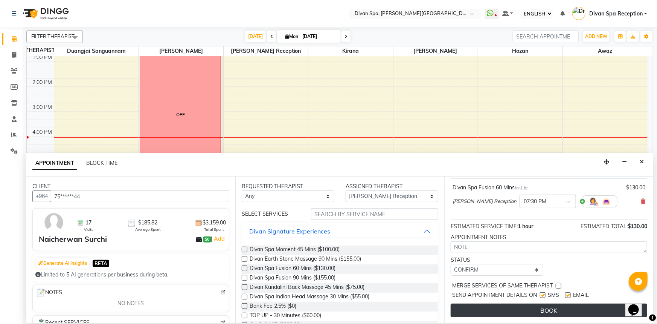
click at [500, 312] on button "BOOK" at bounding box center [549, 310] width 197 height 14
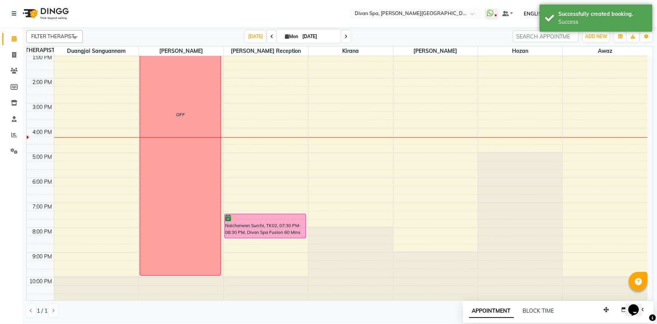
click at [235, 222] on div "Naicherwan Surchi, TK02, 07:30 PM-08:30 PM, Divan Spa Fusion 60 Mins" at bounding box center [265, 226] width 81 height 24
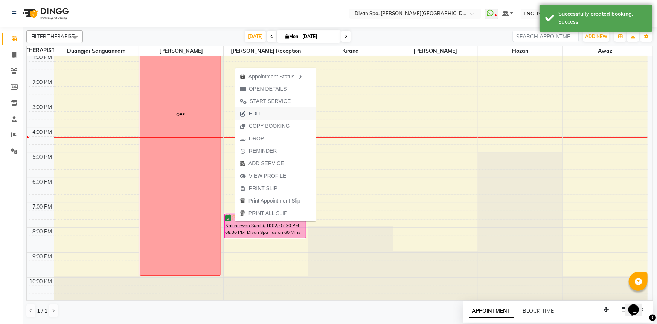
click at [262, 115] on span "EDIT" at bounding box center [250, 113] width 30 height 12
select select "tentative"
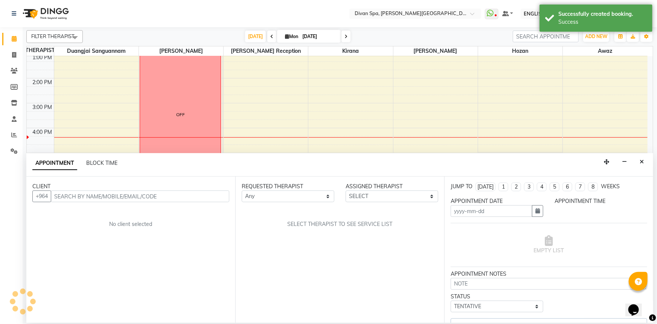
type input "[DATE]"
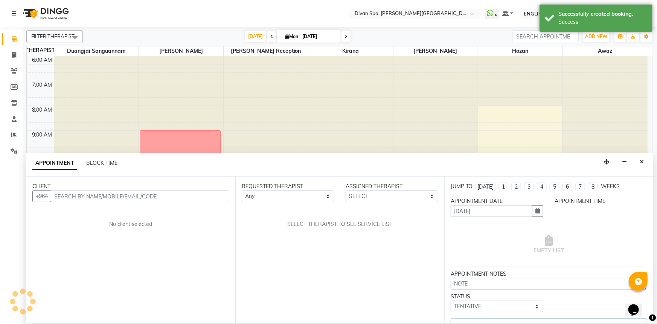
select select "confirm booking"
select select "1170"
select select "28726"
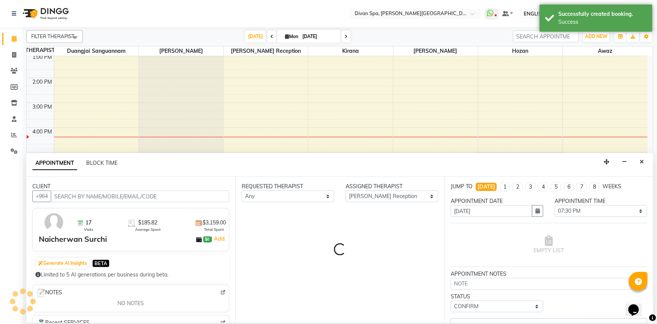
select select "1379"
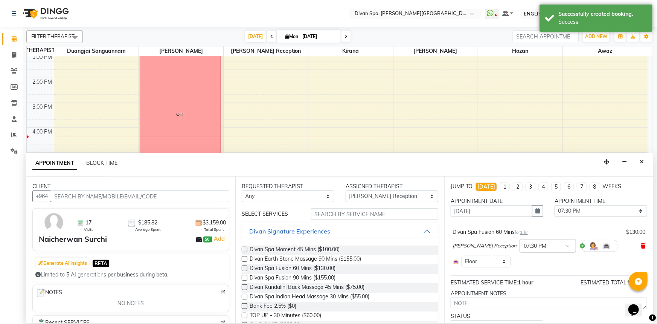
click at [641, 244] on icon at bounding box center [643, 245] width 5 height 5
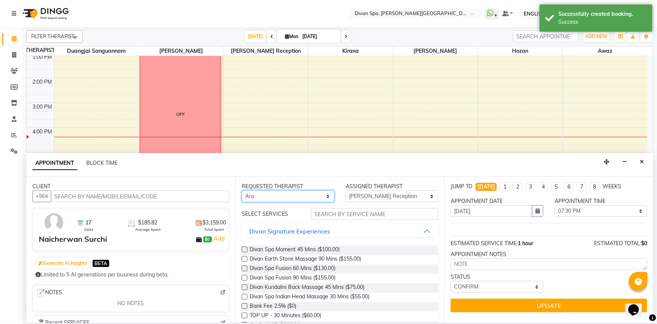
click at [322, 194] on select "Any [PERSON_NAME] Duangjai Sanguannam [PERSON_NAME] [PERSON_NAME] Reception [PE…" at bounding box center [288, 196] width 93 height 12
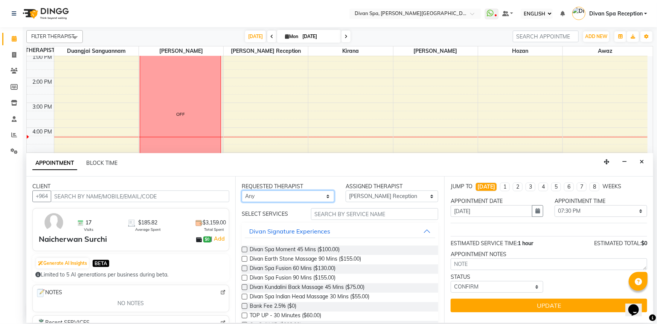
select select "28726"
click at [242, 190] on select "Any [PERSON_NAME] Duangjai Sanguannam [PERSON_NAME] [PERSON_NAME] Reception [PE…" at bounding box center [288, 196] width 93 height 12
click at [280, 270] on span "Divan Spa Fusion 60 Mins ($130.00)" at bounding box center [293, 268] width 86 height 9
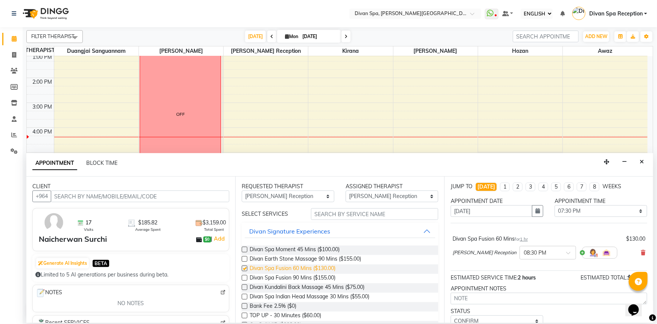
checkbox input "false"
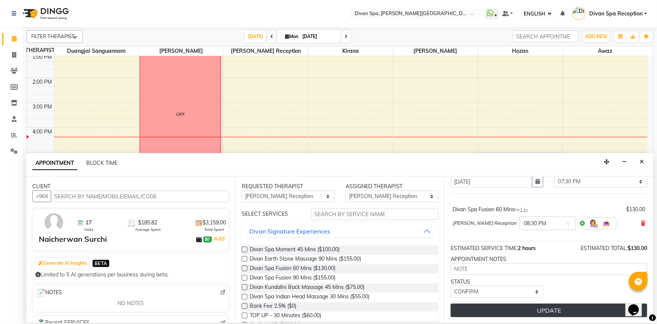
click at [525, 307] on button "UPDATE" at bounding box center [549, 310] width 197 height 14
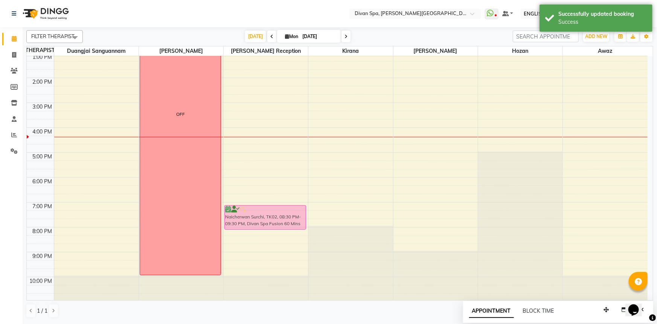
drag, startPoint x: 256, startPoint y: 244, endPoint x: 256, endPoint y: 215, distance: 29.4
click at [256, 215] on div "Naicherwan Surchi, TK02, 08:30 PM-09:30 PM, Divan Spa Fusion 60 Mins Naicherwan…" at bounding box center [266, 90] width 84 height 422
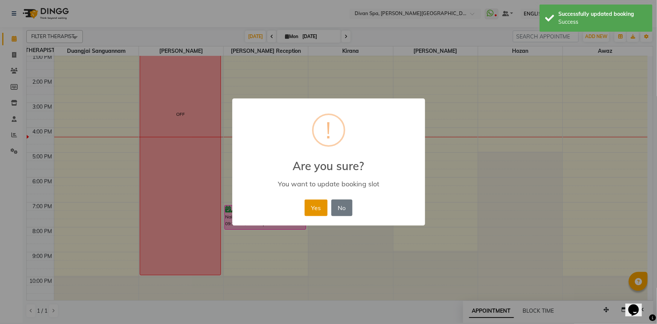
click at [311, 210] on button "Yes" at bounding box center [316, 207] width 23 height 17
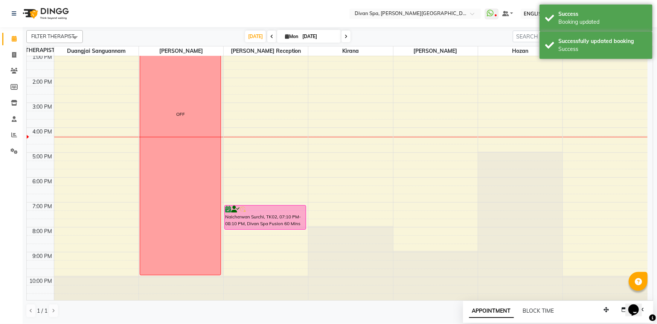
click at [287, 217] on div "Naicherwan Surchi, TK02, 07:10 PM-08:10 PM, Divan Spa Fusion 60 Mins" at bounding box center [265, 217] width 81 height 24
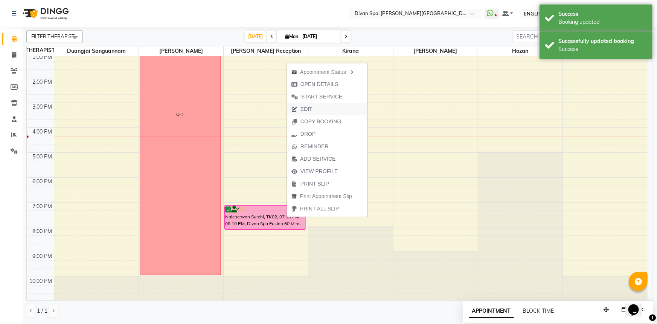
click at [318, 108] on button "EDIT" at bounding box center [327, 109] width 81 height 12
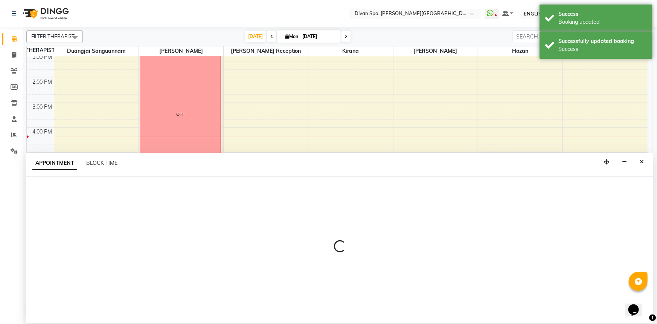
select select "tentative"
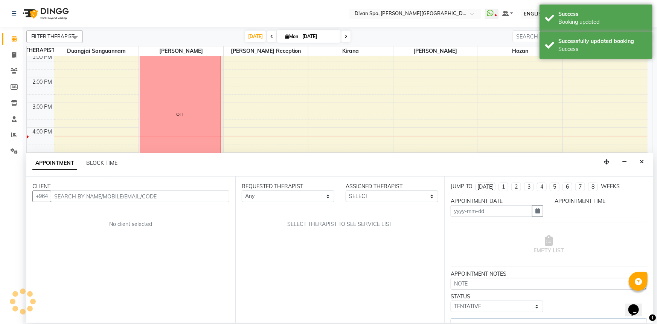
type input "[DATE]"
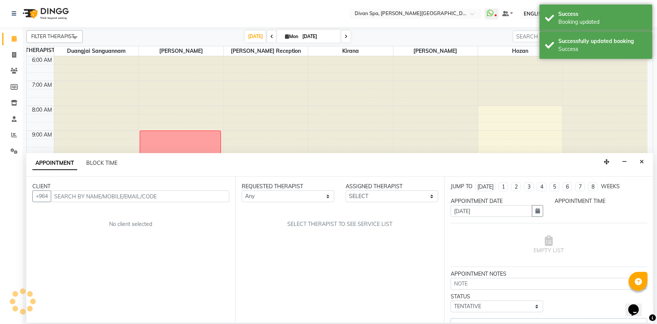
select select "confirm booking"
select select "28726"
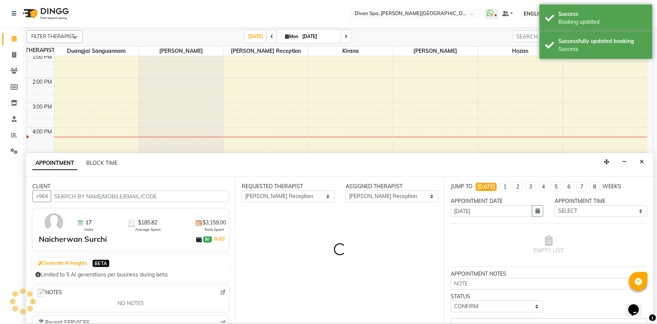
select select "2802"
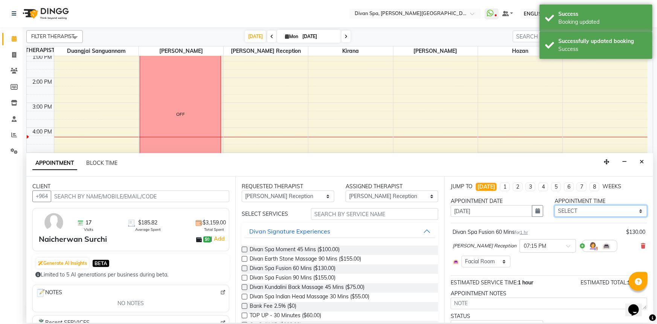
click at [634, 209] on select "SELECT 07:00 AM 07:15 AM 07:30 AM 07:45 AM 08:00 AM 08:15 AM 08:30 AM 08:45 AM …" at bounding box center [601, 211] width 93 height 12
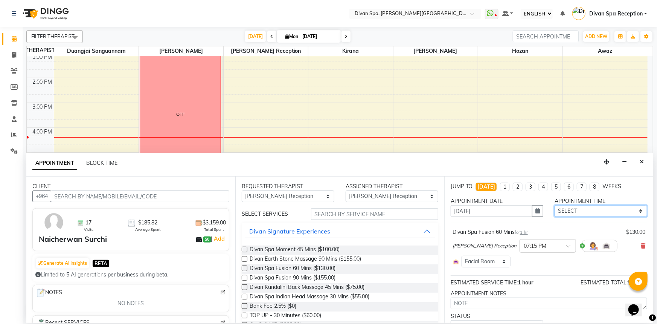
select select "1170"
click at [555, 205] on select "SELECT 07:00 AM 07:15 AM 07:30 AM 07:45 AM 08:00 AM 08:15 AM 08:30 AM 08:45 AM …" at bounding box center [601, 211] width 93 height 12
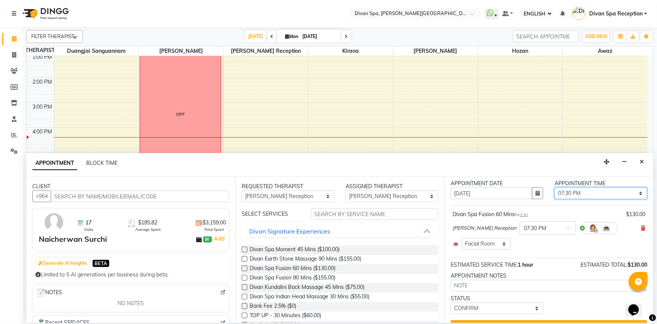
scroll to position [34, 0]
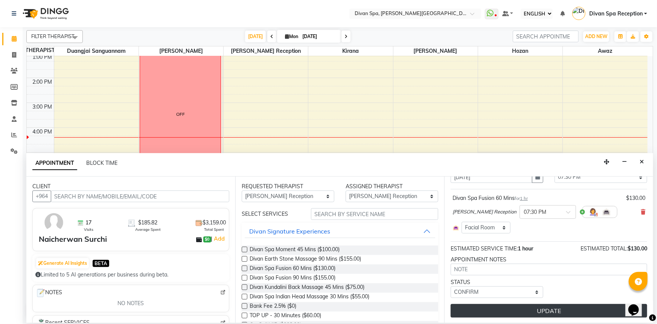
click at [520, 309] on button "UPDATE" at bounding box center [549, 311] width 197 height 14
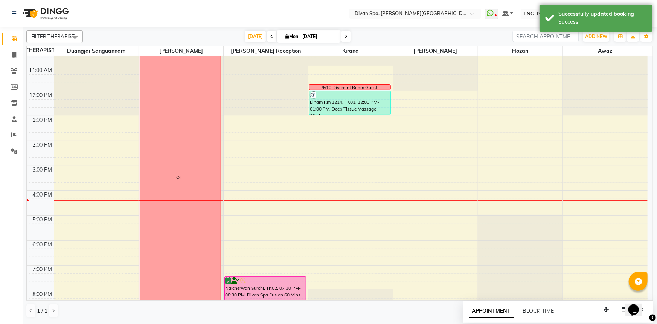
scroll to position [143, 0]
